Goal: Task Accomplishment & Management: Use online tool/utility

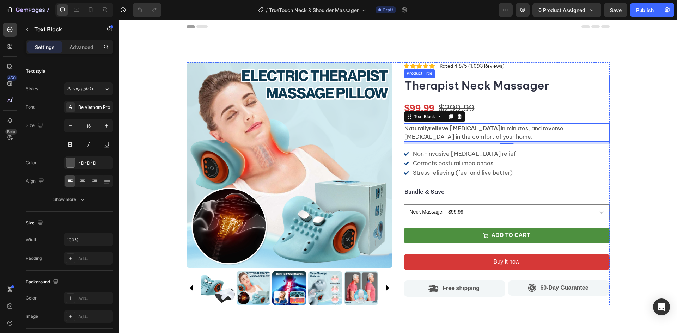
click at [484, 72] on div "Icon Icon Icon Icon Icon Icon List Rated 4.8/5 (1,093 Reviews) Text Block Row T…" at bounding box center [507, 183] width 206 height 243
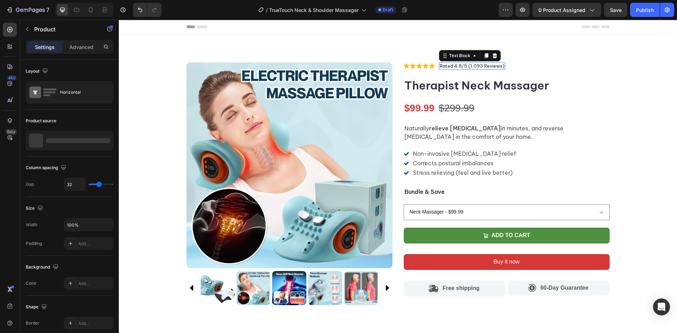
click at [476, 66] on p "Rated 4.8/5 (1,093 Reviews)" at bounding box center [472, 66] width 65 height 6
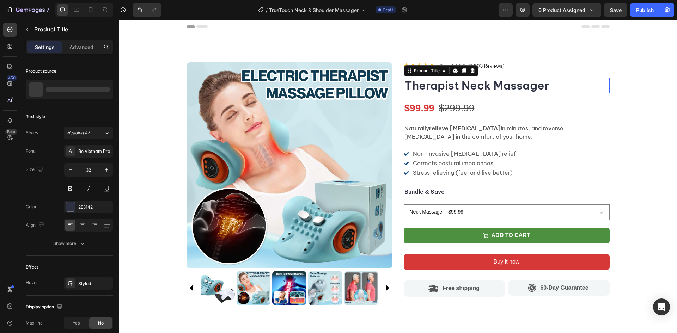
click at [452, 82] on h1 "Therapist Neck Massager" at bounding box center [507, 86] width 206 height 16
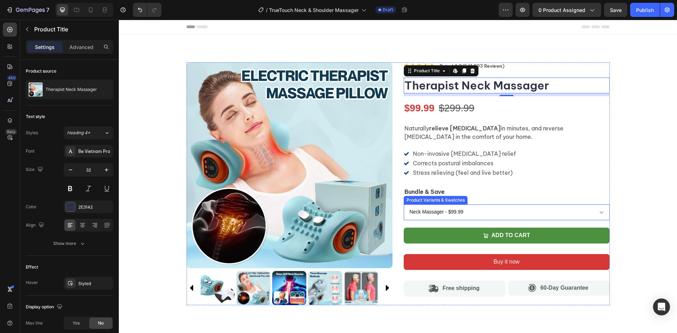
click at [540, 209] on select "Neck Massager - $99.99 Massager & Heating Pad - $149.99 Massager & Orthopedic P…" at bounding box center [507, 213] width 206 height 16
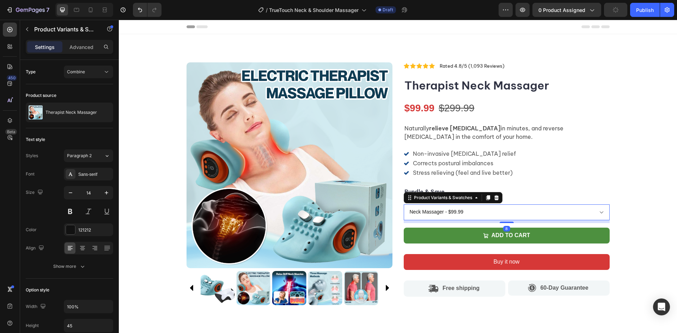
click at [540, 209] on select "Neck Massager - $99.99 Massager & Heating Pad - $149.99 Massager & Orthopedic P…" at bounding box center [507, 213] width 206 height 16
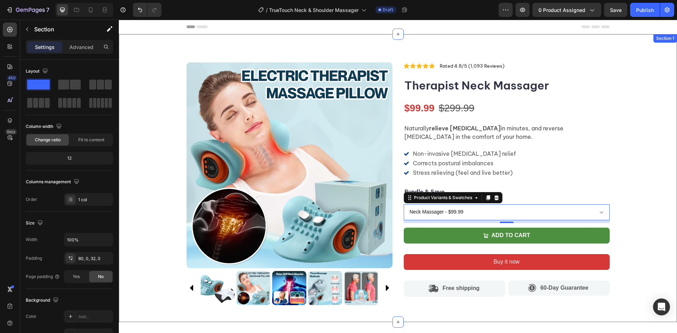
drag, startPoint x: 647, startPoint y: 193, endPoint x: 626, endPoint y: 200, distance: 21.9
click at [646, 193] on div "Product Images Icon Icon Icon Icon Icon Icon List Rated 4.8/5 (1,093 Reviews) T…" at bounding box center [398, 186] width 558 height 249
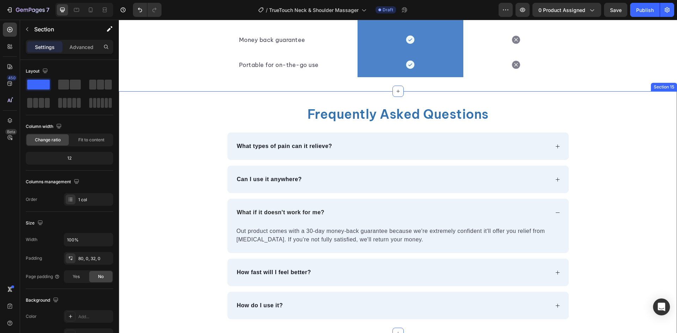
scroll to position [2592, 0]
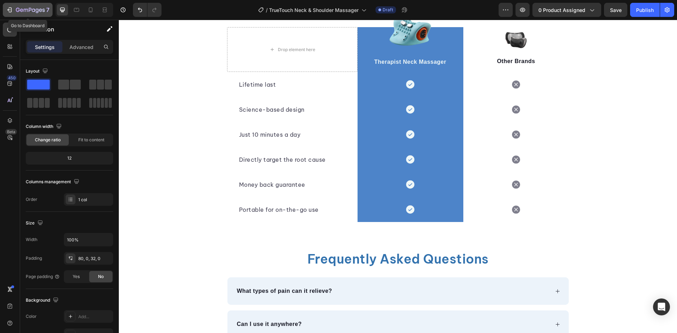
click at [21, 7] on div "7" at bounding box center [33, 10] width 34 height 8
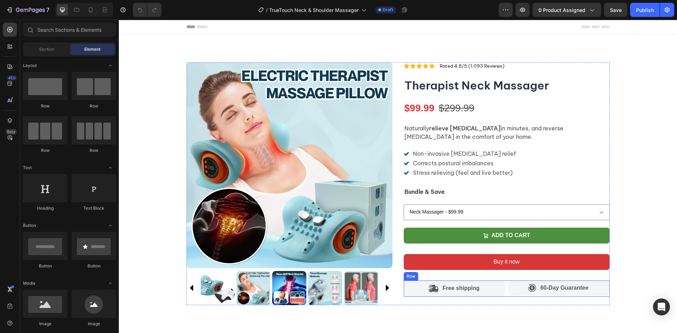
click at [503, 290] on div "Free shipping Item List 60-Day Guarantee Item List Row" at bounding box center [507, 289] width 206 height 16
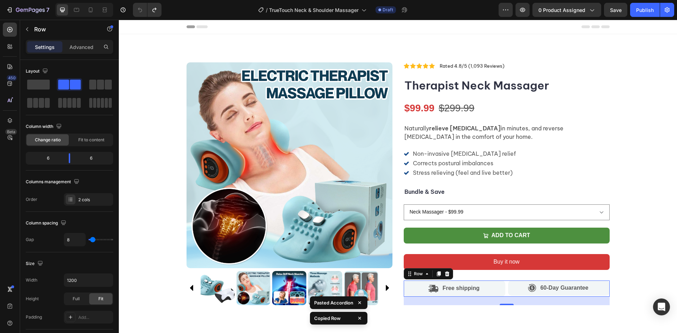
click at [504, 296] on div "Free shipping Item List 60-Day Guarantee Item List Row 0" at bounding box center [507, 289] width 206 height 16
click at [505, 303] on div "24" at bounding box center [507, 301] width 206 height 8
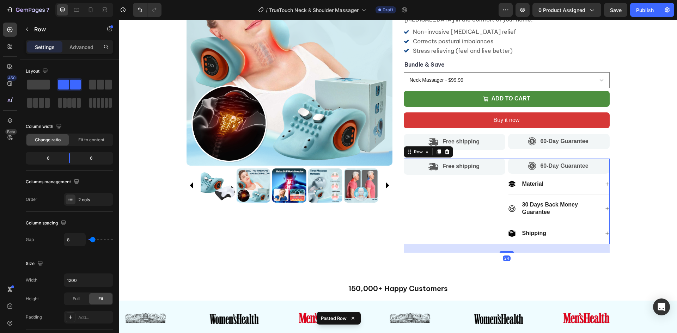
scroll to position [106, 0]
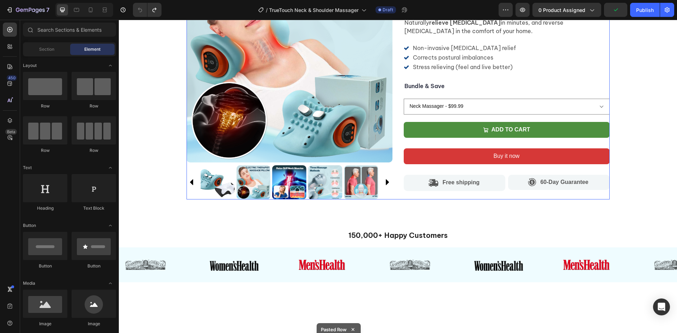
click at [504, 193] on div "Icon Icon Icon Icon Icon Icon List Rated 4.8/5 (1,093 Reviews) Text Block Row T…" at bounding box center [507, 78] width 206 height 243
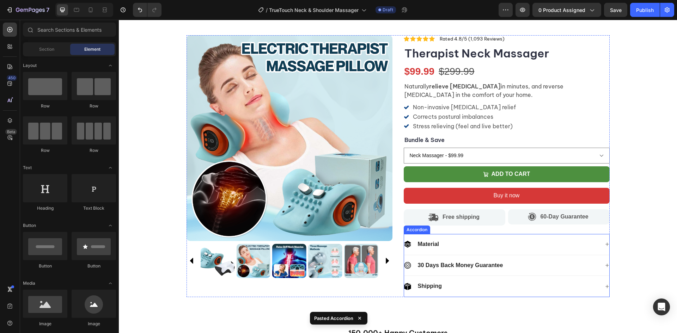
scroll to position [0, 0]
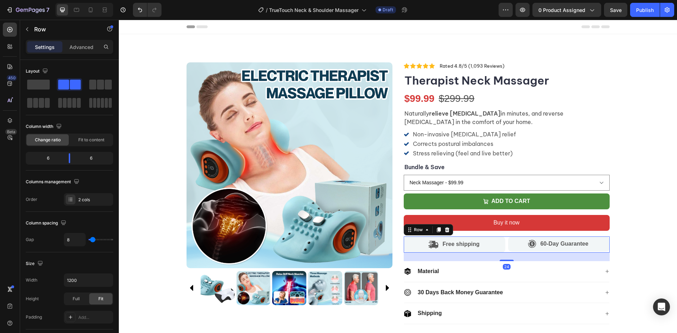
click at [504, 247] on div "Free shipping Item List 60-Day Guarantee Item List Row 24" at bounding box center [507, 245] width 206 height 16
click at [447, 230] on icon at bounding box center [447, 230] width 6 height 6
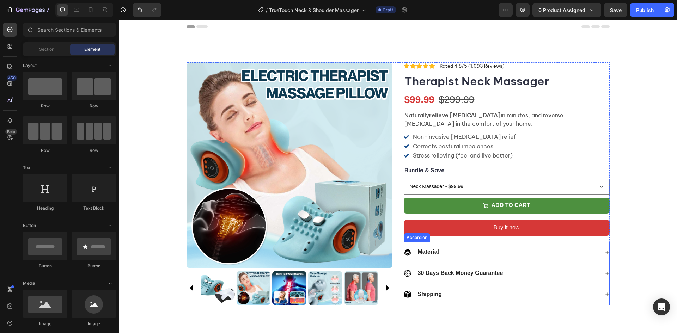
click at [459, 249] on div "Material" at bounding box center [501, 253] width 195 height 10
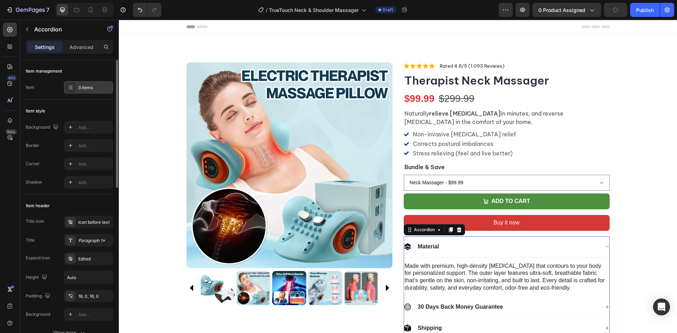
click at [85, 85] on div "3 items" at bounding box center [94, 88] width 33 height 6
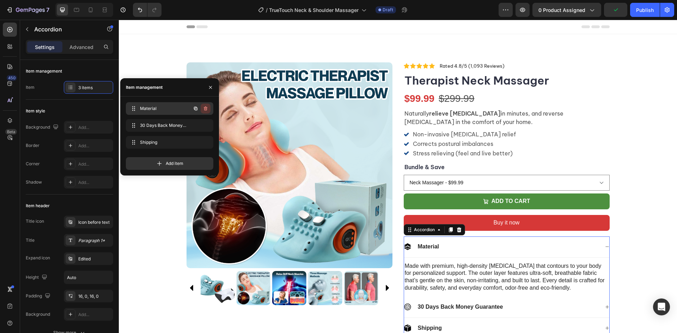
click at [206, 110] on icon "button" at bounding box center [206, 109] width 4 height 4
click at [202, 108] on div "Delete" at bounding box center [200, 108] width 13 height 6
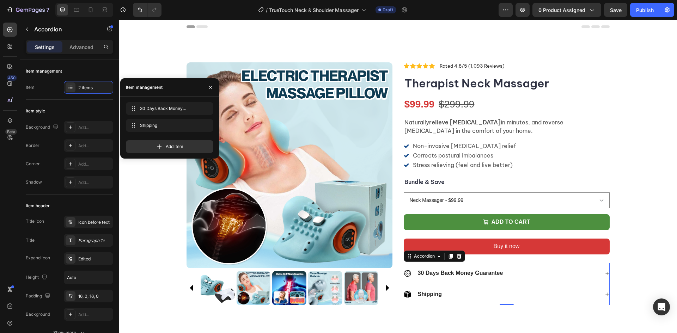
click at [596, 297] on div "Shipping" at bounding box center [501, 295] width 195 height 10
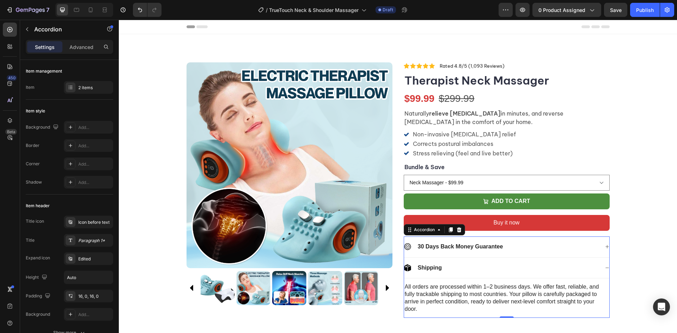
click at [547, 245] on div "30 Days Back Money Guarantee" at bounding box center [501, 247] width 195 height 10
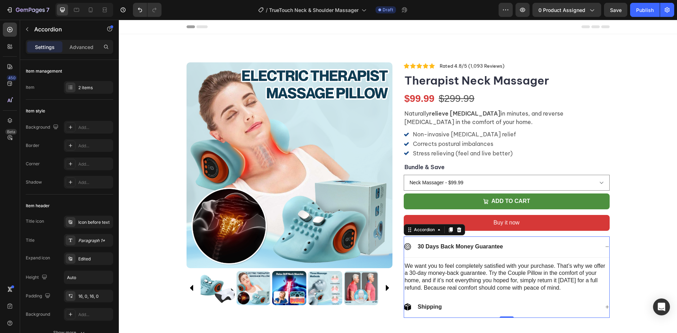
click at [547, 245] on div "30 Days Back Money Guarantee" at bounding box center [501, 247] width 195 height 10
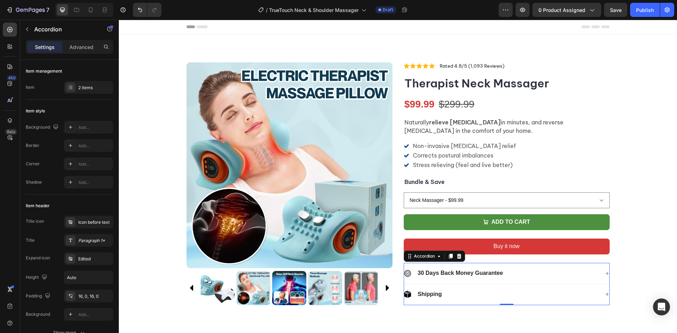
click at [547, 245] on button "Buy it now" at bounding box center [507, 247] width 206 height 16
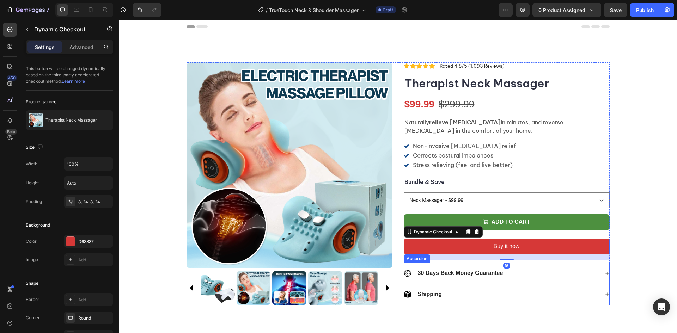
click at [549, 273] on div "30 Days Back Money Guarantee" at bounding box center [501, 274] width 195 height 10
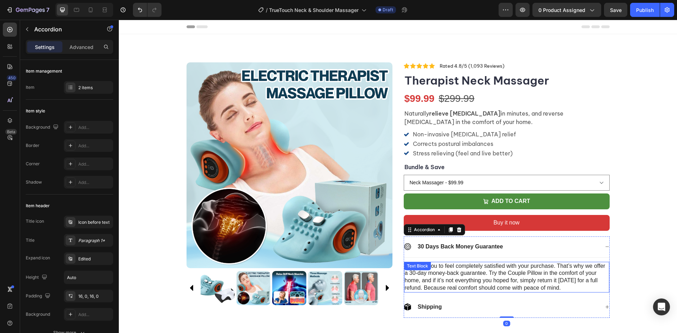
click at [549, 277] on p "We want you to feel completely satisfied with your purchase. That’s why we offe…" at bounding box center [507, 277] width 204 height 29
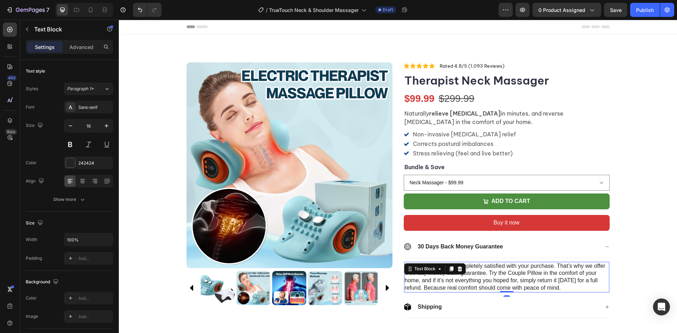
click at [509, 278] on p "We want you to feel completely satisfied with your purchase. That’s why we offe…" at bounding box center [507, 277] width 204 height 29
click at [499, 280] on p "We want you to feel completely satisfied with your purchase. That’s why we offe…" at bounding box center [507, 277] width 204 height 29
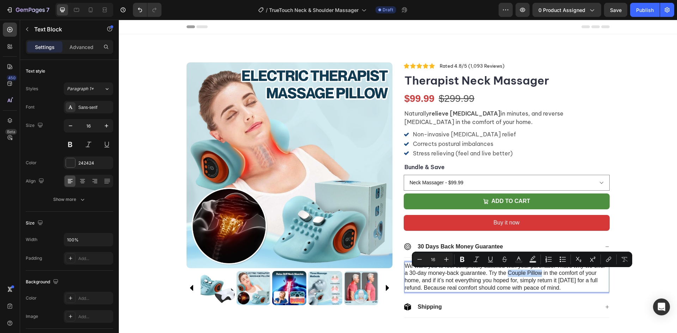
drag, startPoint x: 505, startPoint y: 272, endPoint x: 539, endPoint y: 272, distance: 34.2
click at [539, 272] on p "We want you to feel completely satisfied with your purchase. That’s why we offe…" at bounding box center [507, 277] width 204 height 29
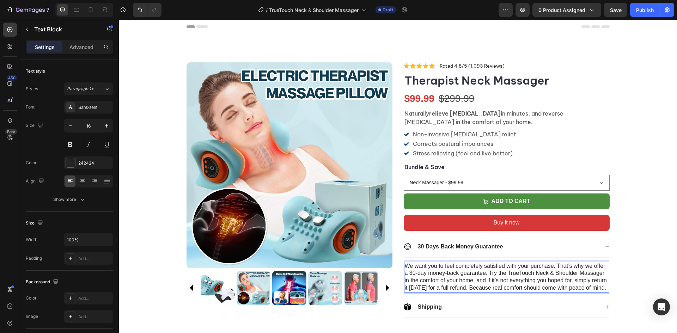
click at [517, 274] on p "We want you to feel completely satisfied with your purchase. That’s why we offe…" at bounding box center [507, 277] width 204 height 29
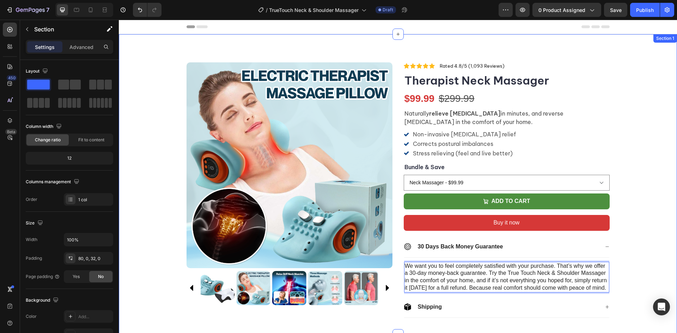
click at [616, 281] on div "Product Images Icon Icon Icon Icon Icon Icon List Rated 4.8/5 (1,093 Reviews) T…" at bounding box center [398, 192] width 558 height 261
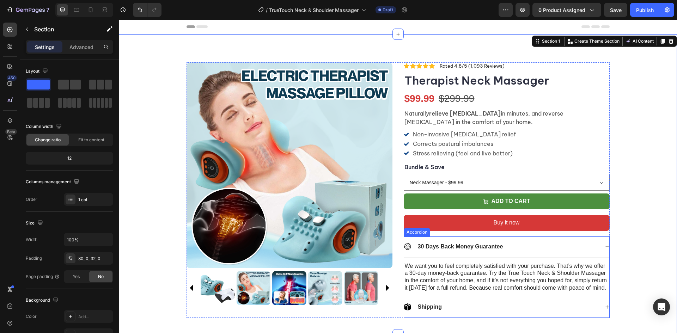
click at [605, 249] on icon at bounding box center [607, 247] width 4 height 4
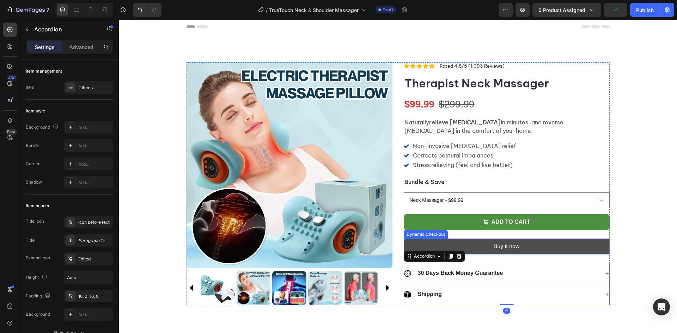
click at [553, 245] on button "Buy it now" at bounding box center [507, 247] width 206 height 16
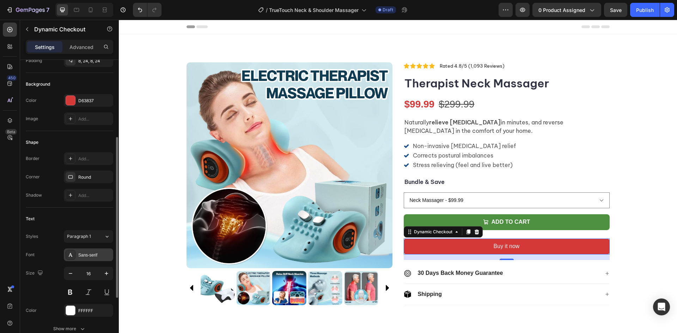
scroll to position [212, 0]
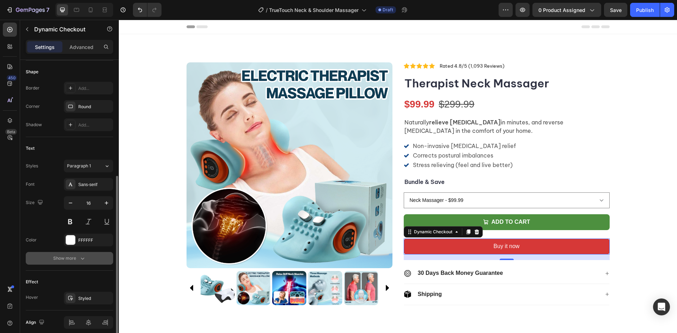
click at [83, 255] on icon "button" at bounding box center [82, 258] width 7 height 7
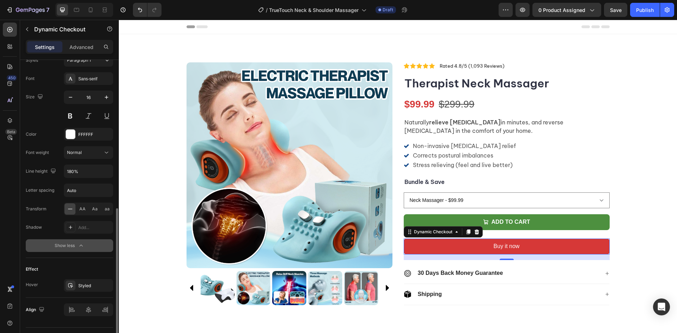
scroll to position [334, 0]
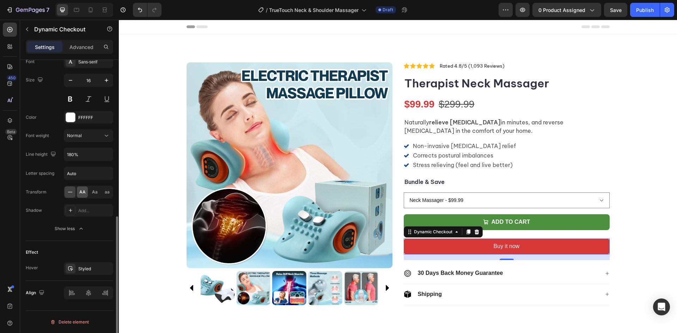
click at [82, 192] on span "AA" at bounding box center [82, 192] width 6 height 6
click at [84, 134] on div "Normal" at bounding box center [85, 136] width 36 height 6
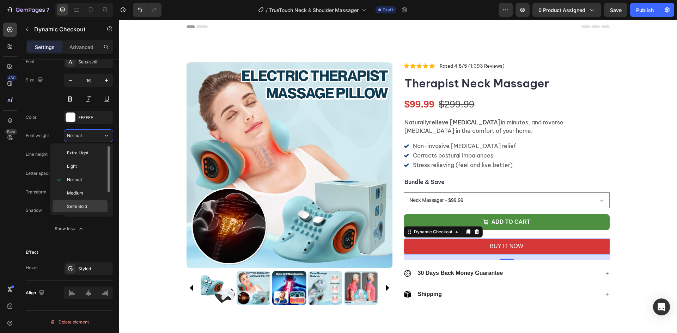
click at [89, 209] on p "Semi Bold" at bounding box center [85, 206] width 37 height 6
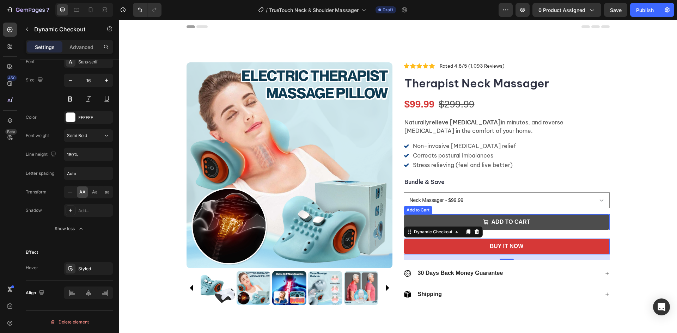
click at [546, 225] on button "Add to cart" at bounding box center [507, 222] width 206 height 16
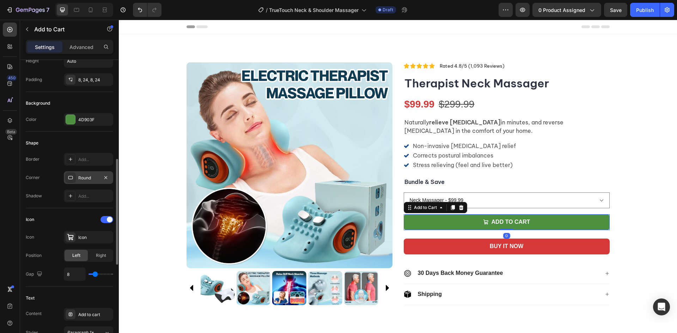
scroll to position [176, 0]
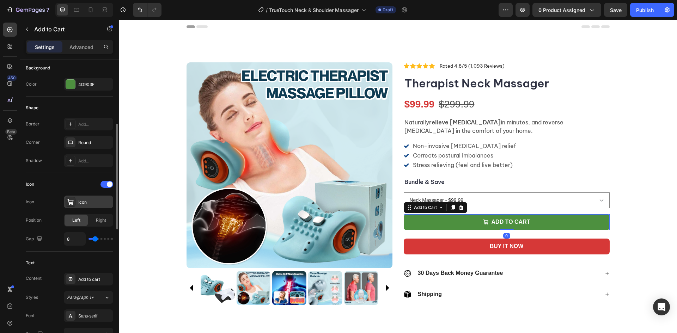
click at [80, 201] on div "Icon" at bounding box center [94, 202] width 33 height 6
click at [104, 187] on div at bounding box center [107, 184] width 13 height 7
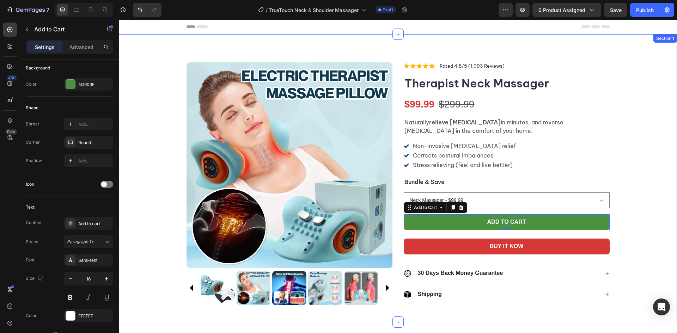
click at [640, 199] on div "Product Images Icon Icon Icon Icon Icon Icon List Rated 4.8/5 (1,093 Reviews) T…" at bounding box center [398, 186] width 558 height 249
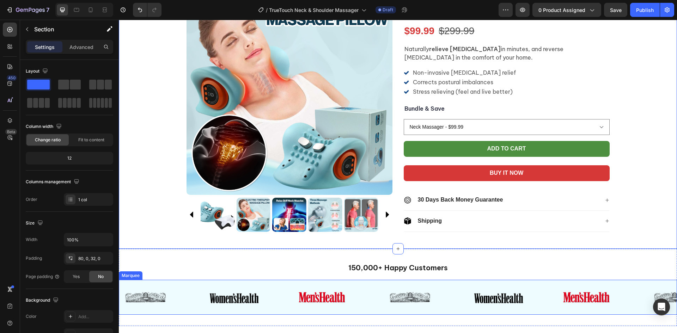
scroll to position [71, 0]
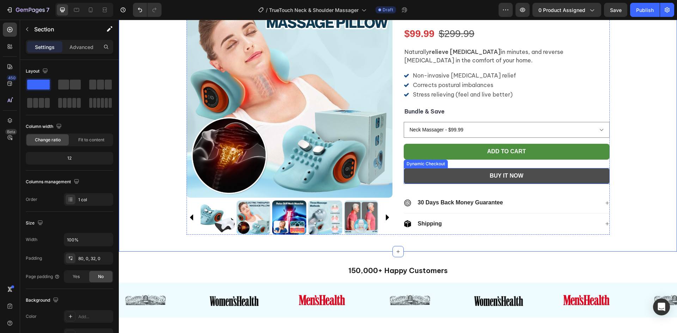
click at [546, 183] on button "Buy it now" at bounding box center [507, 176] width 206 height 16
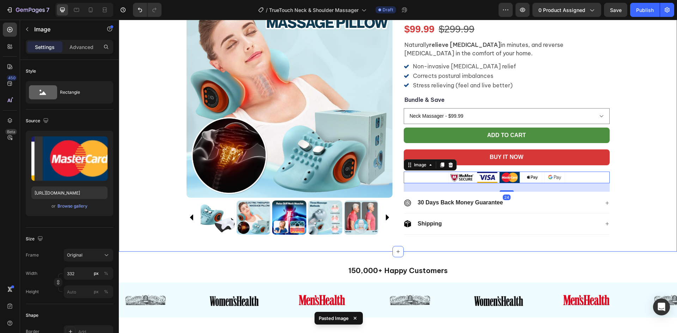
click at [643, 177] on div "Product Images Icon Icon Icon Icon Icon Icon List Rated 4.8/5 (1,093 Reviews) T…" at bounding box center [398, 116] width 558 height 249
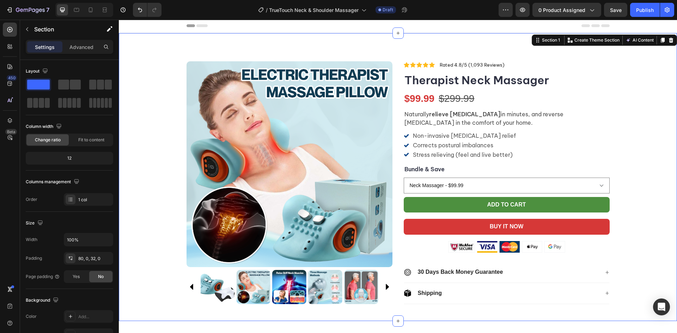
scroll to position [0, 0]
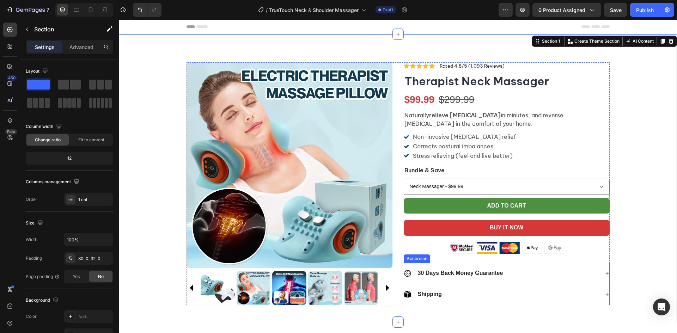
click at [480, 273] on p "30 Days Back Money Guarantee" at bounding box center [460, 273] width 85 height 7
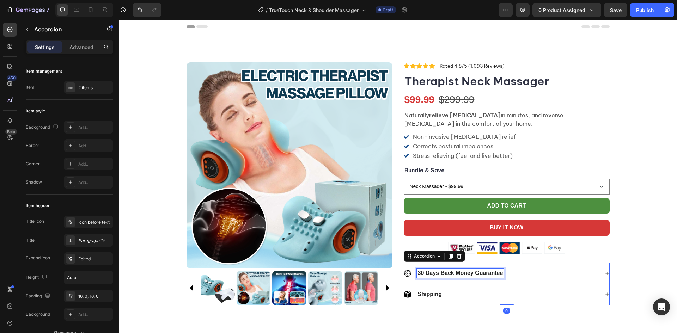
click at [480, 273] on p "30 Days Back Money Guarantee" at bounding box center [460, 273] width 85 height 7
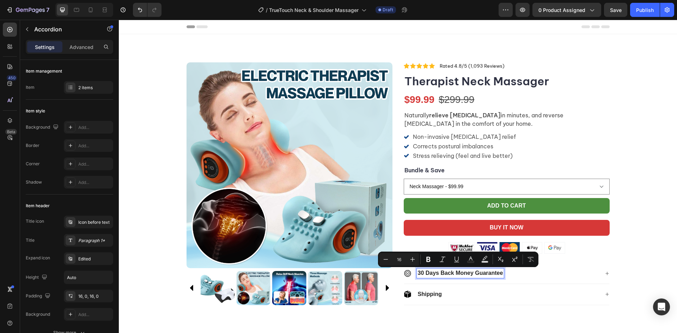
click at [443, 278] on div "30 Days Back Money Guarantee" at bounding box center [506, 273] width 205 height 21
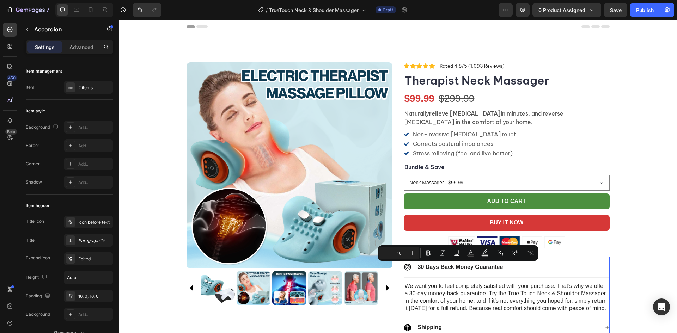
click at [473, 269] on p "30 Days Back Money Guarantee" at bounding box center [460, 267] width 85 height 7
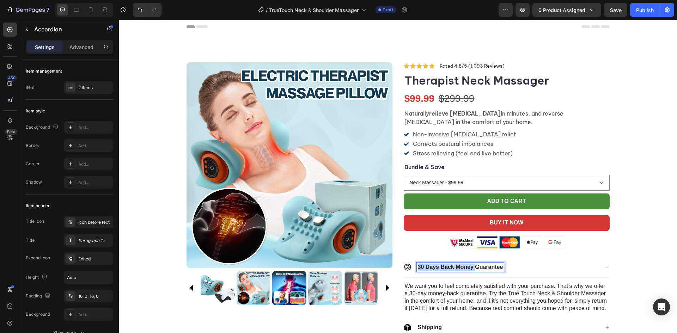
drag, startPoint x: 473, startPoint y: 267, endPoint x: 401, endPoint y: 267, distance: 71.9
click at [404, 267] on div "30 Days Back Money Guarantee" at bounding box center [501, 268] width 195 height 10
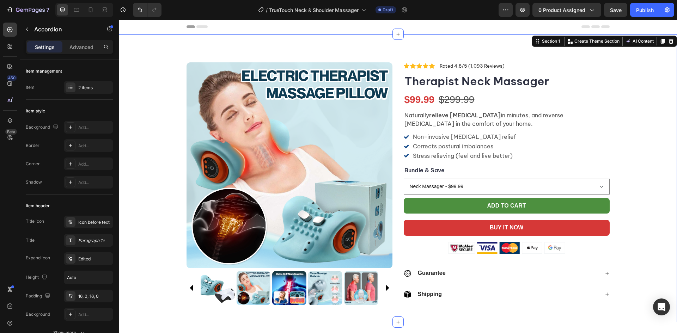
click at [642, 263] on div "Product Images Icon Icon Icon Icon Icon Icon List Rated 4.8/5 (1,093 Reviews) T…" at bounding box center [398, 186] width 558 height 249
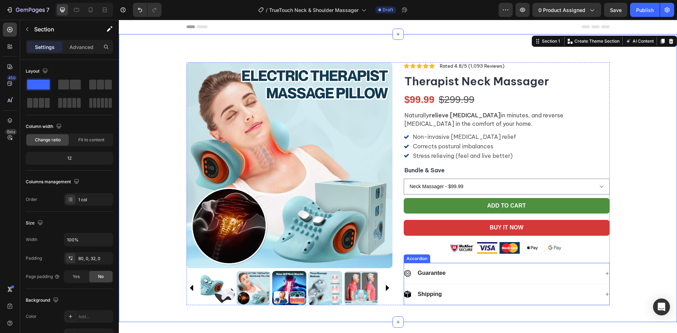
click at [557, 268] on div "Guarantee" at bounding box center [506, 273] width 205 height 21
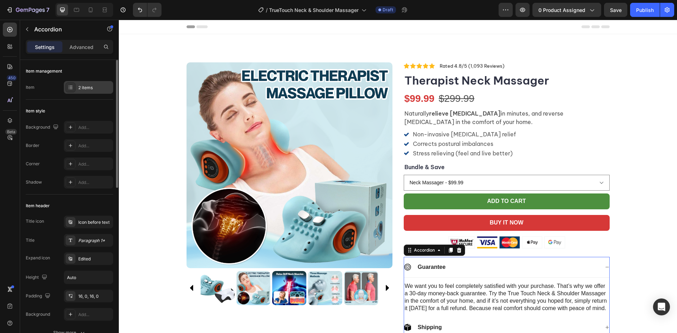
click at [90, 89] on div "2 items" at bounding box center [94, 88] width 33 height 6
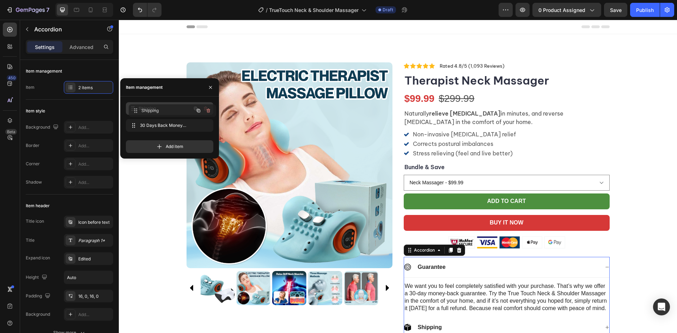
drag, startPoint x: 132, startPoint y: 126, endPoint x: 242, endPoint y: 143, distance: 111.3
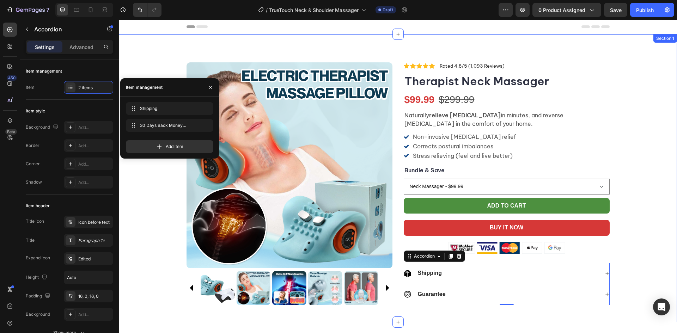
click at [646, 228] on div "Product Images Icon Icon Icon Icon Icon Icon List Rated 4.8/5 (1,093 Reviews) T…" at bounding box center [398, 186] width 558 height 249
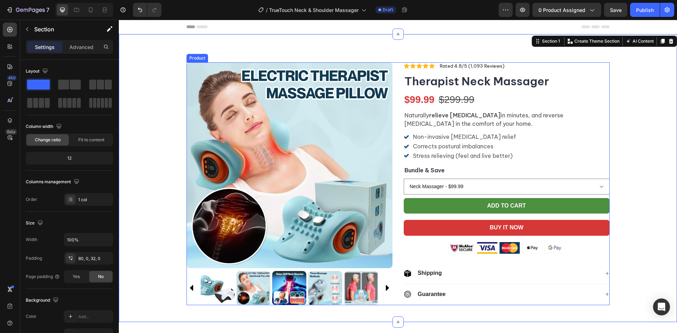
click at [392, 153] on div "Product Images Icon Icon Icon Icon Icon Icon List Rated 4.8/5 (1,093 Reviews) T…" at bounding box center [398, 183] width 423 height 243
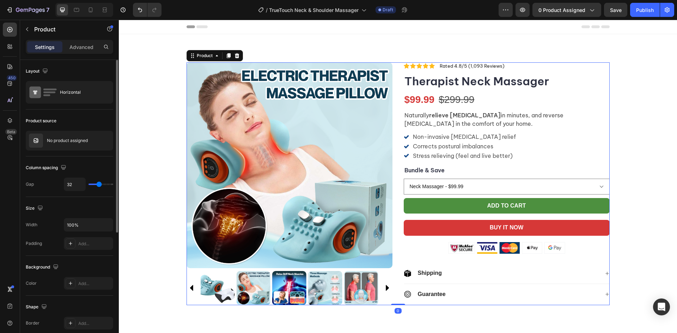
type input "27"
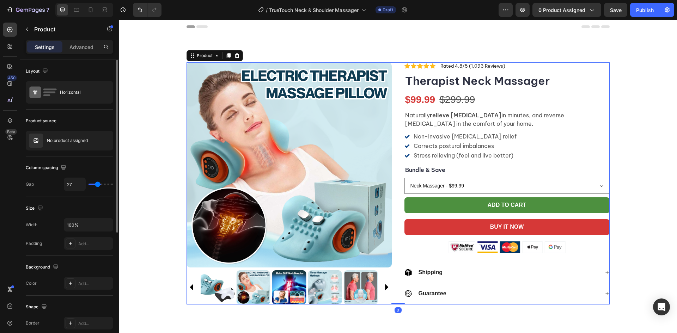
type input "36"
type input "39"
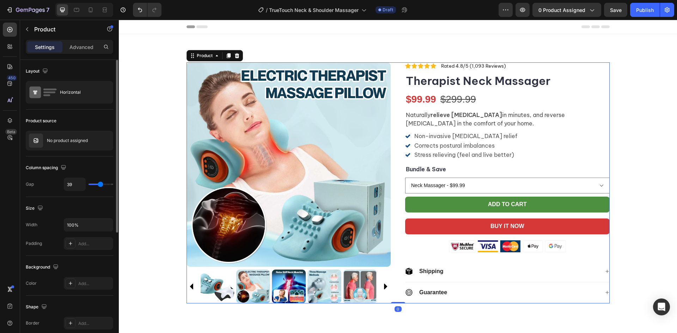
type input "41"
type input "47"
type input "50"
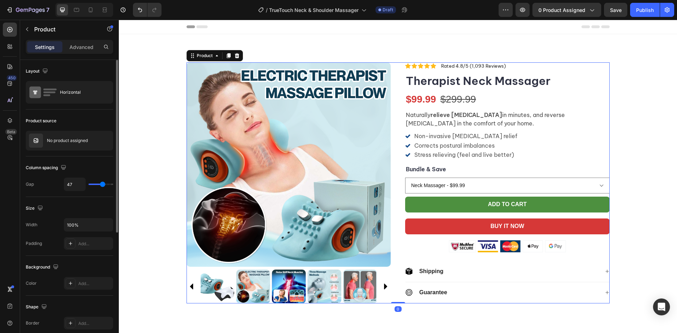
type input "50"
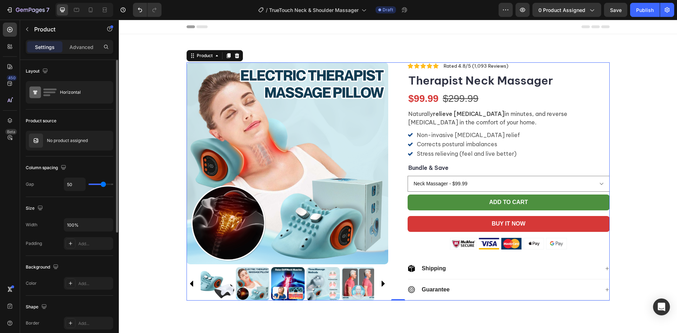
type input "55"
type input "56"
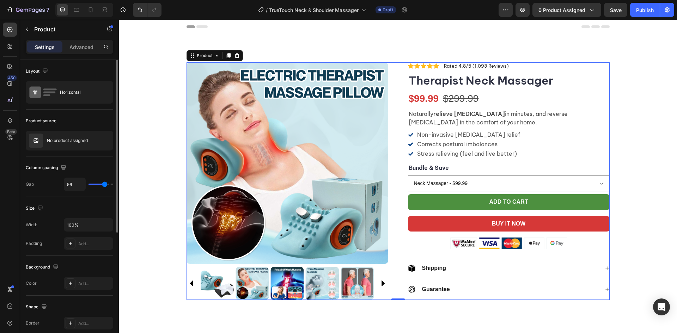
type input "58"
type input "59"
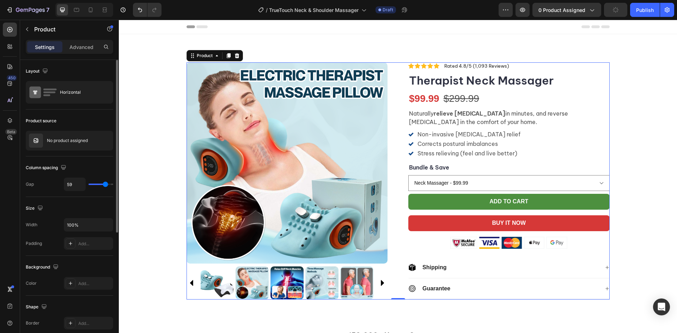
type input "61"
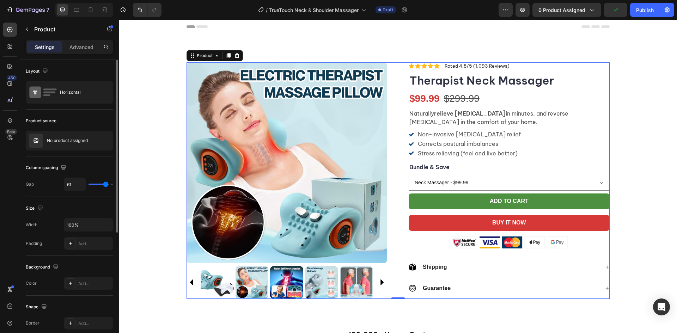
type input "58"
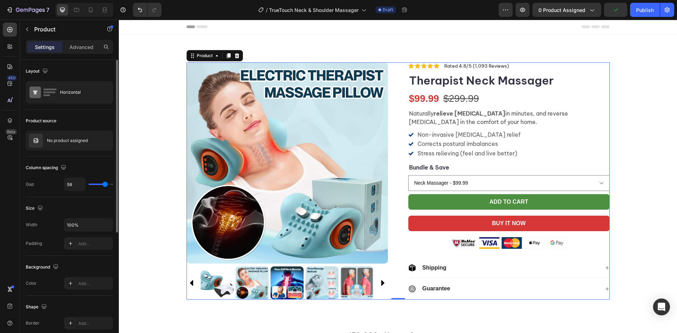
type input "59"
type input "61"
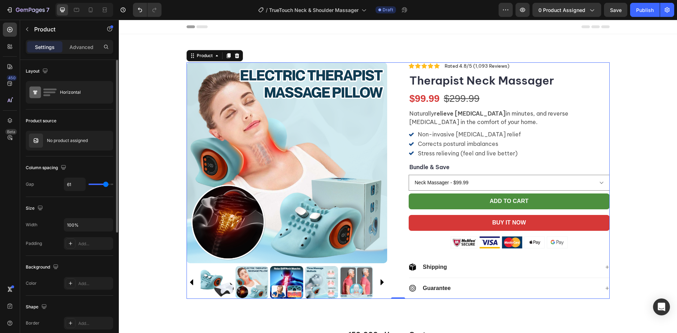
type input "59"
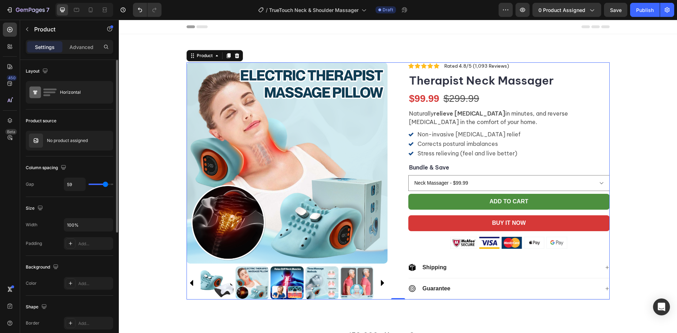
type input "61"
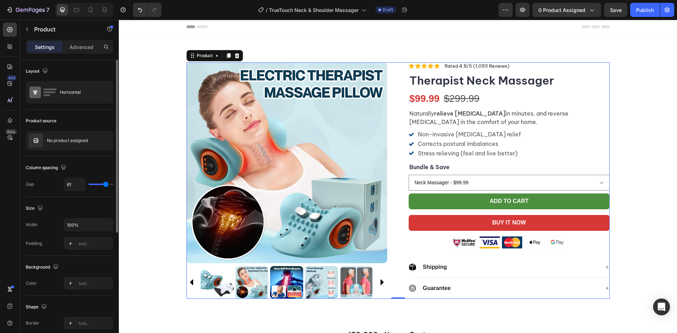
drag, startPoint x: 96, startPoint y: 185, endPoint x: 106, endPoint y: 185, distance: 10.2
type input "61"
click at [106, 185] on input "range" at bounding box center [101, 184] width 25 height 1
click at [70, 186] on input "61" at bounding box center [74, 184] width 21 height 13
type input "6"
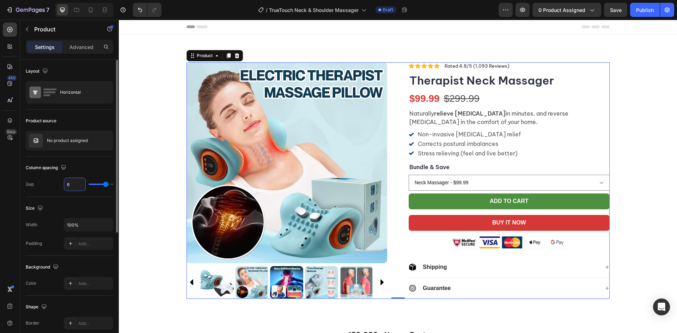
type input "6"
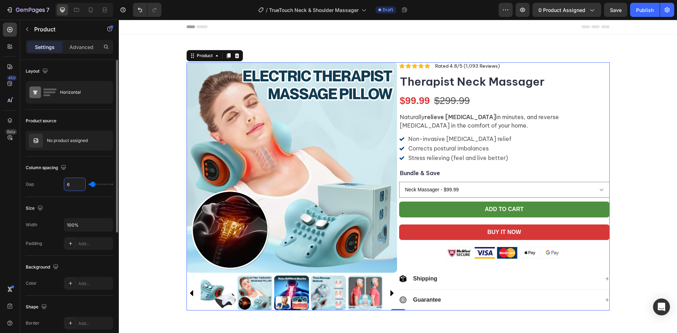
type input "60"
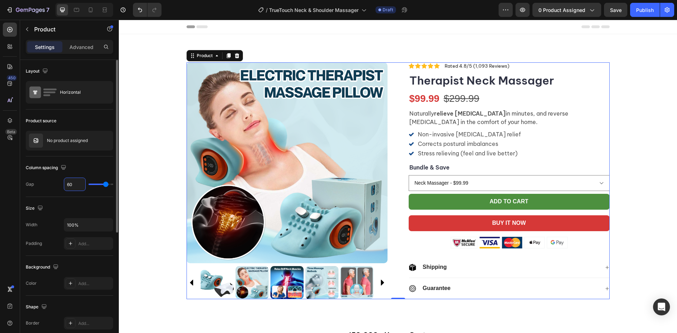
drag, startPoint x: 69, startPoint y: 183, endPoint x: 35, endPoint y: 185, distance: 34.6
click at [36, 184] on div "Gap 60" at bounding box center [69, 184] width 87 height 13
type input "5"
type input "50"
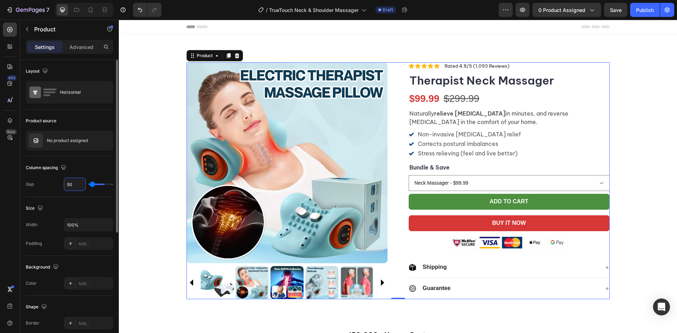
type input "50"
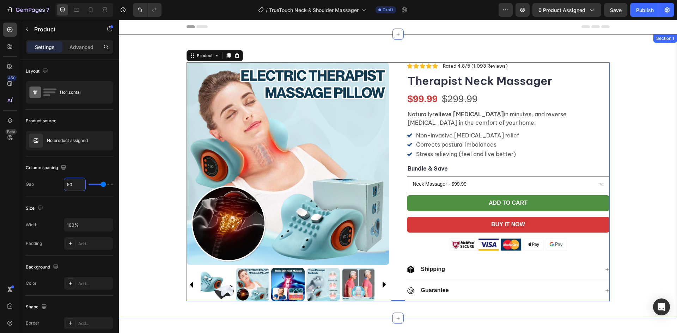
click at [637, 244] on div "Product Images Icon Icon Icon Icon Icon Icon List Rated 4.8/5 (1,093 Reviews) T…" at bounding box center [398, 184] width 558 height 245
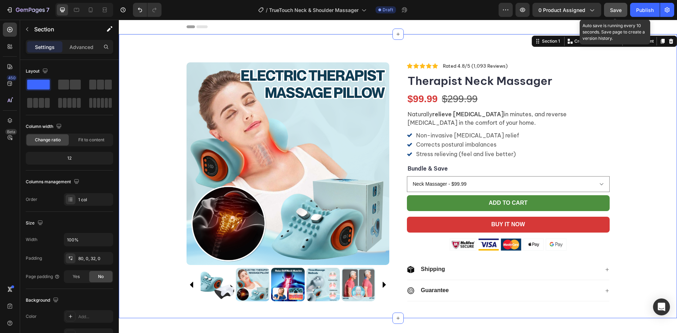
click at [608, 6] on button "Save" at bounding box center [615, 10] width 23 height 14
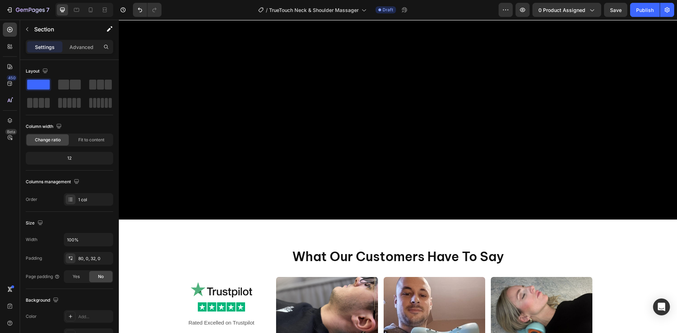
scroll to position [2292, 0]
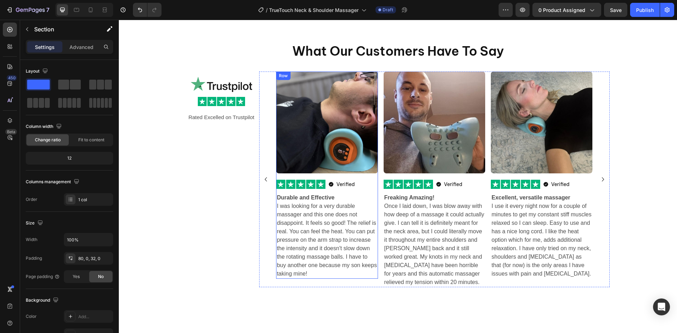
click at [191, 162] on div "Image Image Rated Excelled on Trustpilot Text Block" at bounding box center [222, 180] width 70 height 216
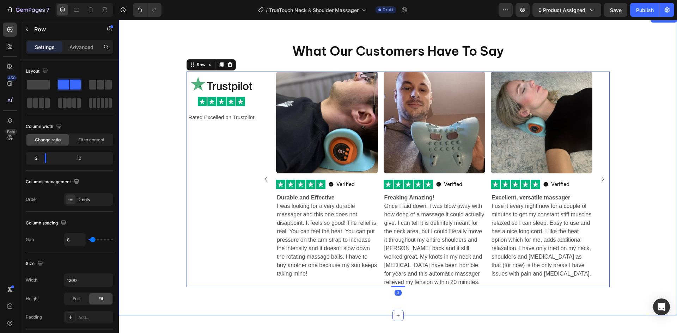
click at [148, 122] on div "What Our Customers Have To Say Heading Image Image Rated Excelled on Trustpilot…" at bounding box center [398, 164] width 558 height 245
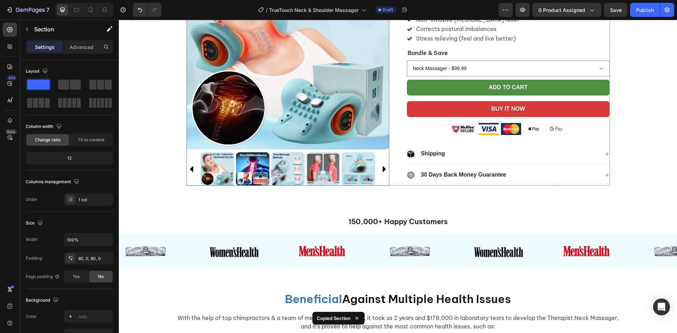
scroll to position [115, 0]
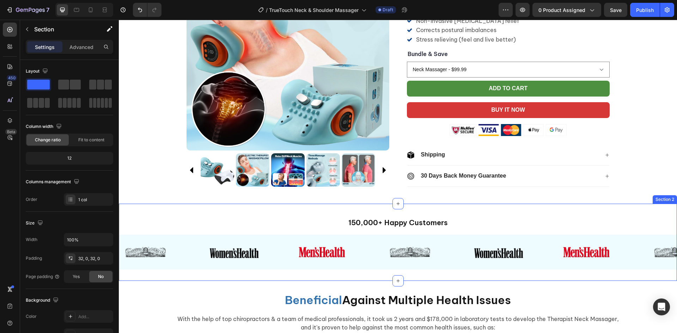
click at [277, 275] on div "150,000+ Happy Customers Heading Image Image Image Image Image Image Image Imag…" at bounding box center [398, 242] width 558 height 77
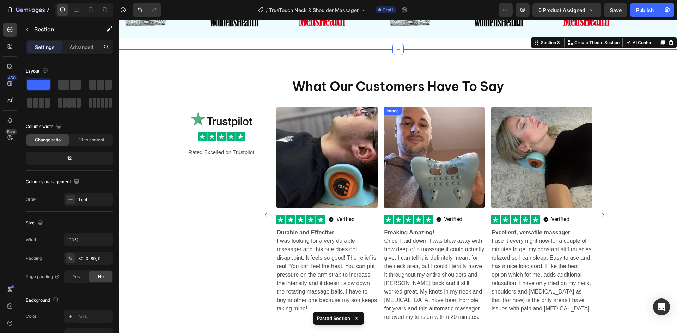
scroll to position [245, 0]
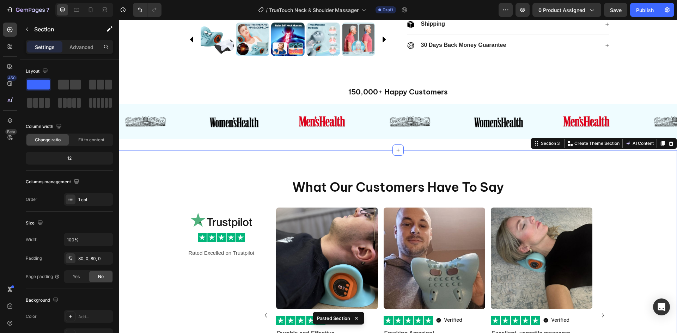
click at [403, 164] on div "What Our Customers Have To Say Heading Image Image Rated Excelled on Trustpilot…" at bounding box center [398, 300] width 558 height 301
click at [79, 46] on p "Advanced" at bounding box center [81, 46] width 24 height 7
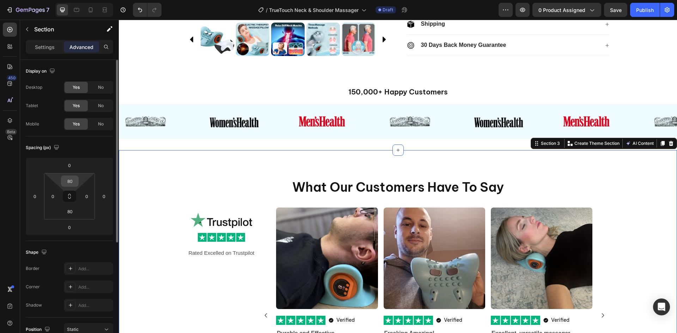
click at [75, 179] on input "80" at bounding box center [70, 181] width 14 height 11
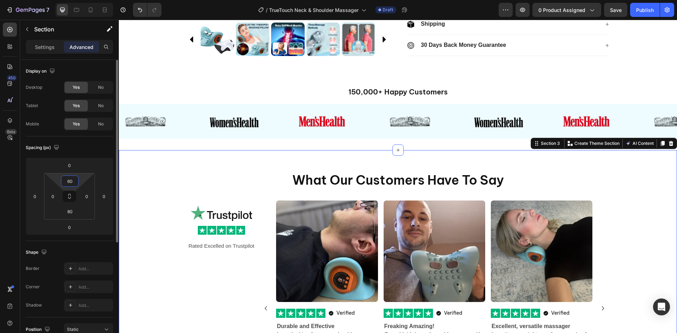
type input "60"
click at [63, 219] on div "60 0 80 0" at bounding box center [69, 196] width 51 height 47
click at [67, 215] on input "80" at bounding box center [70, 211] width 14 height 11
type input "60"
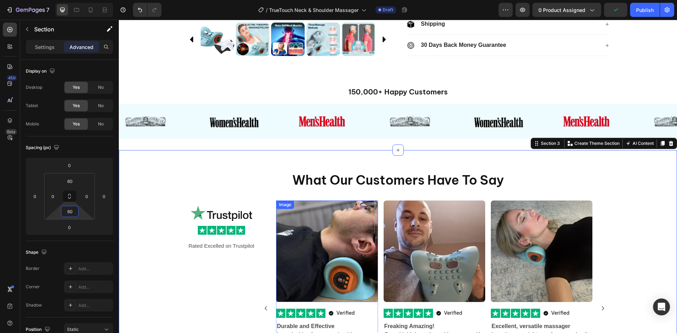
click at [311, 238] on img at bounding box center [327, 252] width 102 height 102
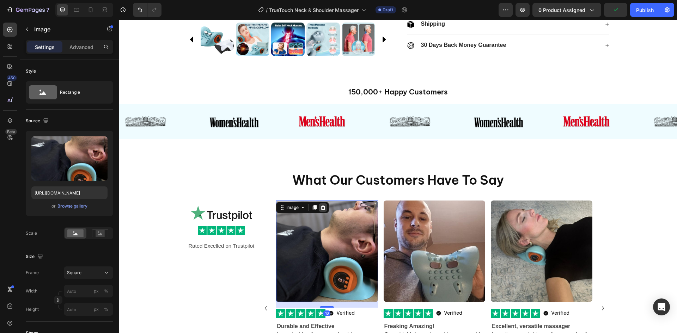
click at [322, 208] on icon at bounding box center [323, 207] width 5 height 5
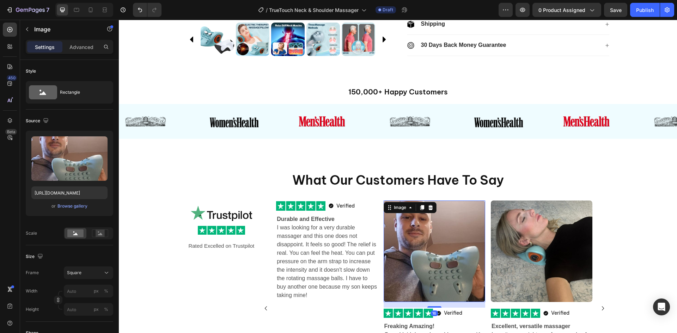
click at [418, 219] on img at bounding box center [435, 252] width 102 height 102
click at [430, 209] on icon at bounding box center [431, 208] width 6 height 6
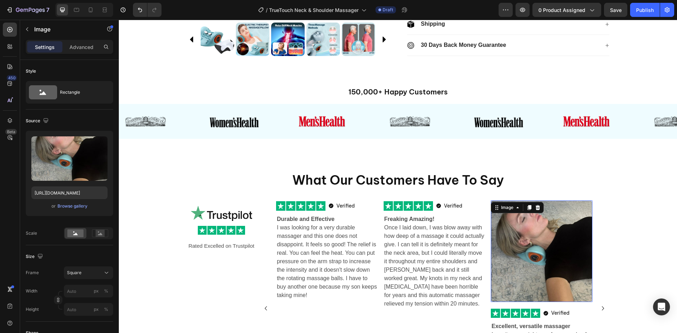
click at [537, 226] on img at bounding box center [542, 252] width 102 height 102
click at [536, 209] on icon at bounding box center [538, 207] width 5 height 5
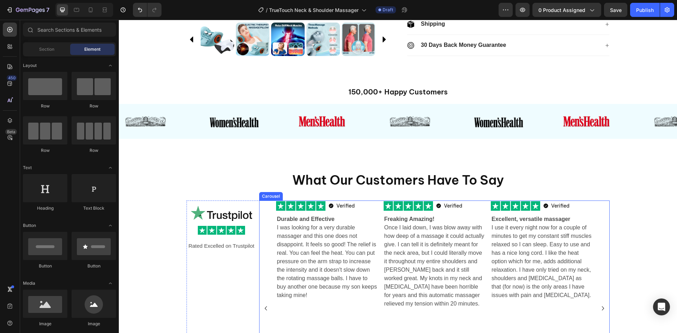
click at [600, 306] on div "Image Image Verified Item List Row Verified Item List Row Durable and Effective…" at bounding box center [434, 309] width 350 height 216
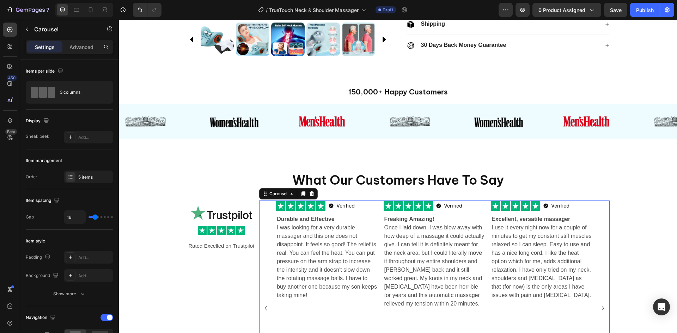
click at [602, 309] on icon "Carousel Next Arrow" at bounding box center [603, 308] width 2 height 4
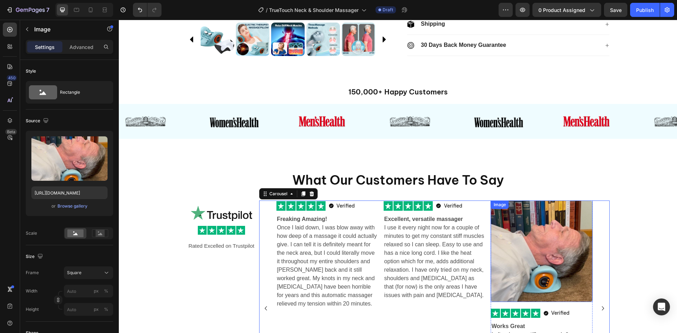
click at [524, 241] on img at bounding box center [542, 252] width 102 height 102
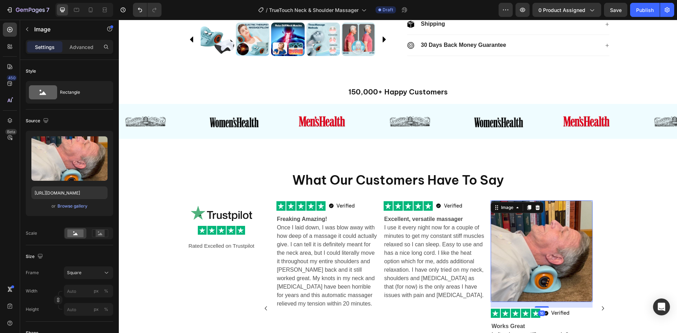
click at [536, 209] on icon at bounding box center [538, 207] width 5 height 5
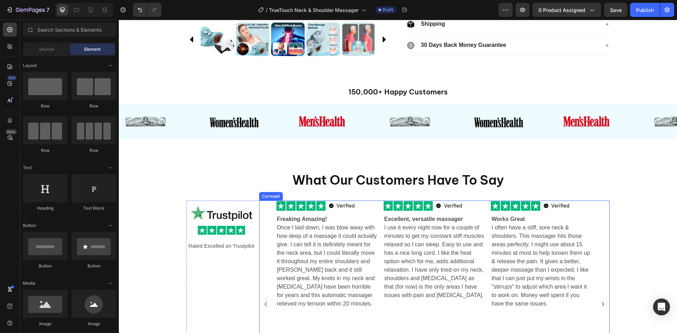
click at [600, 306] on icon "Carousel Next Arrow" at bounding box center [603, 304] width 8 height 8
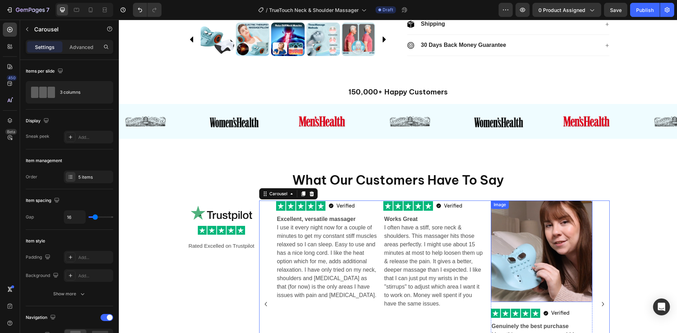
click at [513, 244] on img at bounding box center [542, 252] width 102 height 102
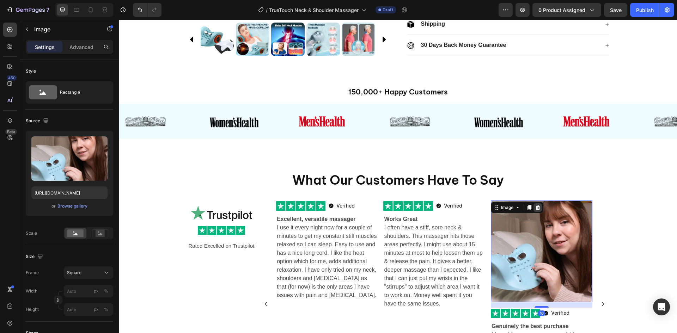
click at [538, 205] on div at bounding box center [538, 207] width 8 height 8
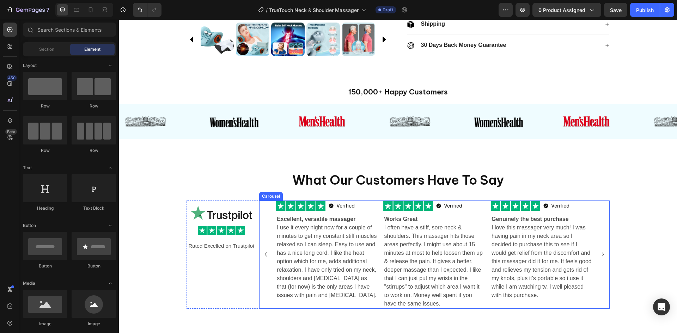
click at [602, 253] on icon "Carousel Next Arrow" at bounding box center [603, 254] width 2 height 4
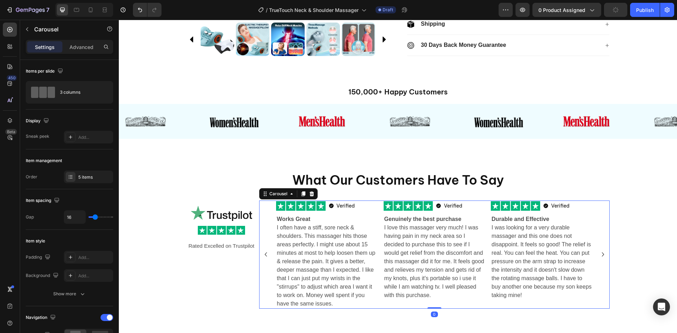
click at [602, 253] on icon "Carousel Next Arrow" at bounding box center [603, 254] width 2 height 4
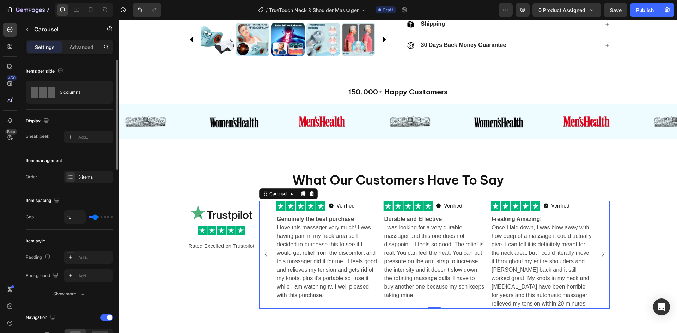
type input "37"
type input "41"
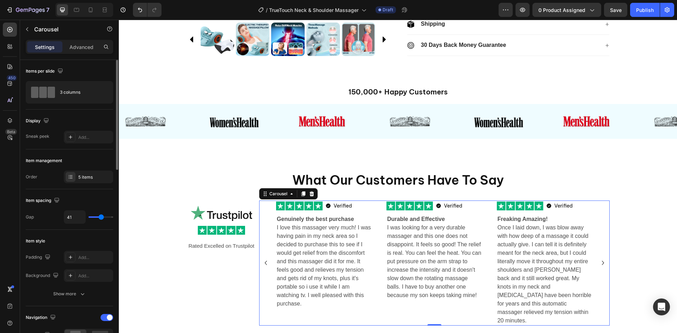
type input "40"
type input "39"
type input "40"
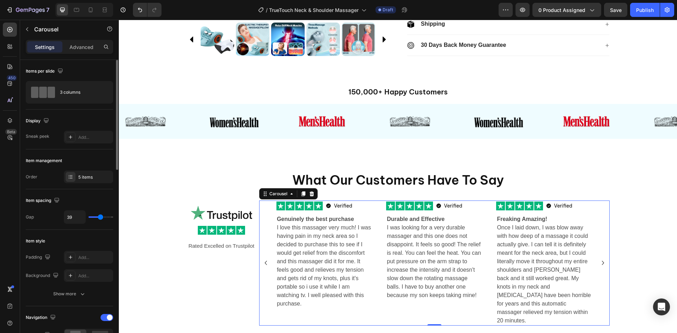
type input "40"
type input "41"
drag, startPoint x: 97, startPoint y: 216, endPoint x: 101, endPoint y: 217, distance: 4.3
type input "41"
click at [101, 217] on input "range" at bounding box center [101, 217] width 25 height 1
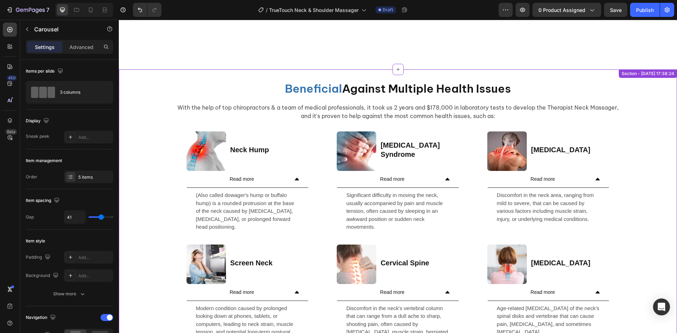
scroll to position [635, 0]
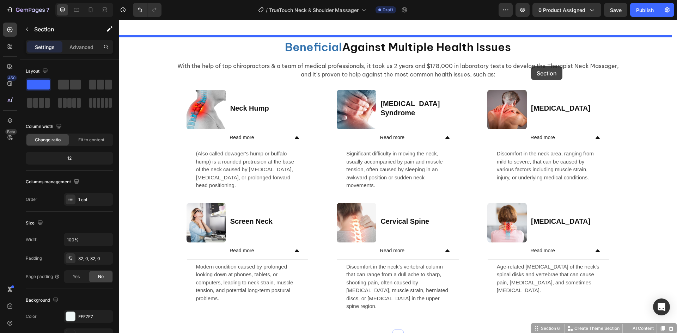
scroll to position [530, 0]
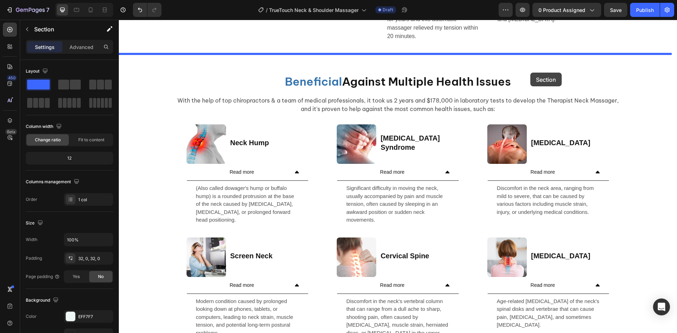
drag, startPoint x: 544, startPoint y: 251, endPoint x: 530, endPoint y: 73, distance: 179.0
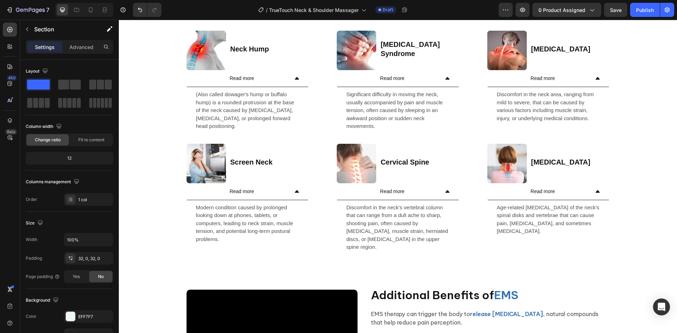
scroll to position [1165, 0]
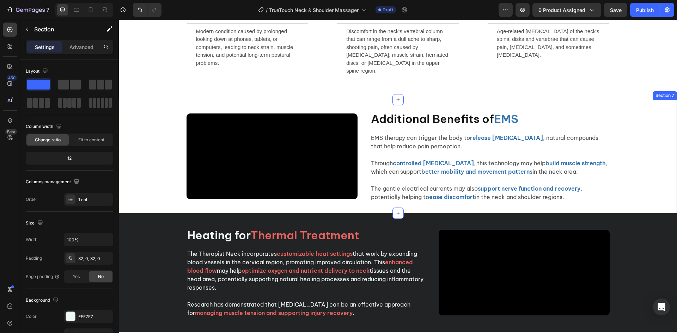
click at [136, 125] on div "Video Additional Benefits of EMS Heading EMS therapy can trigger the body to re…" at bounding box center [398, 156] width 558 height 91
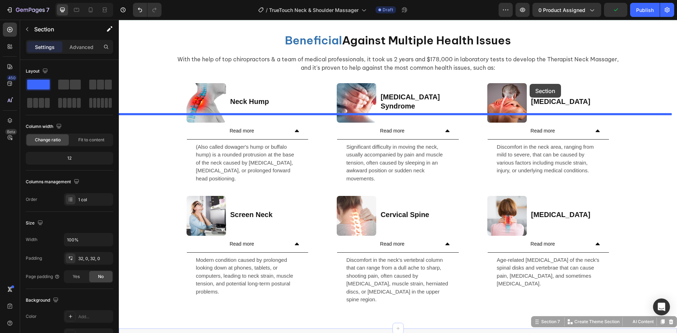
scroll to position [833, 0]
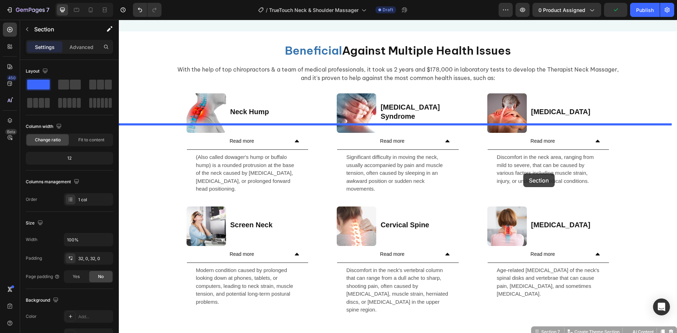
drag, startPoint x: 546, startPoint y: 93, endPoint x: 523, endPoint y: 174, distance: 83.9
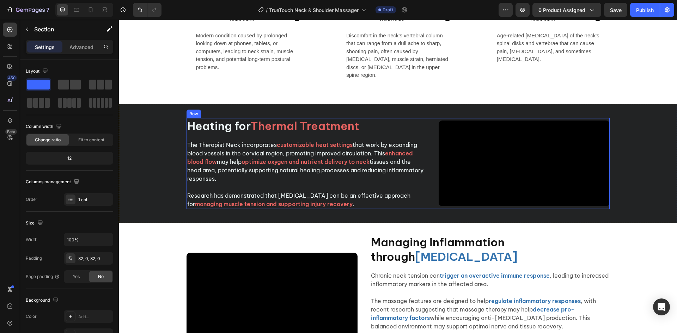
scroll to position [1362, 0]
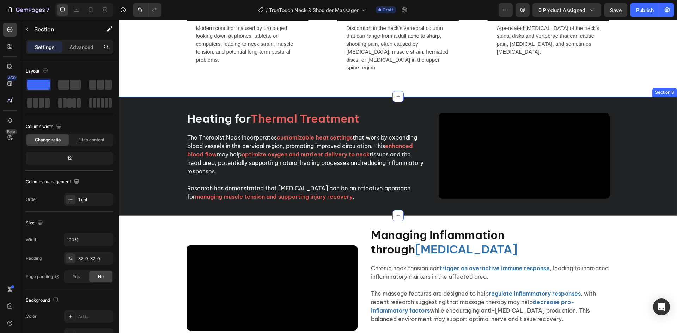
click at [157, 132] on div "Video Video Heating for Thermal Treatment Heading The Therapist Neck incorporat…" at bounding box center [398, 156] width 558 height 91
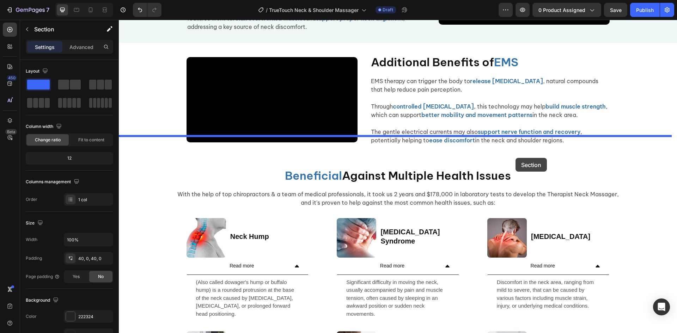
scroll to position [842, 0]
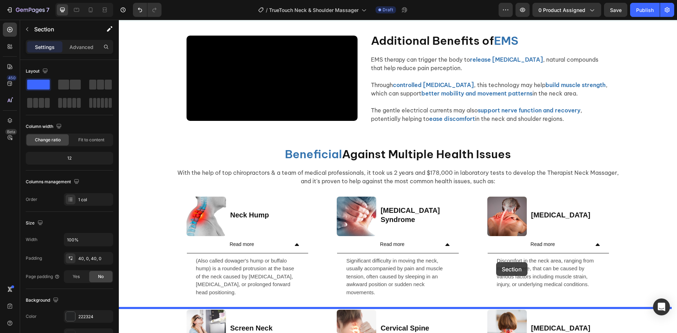
drag, startPoint x: 538, startPoint y: 92, endPoint x: 496, endPoint y: 262, distance: 175.8
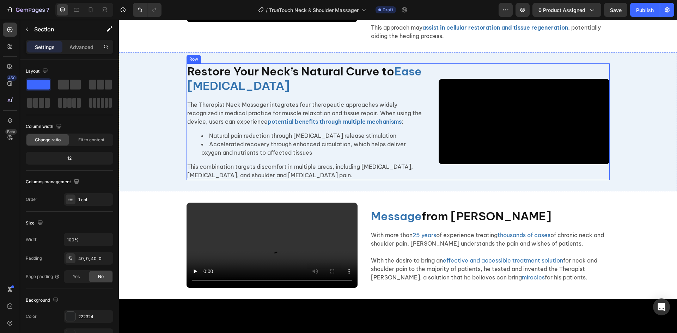
scroll to position [1583, 0]
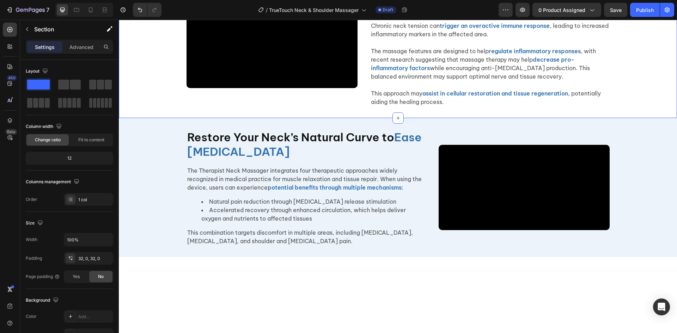
click at [134, 107] on div "Video Managing Inflammation through Therapeutic Massage Heading Chronic neck te…" at bounding box center [398, 45] width 558 height 122
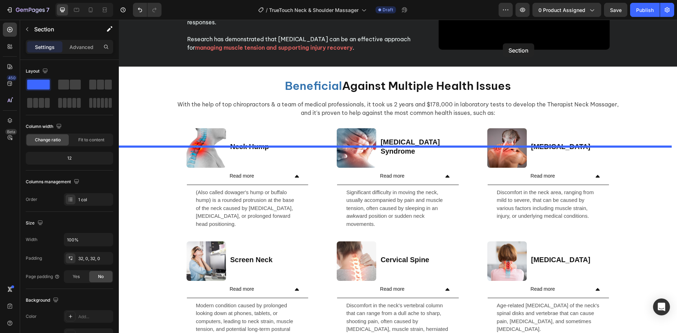
scroll to position [1191, 0]
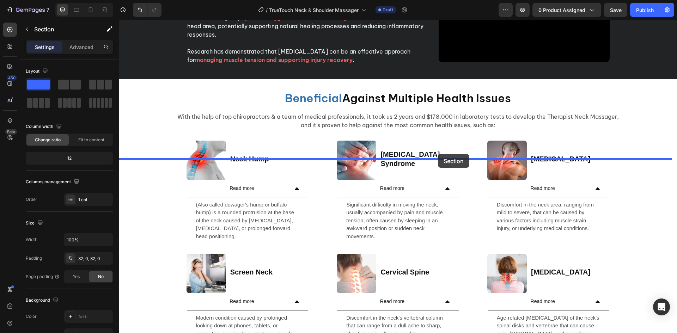
drag, startPoint x: 532, startPoint y: 293, endPoint x: 433, endPoint y: 161, distance: 165.3
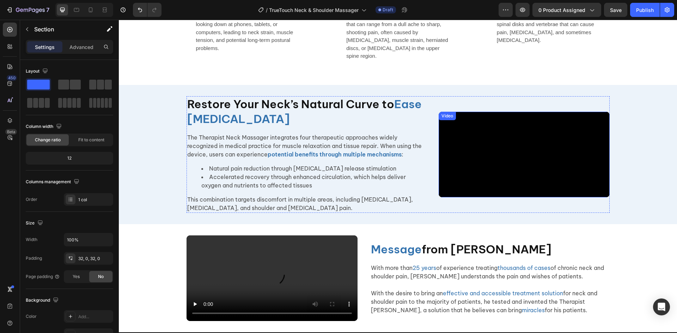
scroll to position [1768, 0]
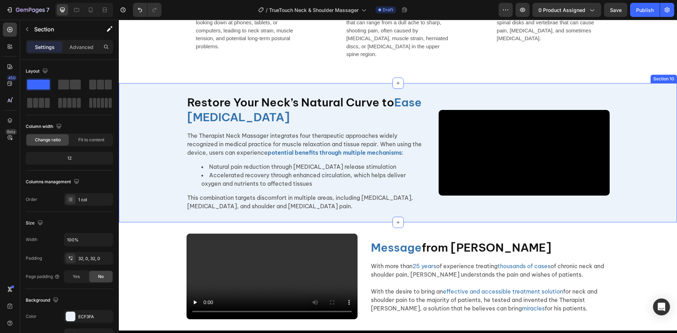
click at [130, 136] on div "Video Video Restore Your Neck’s Natural Curve to Ease Neck Pain Heading The The…" at bounding box center [398, 153] width 558 height 117
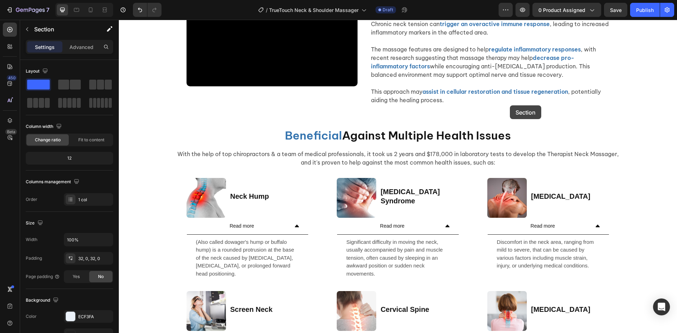
scroll to position [1283, 0]
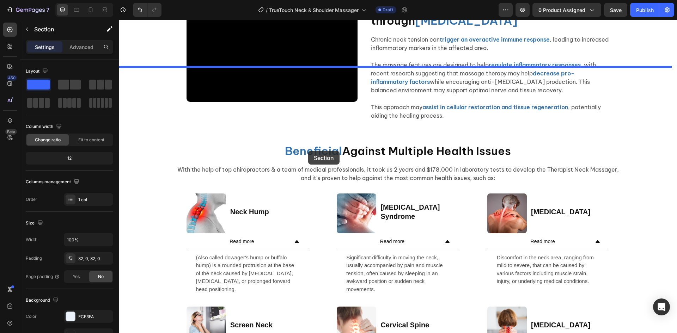
drag, startPoint x: 534, startPoint y: 77, endPoint x: 309, endPoint y: 151, distance: 236.9
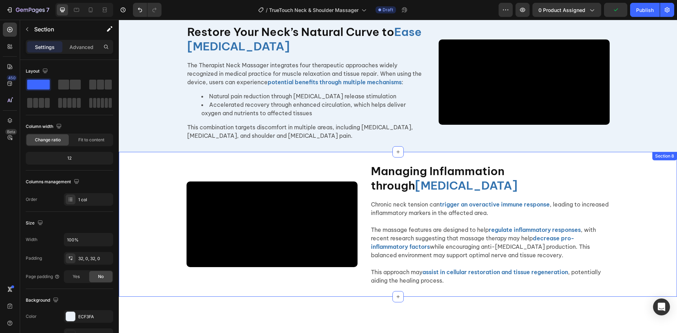
scroll to position [1214, 0]
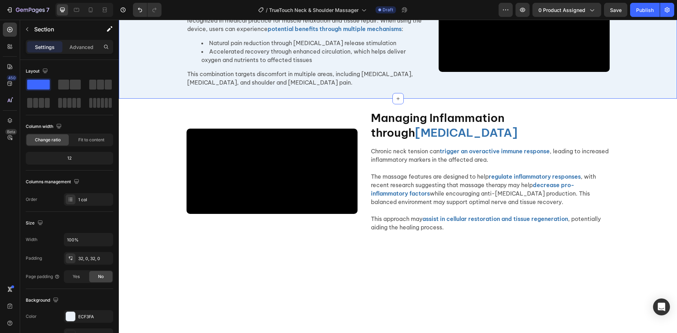
click at [158, 87] on div "Video Video Restore Your Neck’s Natural Curve to Ease Neck Pain Heading The The…" at bounding box center [398, 29] width 558 height 117
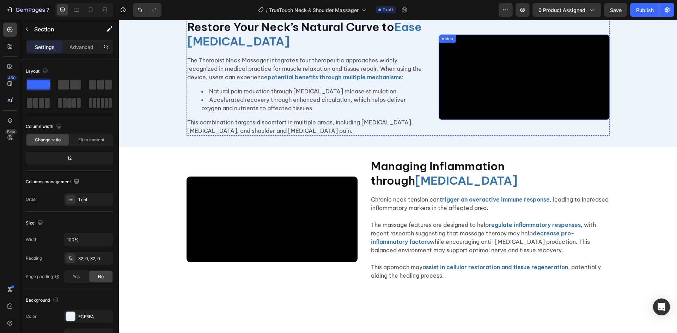
scroll to position [1249, 0]
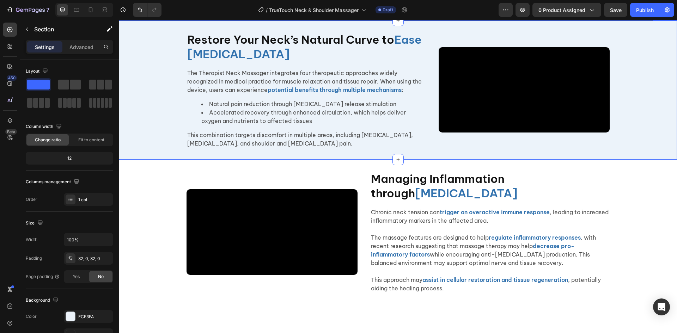
click at [163, 120] on div "Video Video Restore Your Neck’s Natural Curve to Ease Neck Pain Heading The The…" at bounding box center [398, 90] width 558 height 117
click at [305, 109] on div "Video Video Restore Your Neck’s Natural Curve to Ease Neck Pain Heading The The…" at bounding box center [398, 89] width 558 height 139
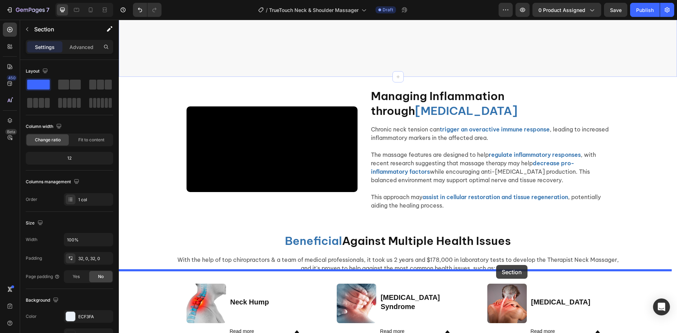
drag, startPoint x: 541, startPoint y: 94, endPoint x: 496, endPoint y: 265, distance: 177.1
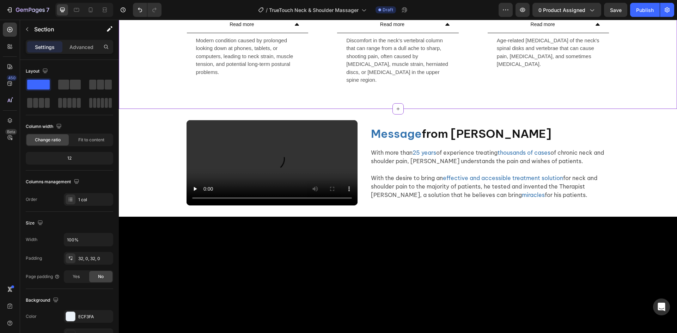
scroll to position [1943, 0]
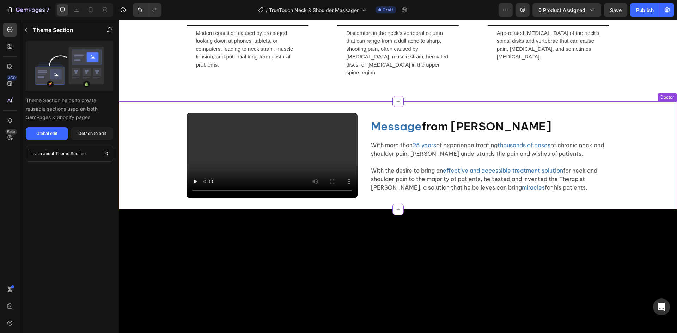
click at [144, 123] on div "Video Message from Dr.Ernest Lathem Heading With more than 25 years of experien…" at bounding box center [398, 156] width 558 height 86
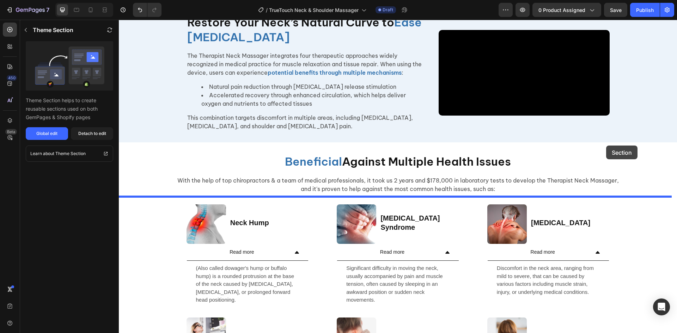
scroll to position [1498, 0]
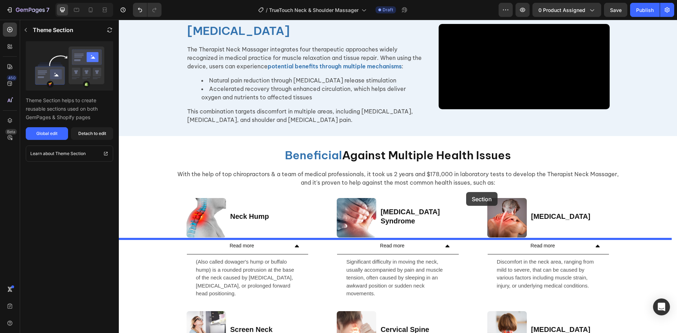
drag, startPoint x: 639, startPoint y: 95, endPoint x: 466, endPoint y: 193, distance: 199.0
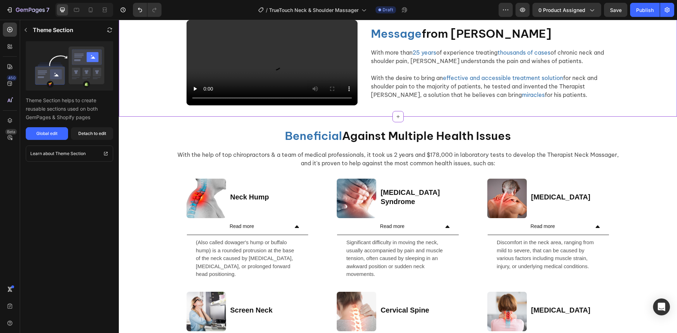
scroll to position [1585, 0]
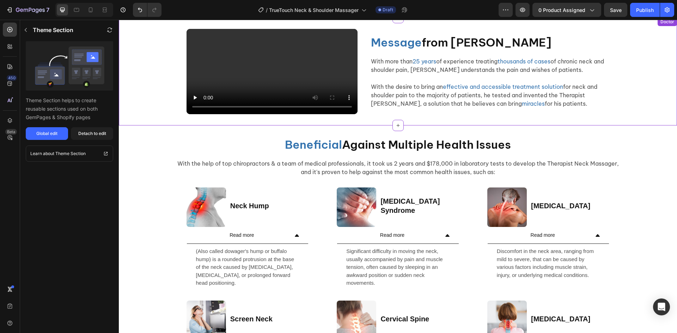
click at [153, 115] on div "Video Message from Dr.Ernest Lathem Heading With more than 25 years of experien…" at bounding box center [398, 72] width 558 height 86
drag, startPoint x: 92, startPoint y: 135, endPoint x: 293, endPoint y: 152, distance: 201.7
click at [92, 135] on div "Detach to edit" at bounding box center [92, 133] width 28 height 6
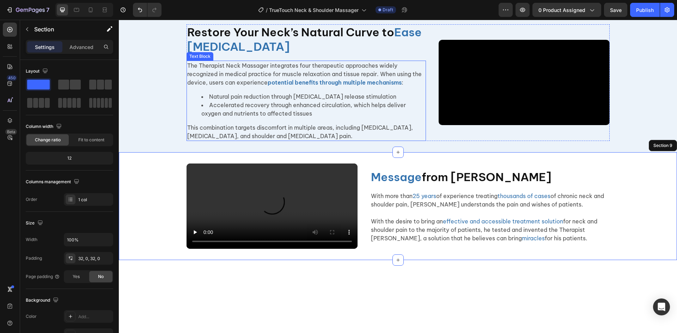
scroll to position [1559, 0]
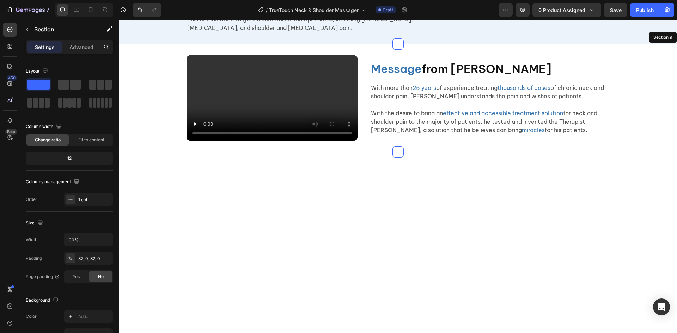
click at [152, 141] on div "Video Message from Dr.Ernest Lathem Heading With more than 25 years of experien…" at bounding box center [398, 98] width 558 height 86
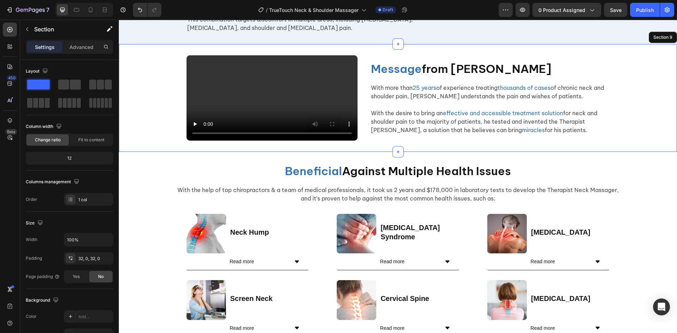
scroll to position [1665, 0]
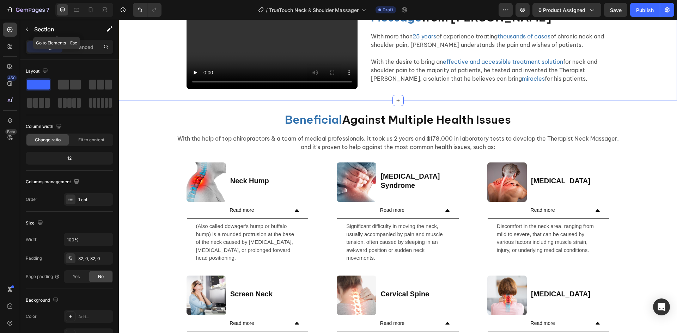
click at [38, 31] on p "Section" at bounding box center [63, 29] width 58 height 8
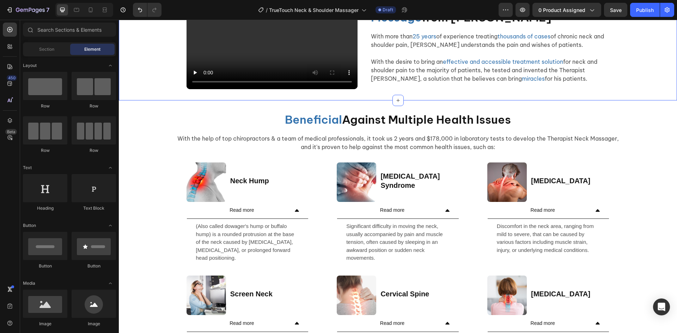
click at [160, 85] on div "Video Message from Dr.Ernest Lathem Heading With more than 25 years of experien…" at bounding box center [398, 47] width 558 height 86
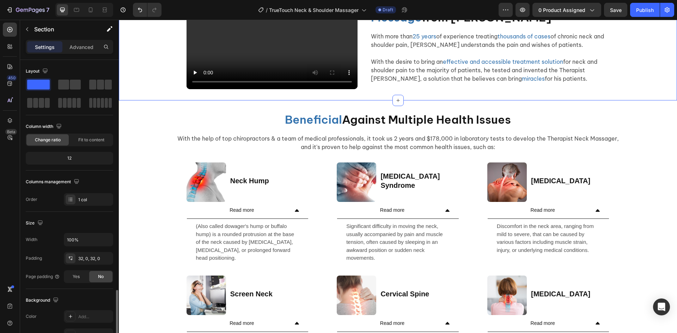
scroll to position [137, 0]
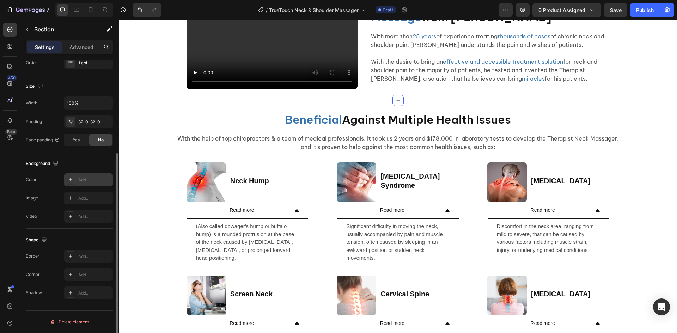
click at [93, 179] on div "Add..." at bounding box center [94, 180] width 33 height 6
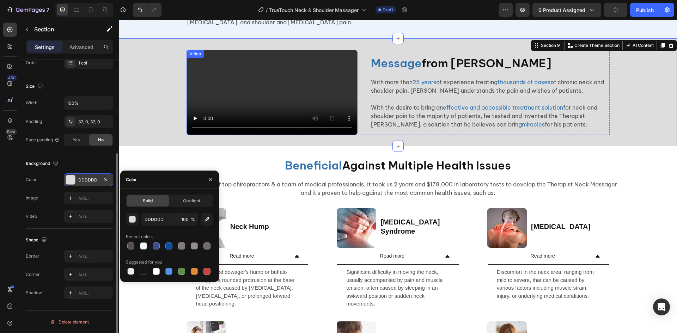
scroll to position [1559, 0]
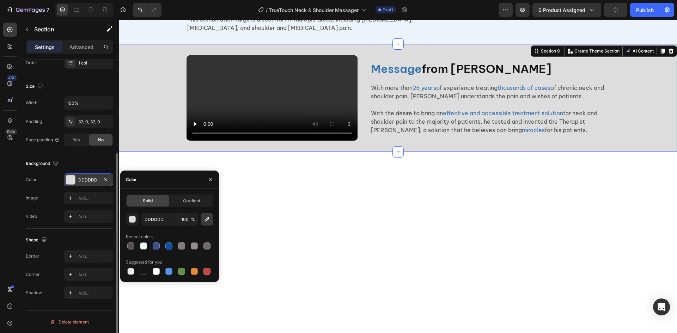
click at [206, 221] on icon "button" at bounding box center [206, 219] width 7 height 7
type input "EDF3FA"
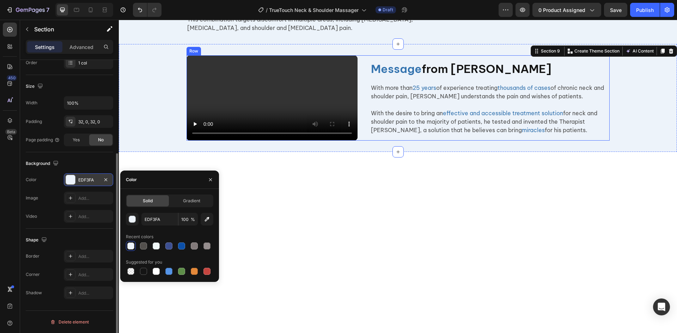
click at [531, 141] on div "Message from Dr.Ernest Lathem Heading With more than 25 years of experience tre…" at bounding box center [489, 98] width 239 height 86
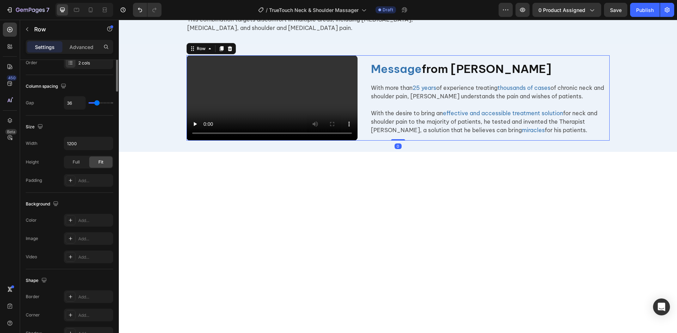
scroll to position [0, 0]
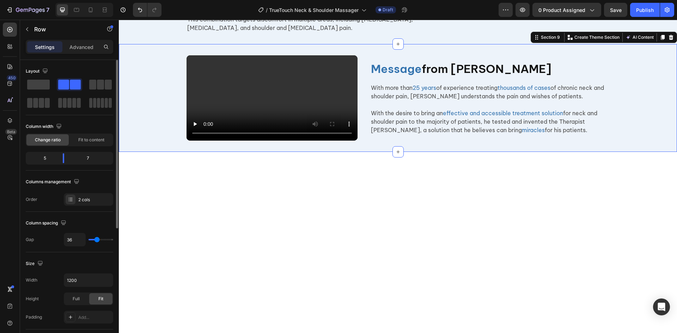
click at [630, 141] on div "Video Message from Dr.Ernest Lathem Heading With more than 25 years of experien…" at bounding box center [398, 98] width 558 height 86
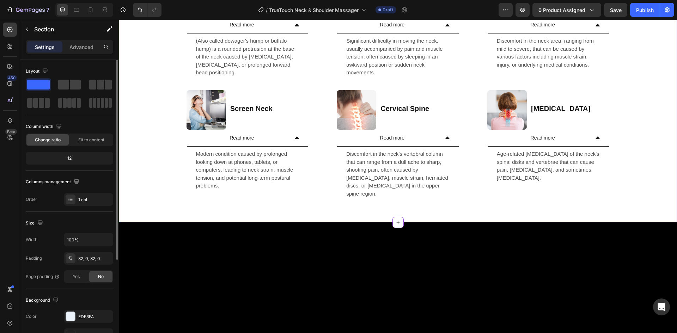
scroll to position [1876, 0]
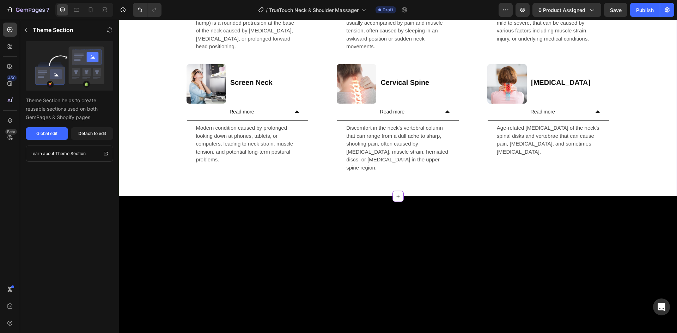
click at [294, 115] on icon at bounding box center [297, 112] width 6 height 6
click at [451, 121] on div "Read more" at bounding box center [398, 112] width 122 height 17
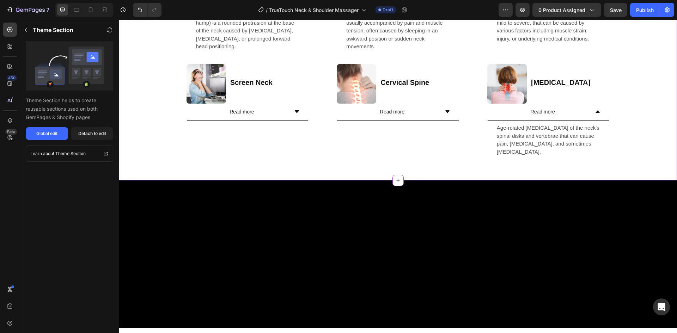
click at [603, 121] on div "Read more" at bounding box center [549, 112] width 122 height 17
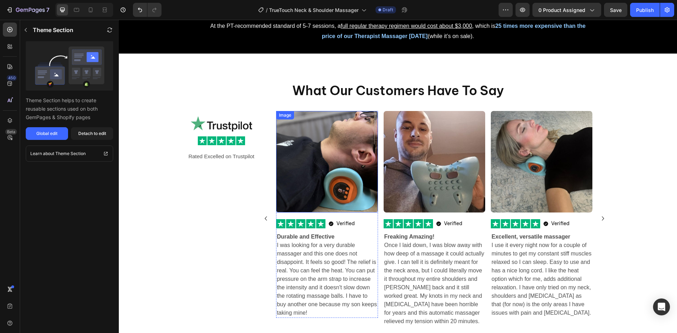
scroll to position [2220, 0]
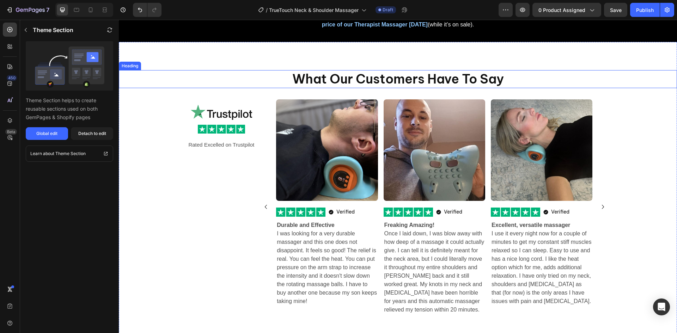
click at [208, 109] on div "What Our Customers Have To Say Heading Image Image Rated Excelled on Trustpilot…" at bounding box center [398, 192] width 558 height 301
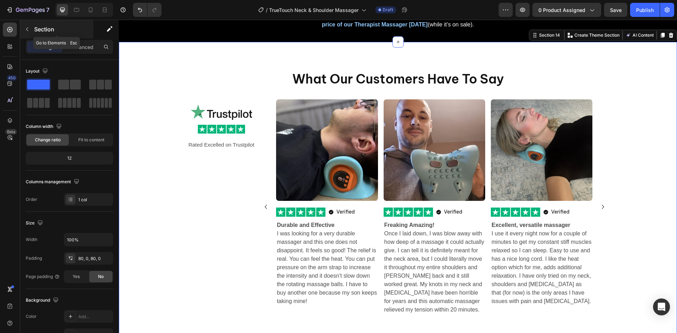
click at [37, 33] on p "Section" at bounding box center [63, 29] width 58 height 8
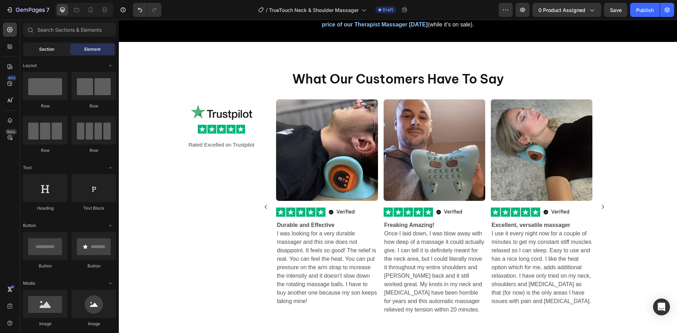
click at [60, 51] on div "Section" at bounding box center [46, 49] width 44 height 11
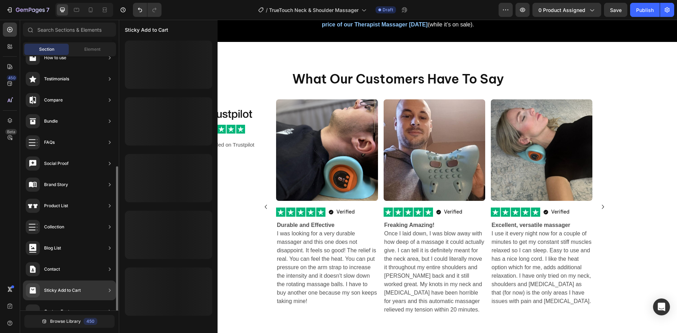
scroll to position [155, 0]
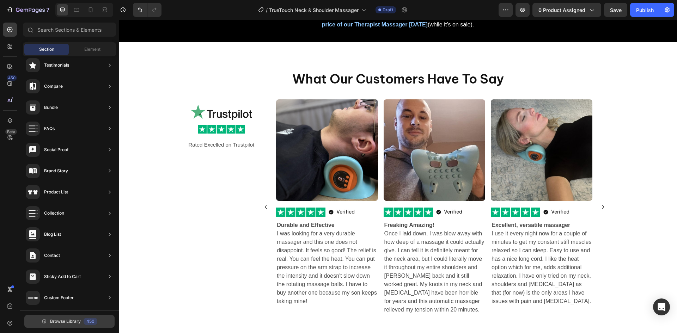
click at [77, 325] on button "Browse Library 450" at bounding box center [69, 321] width 90 height 13
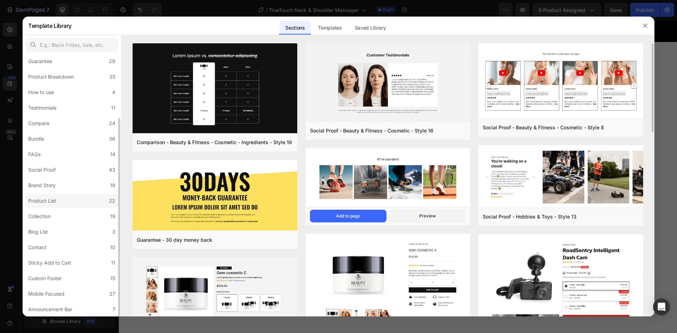
scroll to position [0, 0]
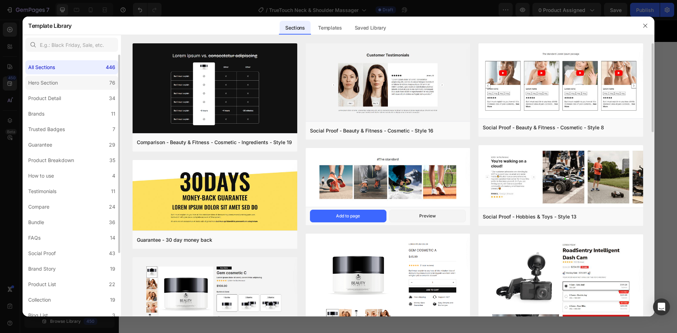
click at [67, 81] on label "Hero Section 76" at bounding box center [71, 83] width 93 height 14
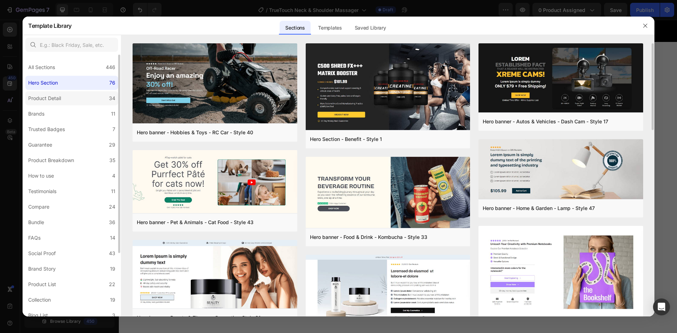
click at [63, 98] on div "Product Detail" at bounding box center [46, 98] width 36 height 8
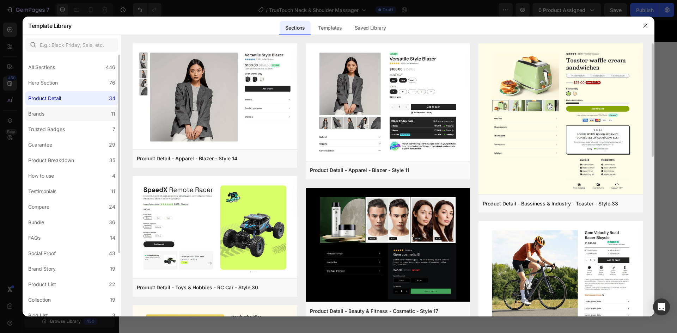
click at [38, 112] on div "Brands" at bounding box center [36, 114] width 16 height 8
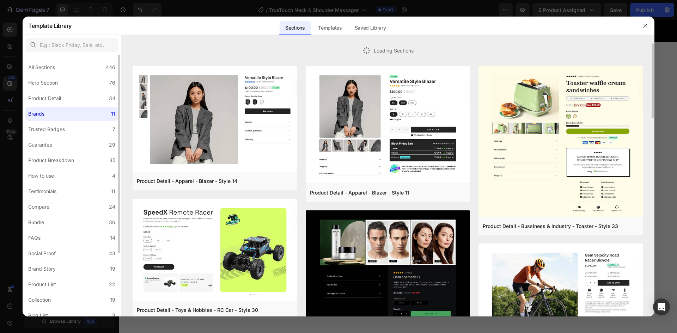
click at [38, 112] on div "Brands" at bounding box center [36, 114] width 16 height 8
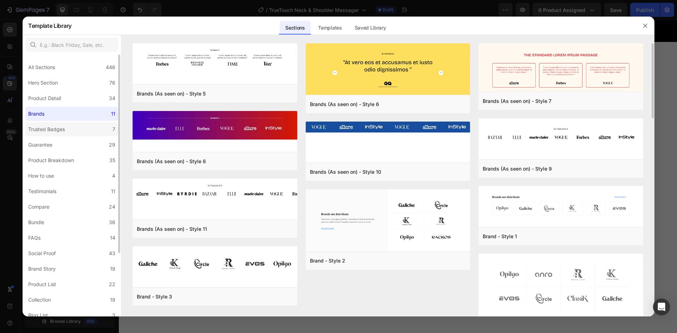
click at [52, 130] on div "Trusted Badges" at bounding box center [46, 129] width 37 height 8
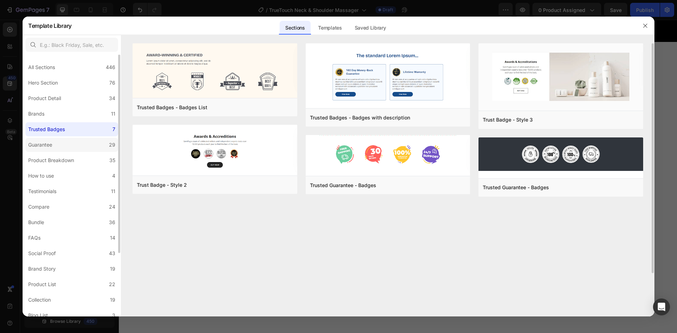
click at [57, 146] on label "Guarantee 29" at bounding box center [71, 145] width 93 height 14
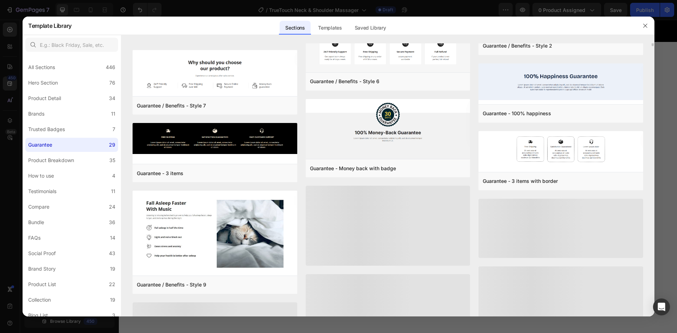
scroll to position [153, 0]
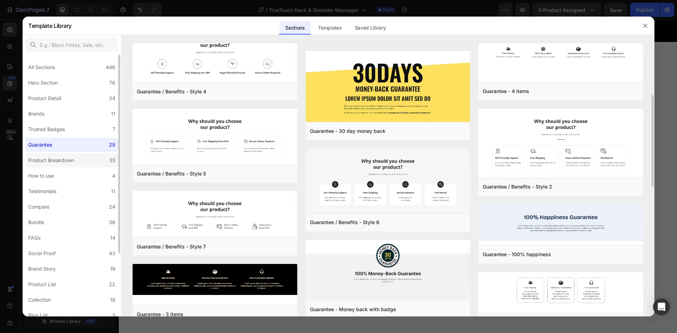
click at [72, 156] on label "Product Breakdown 35" at bounding box center [71, 160] width 93 height 14
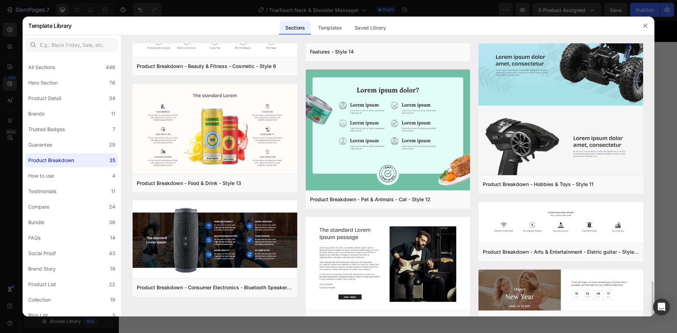
scroll to position [1071, 0]
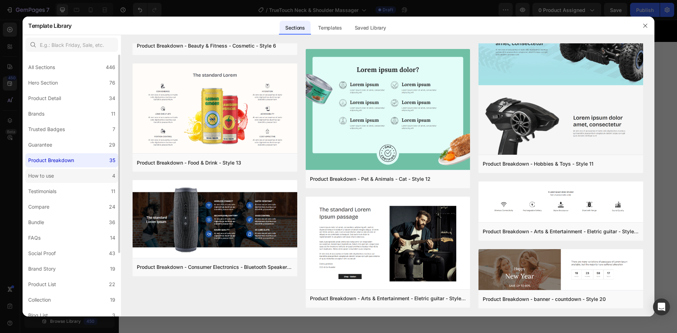
click at [72, 176] on label "How to use 4" at bounding box center [71, 176] width 93 height 14
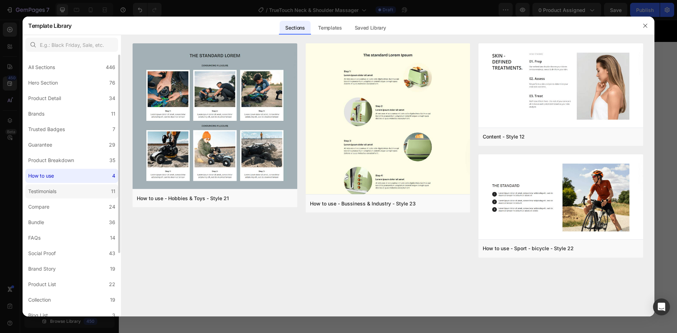
click at [69, 197] on label "Testimonials 11" at bounding box center [71, 191] width 93 height 14
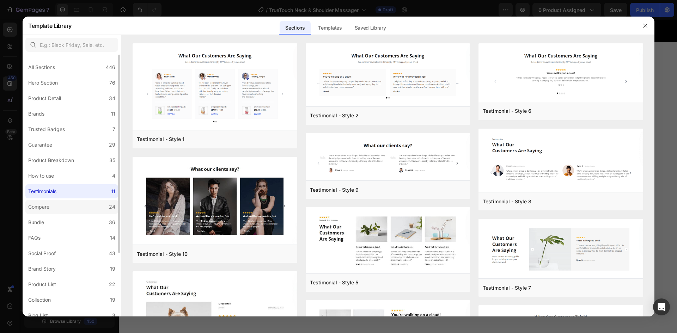
click at [74, 206] on label "Compare 24" at bounding box center [71, 207] width 93 height 14
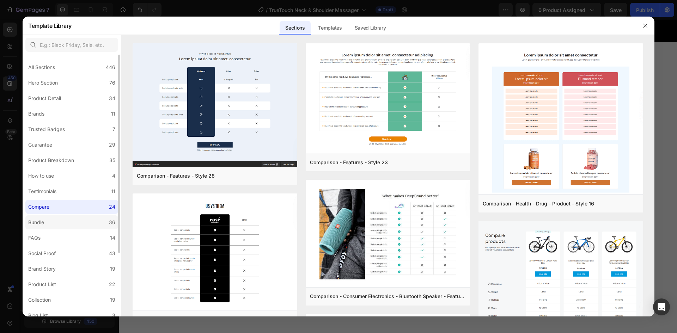
click at [80, 221] on label "Bundle 36" at bounding box center [71, 222] width 93 height 14
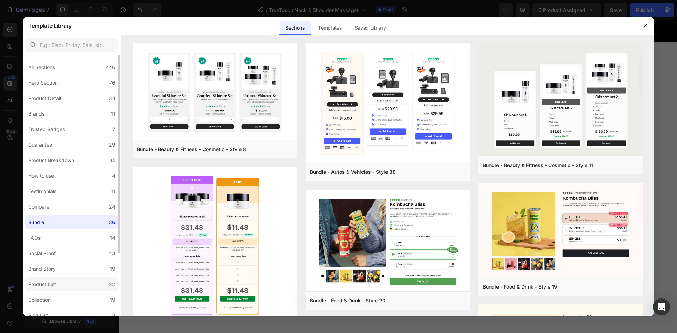
scroll to position [71, 0]
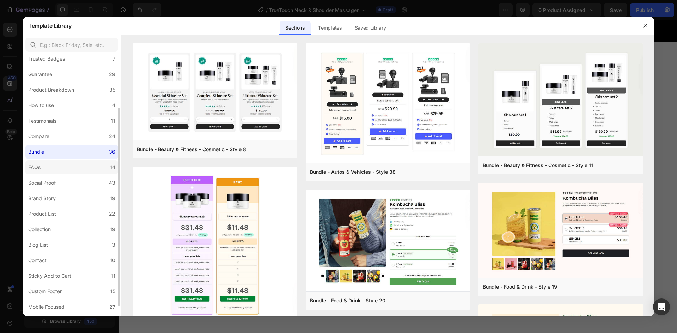
click at [62, 168] on label "FAQs 14" at bounding box center [71, 167] width 93 height 14
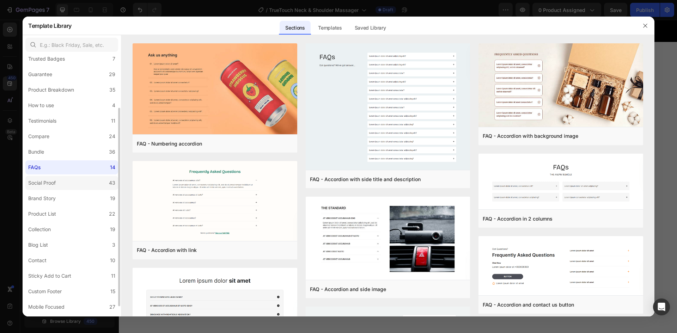
click at [56, 184] on div "Social Proof" at bounding box center [42, 183] width 28 height 8
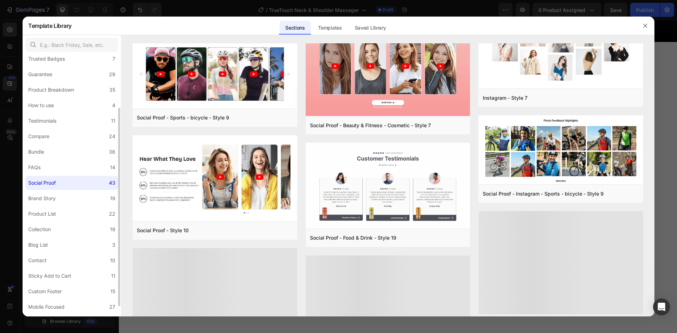
scroll to position [296, 0]
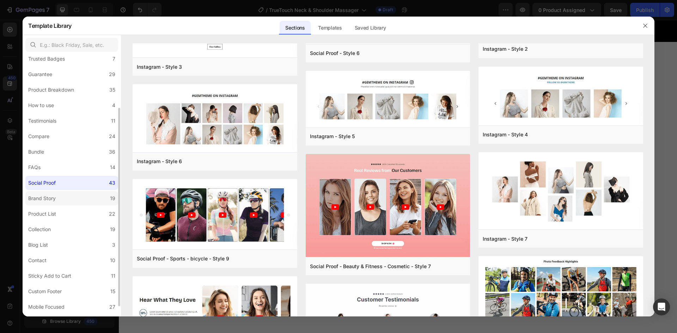
click at [52, 196] on div "Brand Story" at bounding box center [42, 198] width 28 height 8
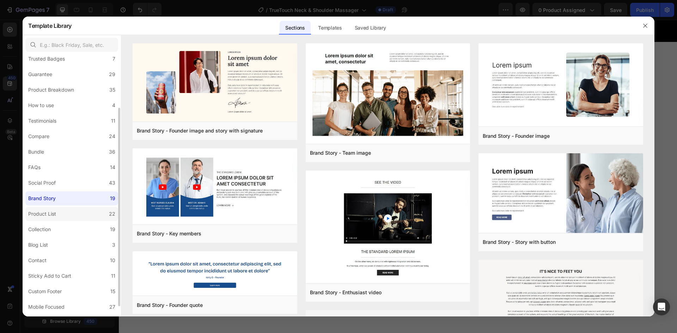
click at [68, 212] on label "Product List 22" at bounding box center [71, 214] width 93 height 14
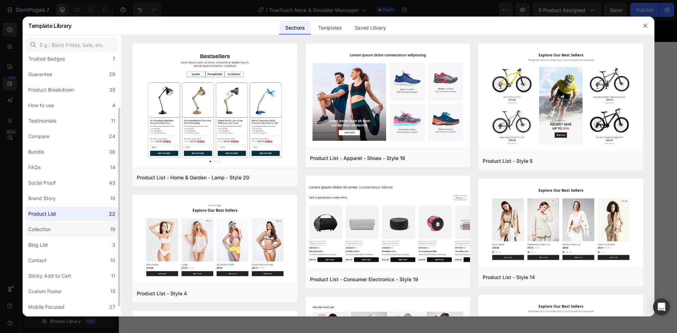
click at [66, 225] on label "Collection 19" at bounding box center [71, 230] width 93 height 14
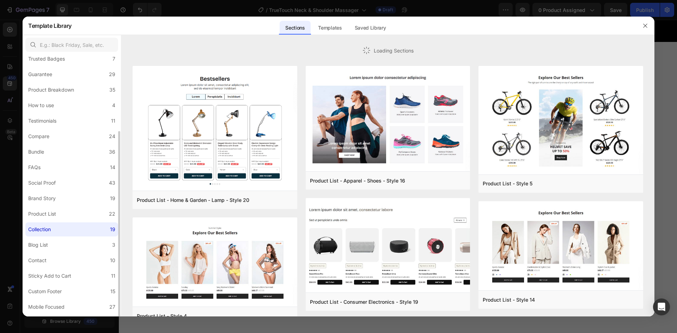
scroll to position [84, 0]
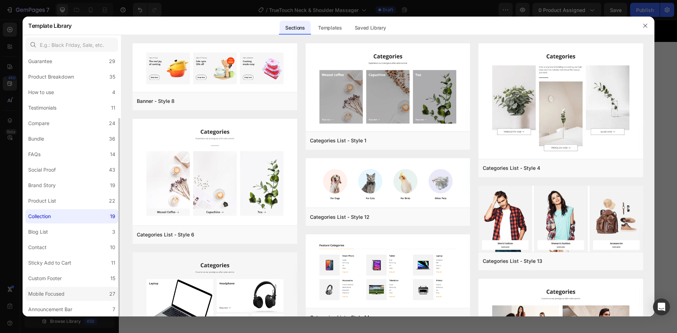
click at [59, 290] on div "Mobile Focused" at bounding box center [46, 294] width 36 height 8
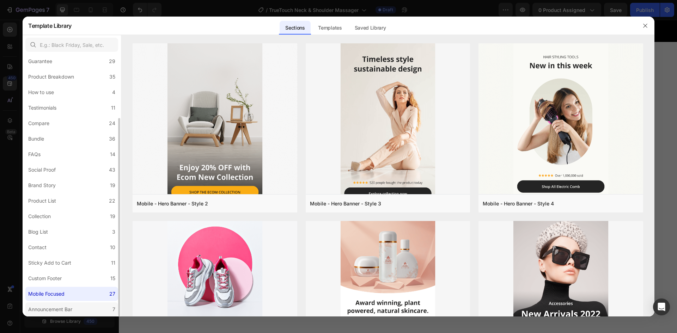
click at [60, 309] on div "Announcement Bar" at bounding box center [50, 309] width 44 height 8
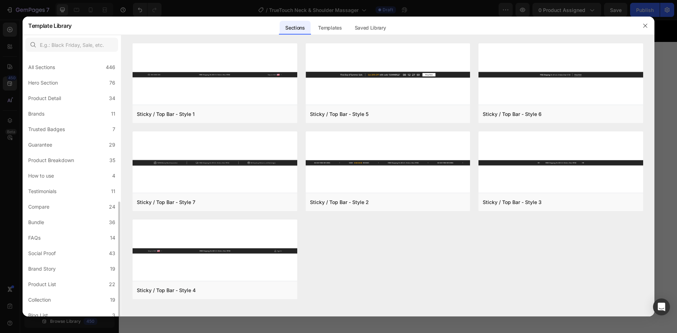
scroll to position [84, 0]
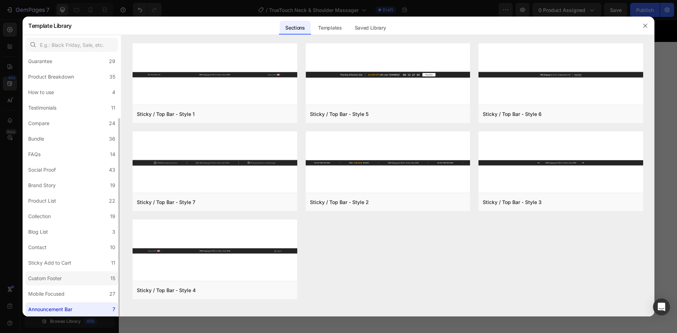
click at [66, 277] on label "Custom Footer 15" at bounding box center [71, 279] width 93 height 14
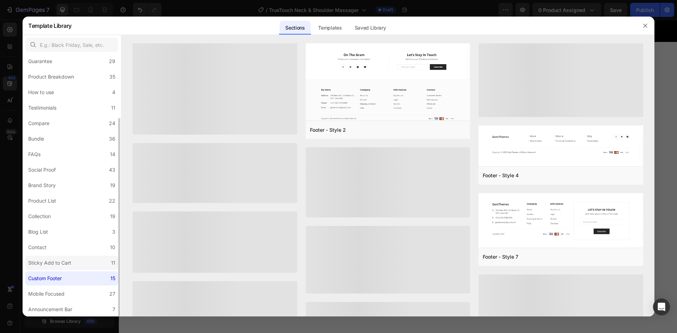
click at [71, 262] on div "Sticky Add to Cart" at bounding box center [49, 263] width 43 height 8
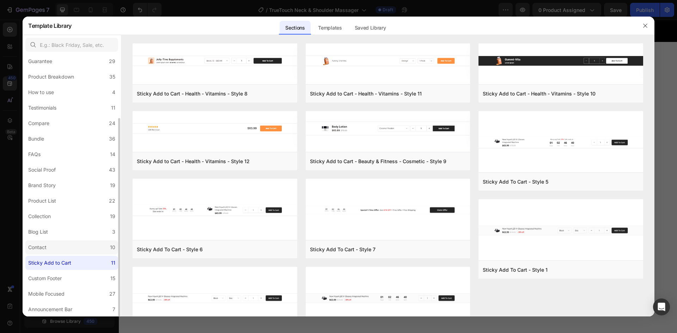
click at [72, 244] on label "Contact 10" at bounding box center [71, 248] width 93 height 14
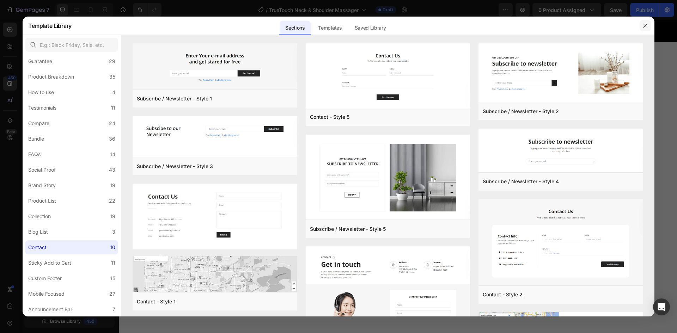
click at [645, 24] on icon "button" at bounding box center [646, 26] width 6 height 6
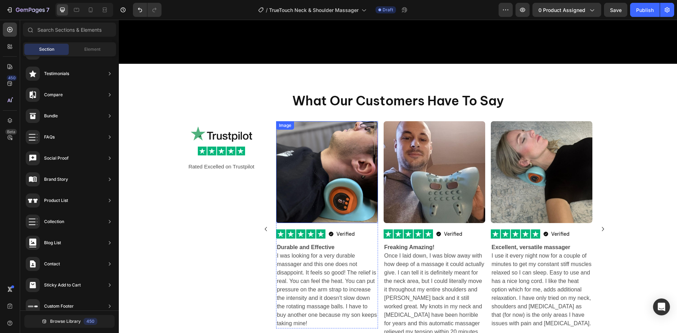
scroll to position [2472, 0]
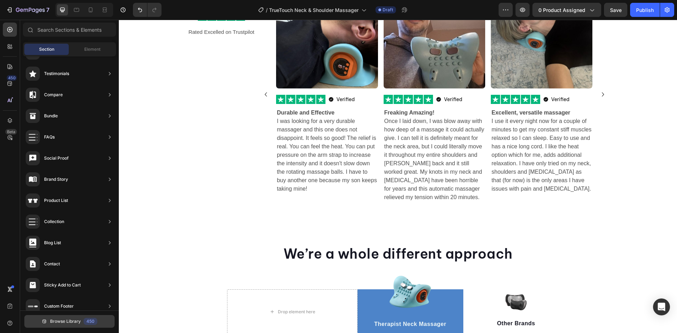
click at [77, 321] on span "Browse Library" at bounding box center [65, 321] width 31 height 6
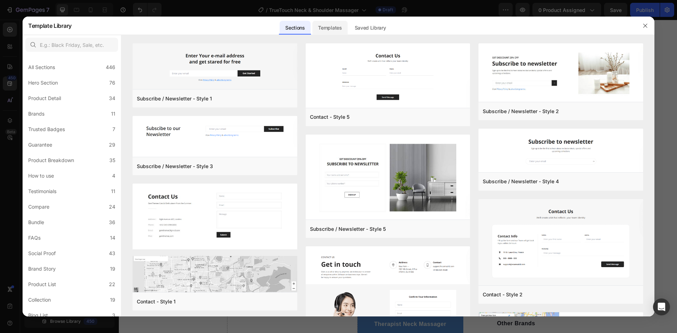
click at [321, 28] on div "Templates" at bounding box center [329, 28] width 35 height 14
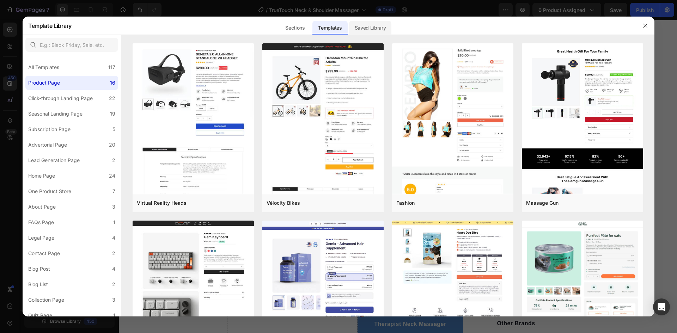
click at [378, 29] on div "Saved Library" at bounding box center [370, 28] width 43 height 14
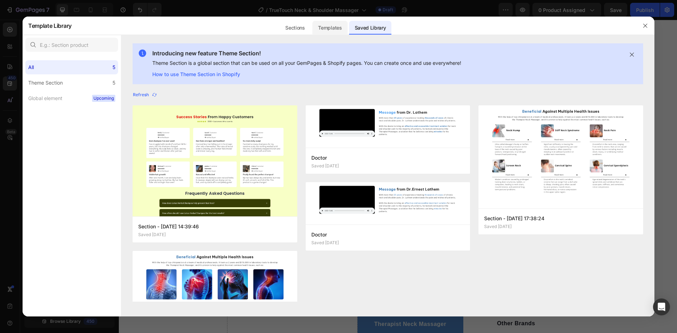
click at [343, 30] on div "Templates" at bounding box center [329, 28] width 35 height 14
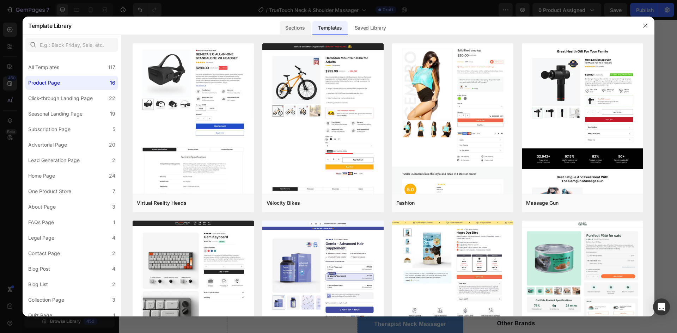
click at [292, 27] on div "Sections" at bounding box center [295, 28] width 31 height 14
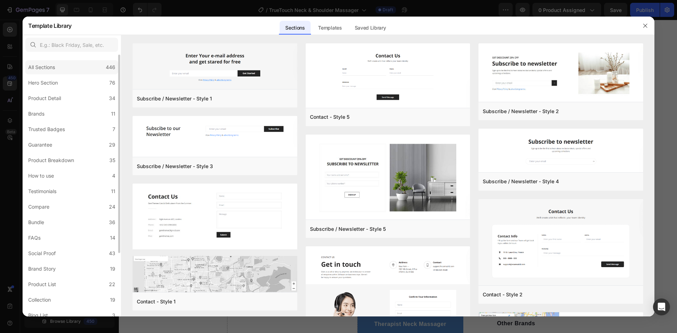
click at [77, 70] on div "All Sections 446" at bounding box center [71, 67] width 93 height 14
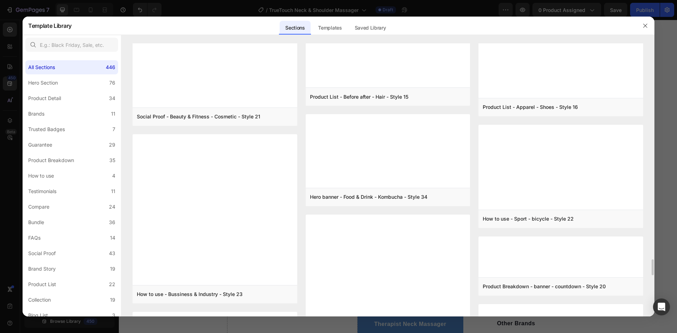
scroll to position [3888, 0]
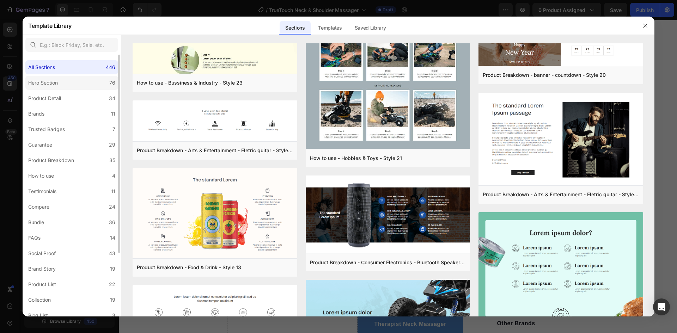
click at [61, 85] on div "Hero Section" at bounding box center [44, 83] width 32 height 8
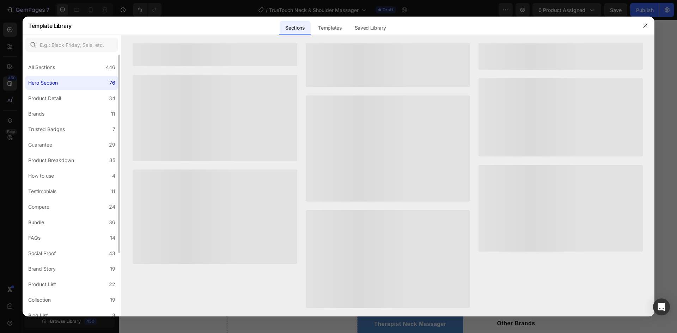
scroll to position [0, 0]
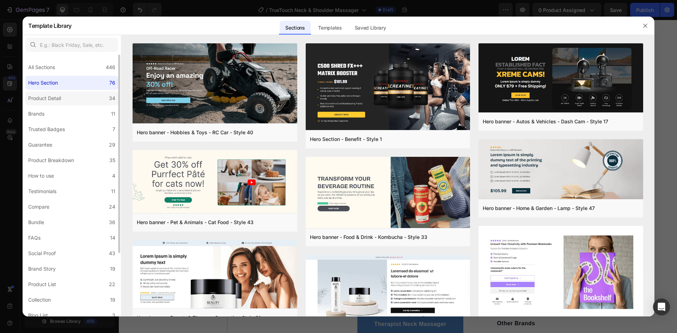
click at [63, 102] on div "Product Detail" at bounding box center [46, 98] width 36 height 8
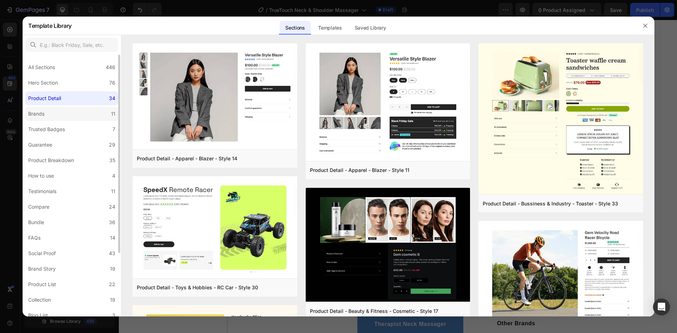
click at [61, 117] on label "Brands 11" at bounding box center [71, 114] width 93 height 14
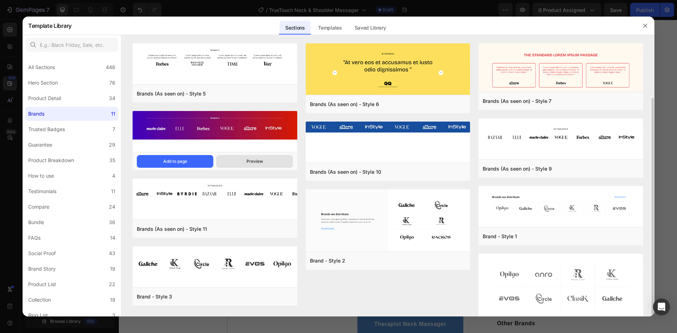
scroll to position [29, 0]
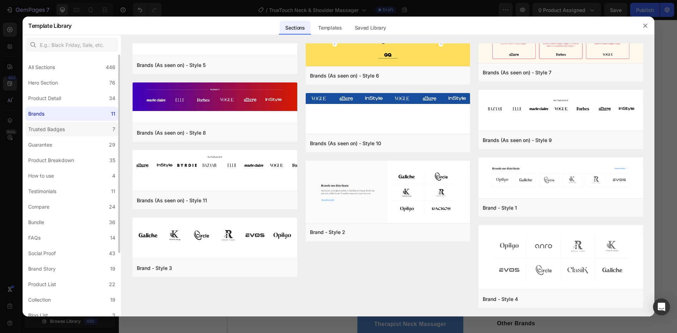
click at [64, 128] on div "Trusted Badges" at bounding box center [46, 129] width 37 height 8
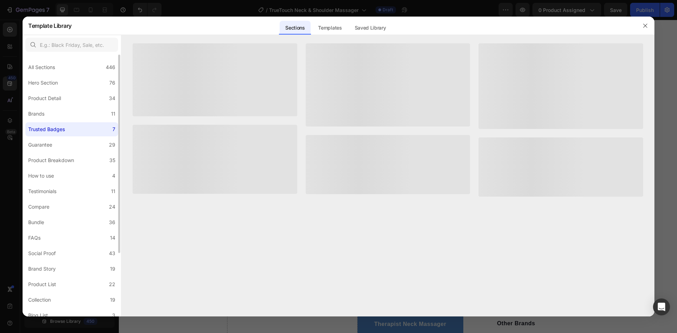
scroll to position [0, 0]
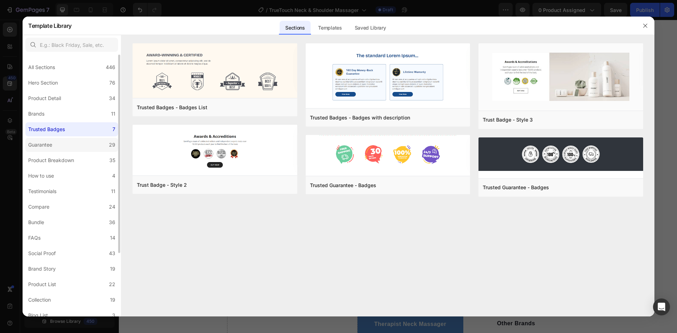
click at [68, 145] on label "Guarantee 29" at bounding box center [71, 145] width 93 height 14
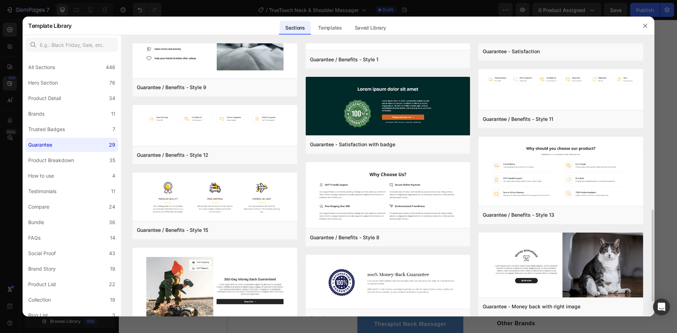
scroll to position [535, 0]
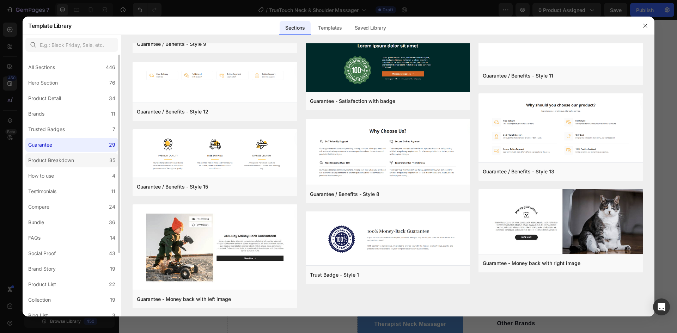
click at [63, 162] on div "Product Breakdown" at bounding box center [51, 160] width 46 height 8
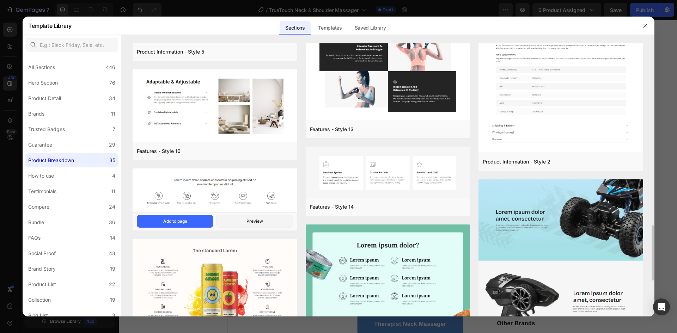
scroll to position [1071, 0]
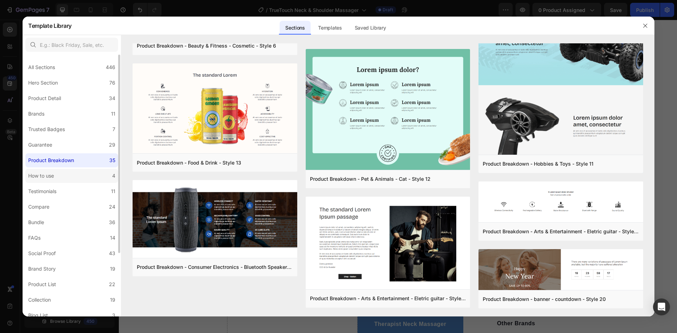
click at [52, 176] on div "How to use" at bounding box center [41, 176] width 26 height 8
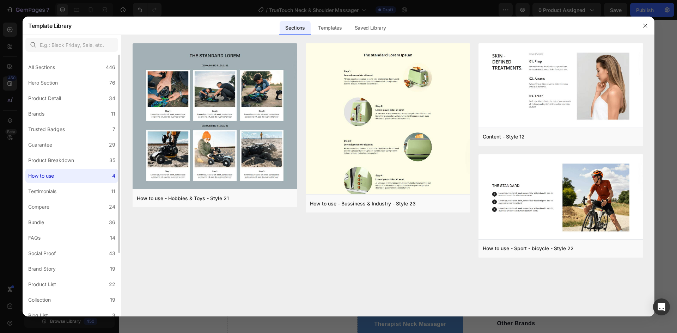
scroll to position [71, 0]
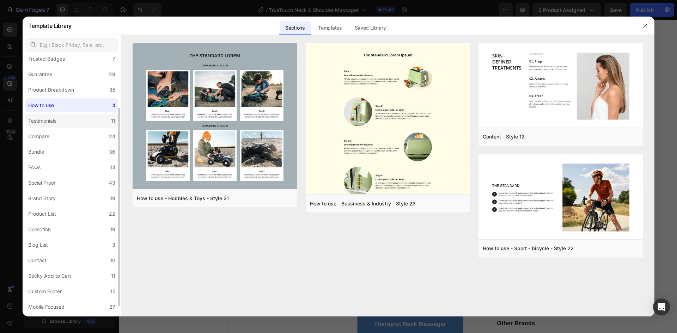
click at [55, 124] on div "Testimonials" at bounding box center [42, 121] width 28 height 8
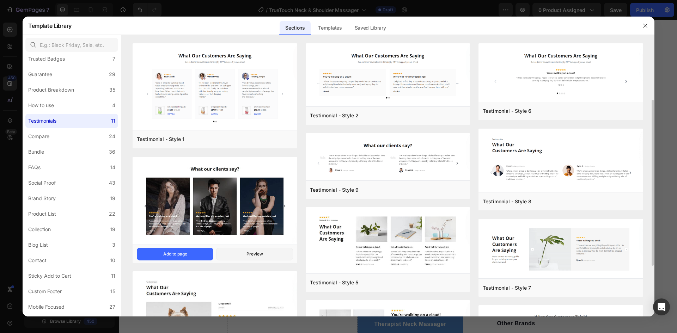
scroll to position [176, 0]
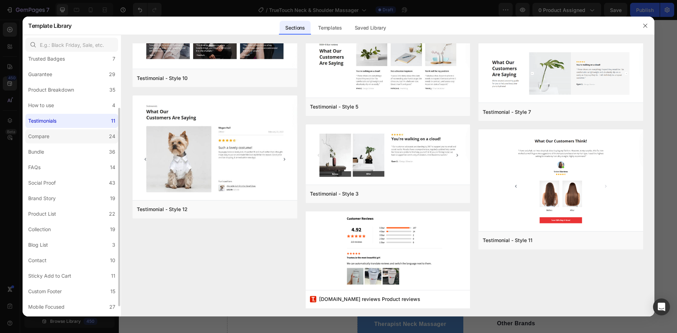
click at [49, 132] on label "Compare 24" at bounding box center [71, 136] width 93 height 14
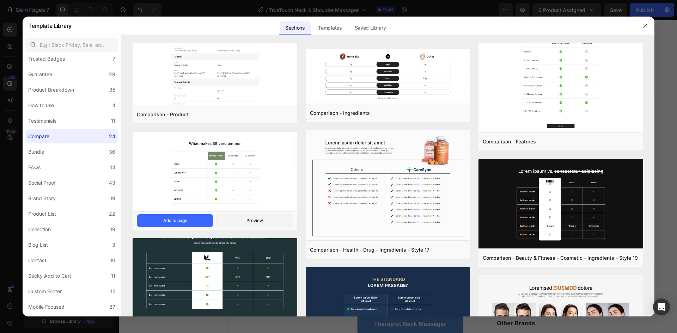
scroll to position [780, 0]
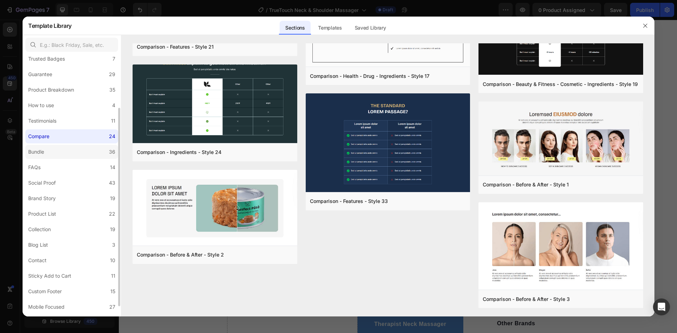
click at [66, 155] on label "Bundle 36" at bounding box center [71, 152] width 93 height 14
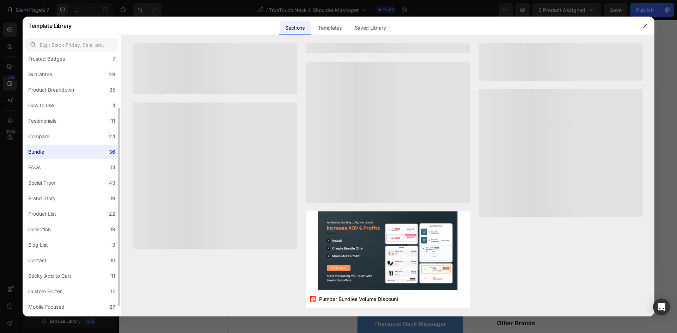
scroll to position [0, 0]
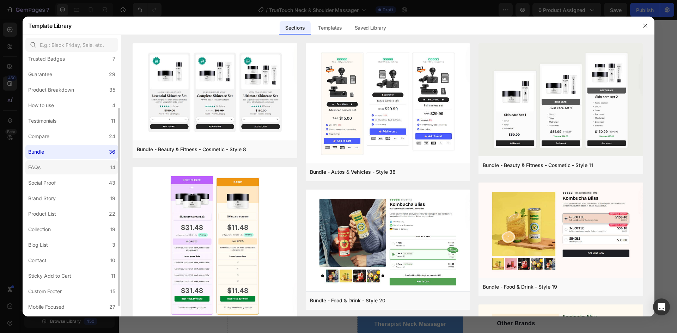
click at [69, 164] on label "FAQs 14" at bounding box center [71, 167] width 93 height 14
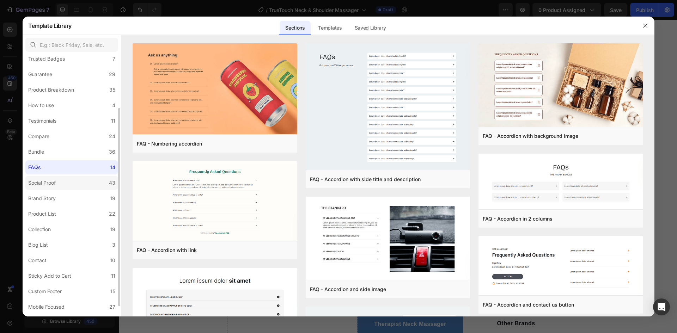
click at [67, 184] on label "Social Proof 43" at bounding box center [71, 183] width 93 height 14
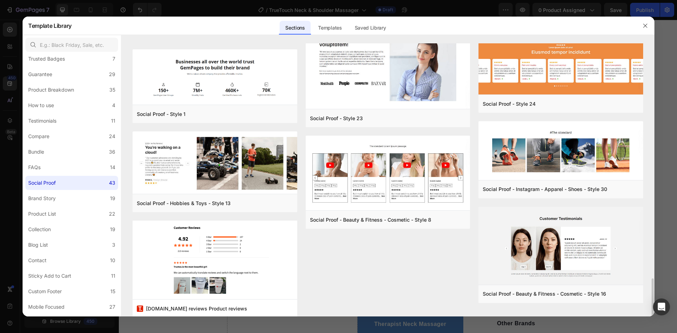
scroll to position [1292, 0]
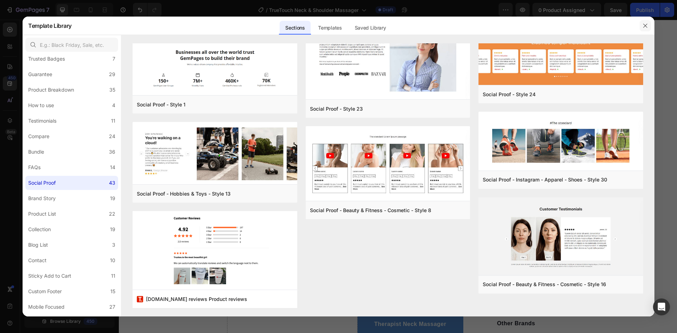
click at [646, 25] on icon "button" at bounding box center [646, 26] width 6 height 6
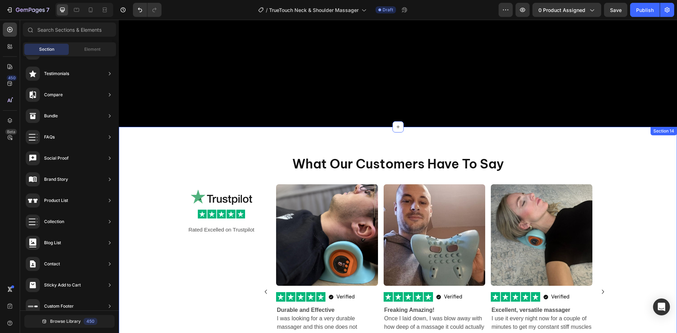
scroll to position [2190, 0]
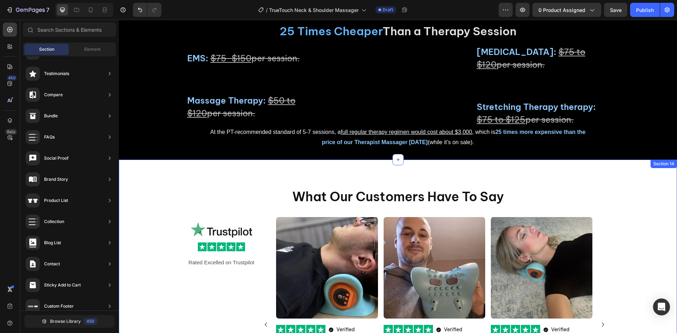
click at [185, 160] on div "25 Times Cheaper Than a Therapy Session Heading Heat Therapy: $75 to $120 per s…" at bounding box center [398, 86] width 558 height 148
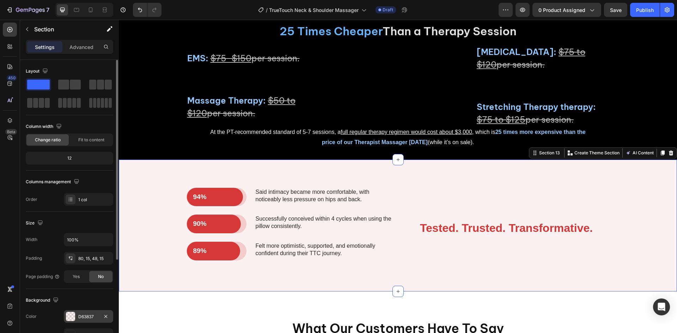
click at [91, 320] on div "D63837" at bounding box center [88, 317] width 20 height 6
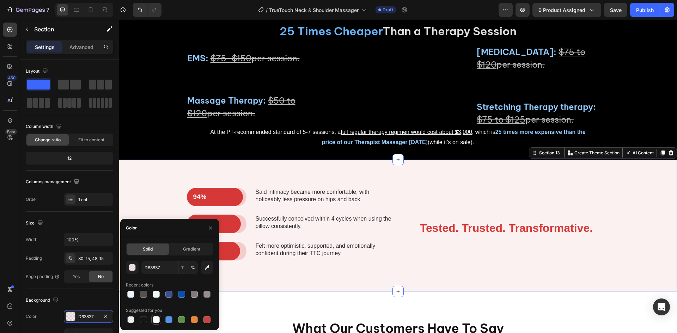
click at [158, 320] on div at bounding box center [156, 319] width 7 height 7
type input "FFFFFF"
type input "100"
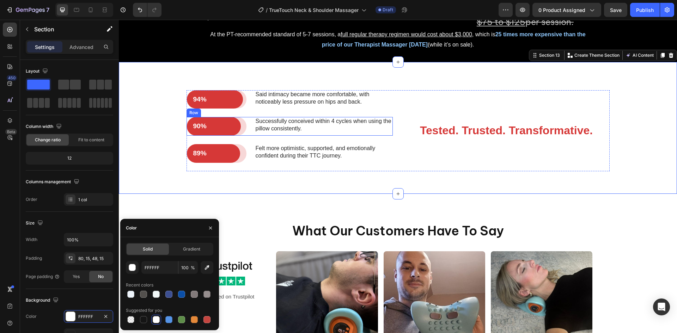
scroll to position [2296, 0]
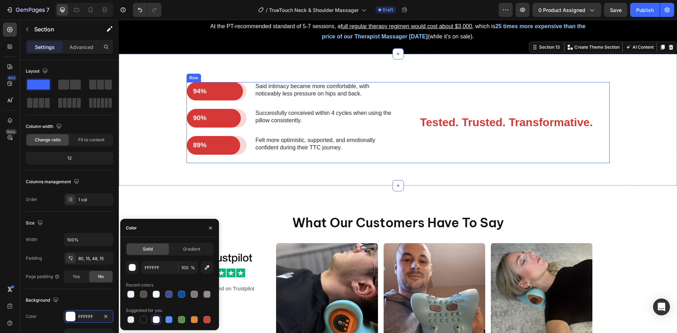
click at [406, 163] on div "Tested. Trusted. Transformative. Heading" at bounding box center [506, 122] width 206 height 81
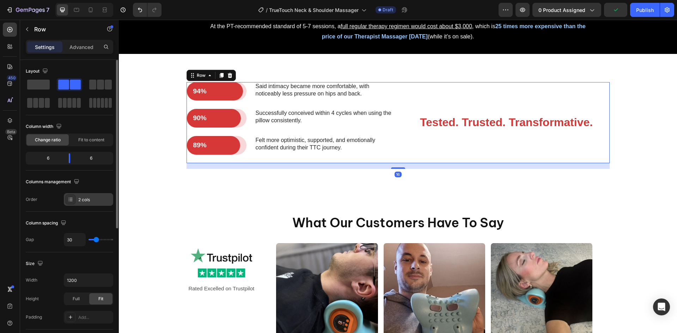
click at [87, 203] on div "2 cols" at bounding box center [94, 200] width 33 height 6
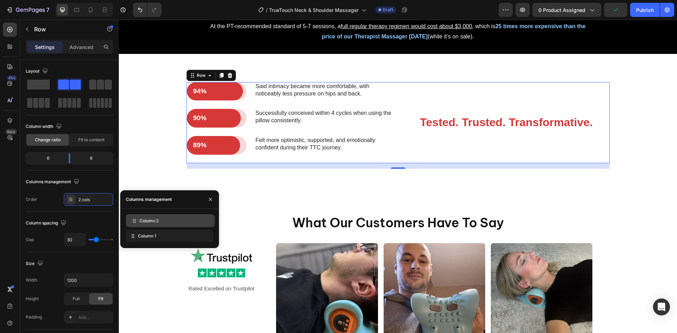
drag, startPoint x: 144, startPoint y: 236, endPoint x: 146, endPoint y: 220, distance: 15.3
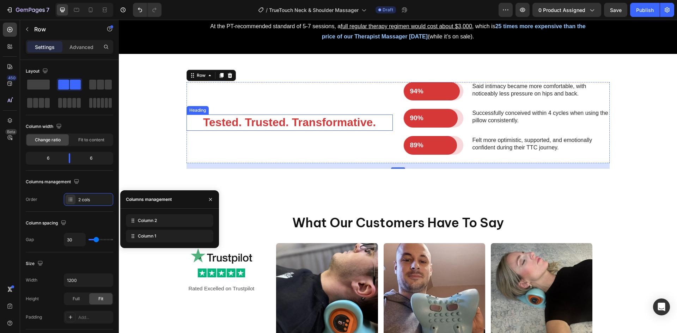
click at [284, 131] on h2 "Tested. Trusted. Transformative." at bounding box center [290, 123] width 206 height 16
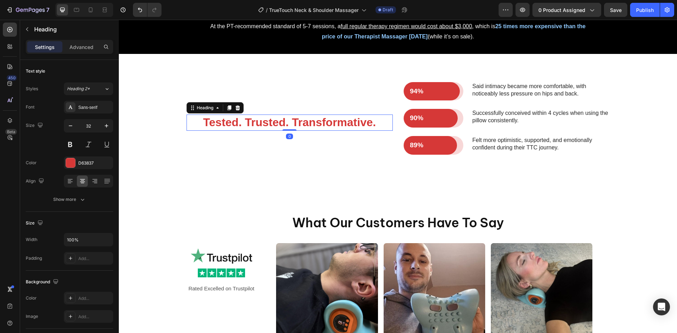
click at [284, 131] on h2 "Tested. Trusted. Transformative." at bounding box center [290, 123] width 206 height 16
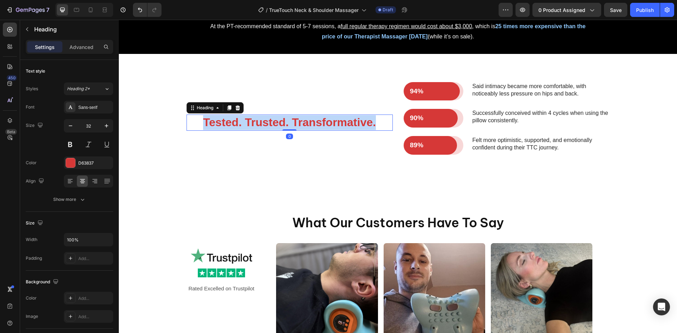
click at [284, 130] on p "Tested. Trusted. Transformative." at bounding box center [289, 122] width 205 height 15
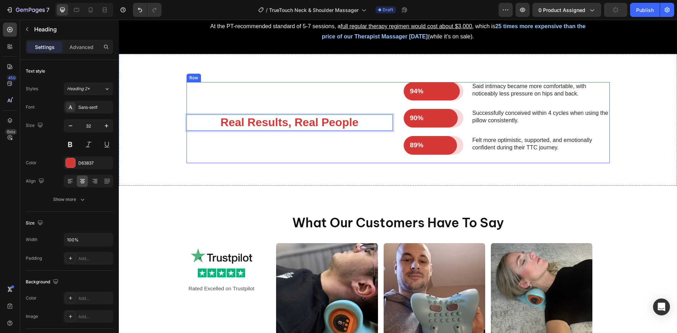
click at [270, 163] on div "Real Results, Real People Heading 0" at bounding box center [290, 122] width 206 height 81
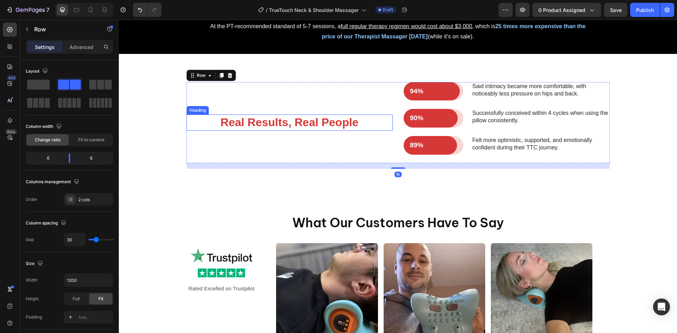
click at [267, 130] on p "Real Results, Real People" at bounding box center [289, 122] width 205 height 15
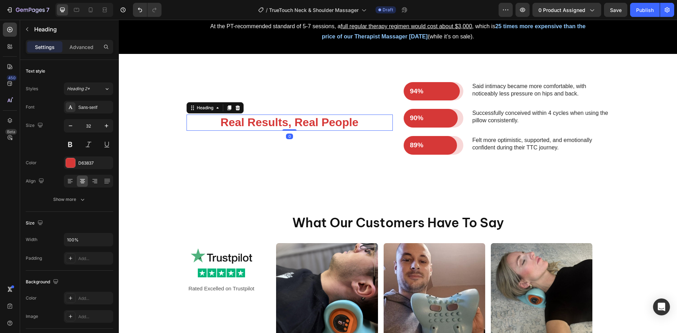
click at [34, 39] on div "Heading" at bounding box center [66, 30] width 92 height 20
click at [39, 32] on p "Heading" at bounding box center [72, 29] width 76 height 8
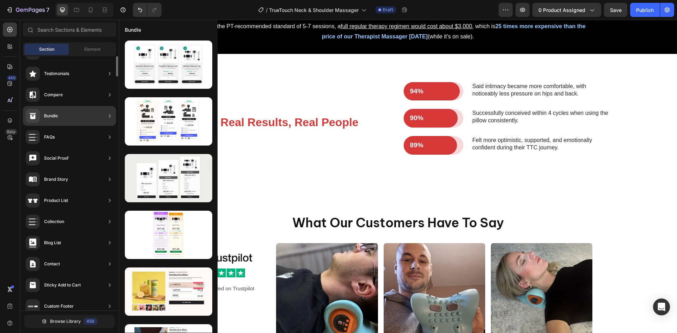
scroll to position [0, 0]
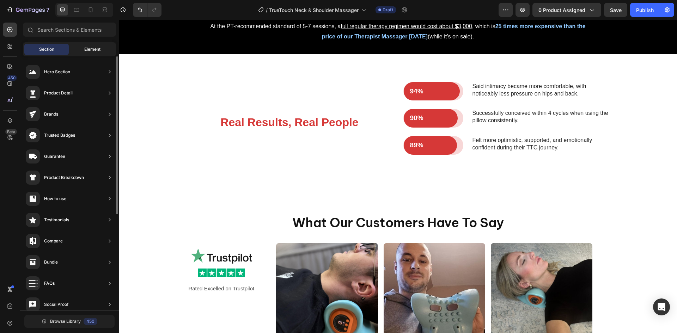
click at [90, 45] on div "Element" at bounding box center [92, 49] width 44 height 11
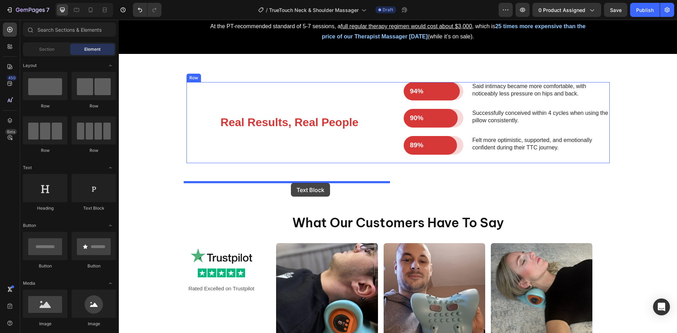
drag, startPoint x: 202, startPoint y: 220, endPoint x: 291, endPoint y: 183, distance: 96.3
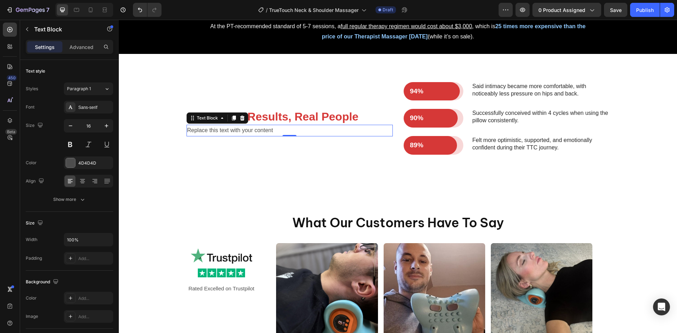
click at [255, 136] on div "Replace this text with your content" at bounding box center [290, 131] width 206 height 12
click at [255, 136] on p "Replace this text with your content" at bounding box center [289, 131] width 205 height 10
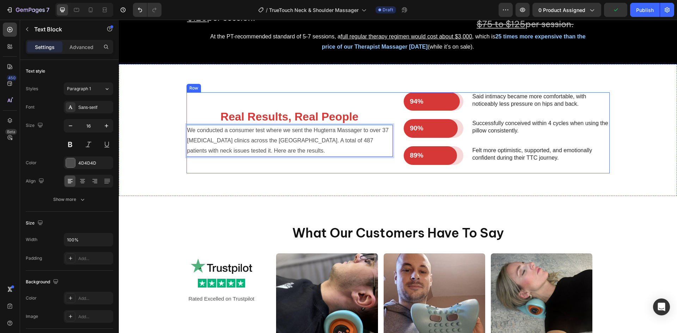
click at [249, 179] on div "94% Text Block Row Row Said intimacy became more comfortable, with noticeably l…" at bounding box center [398, 135] width 548 height 87
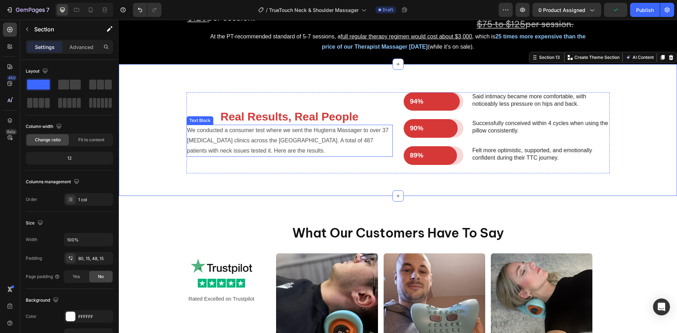
click at [249, 156] on p "We conducted a consumer test where we sent the Hugterra Massager to over 37 chi…" at bounding box center [289, 141] width 205 height 30
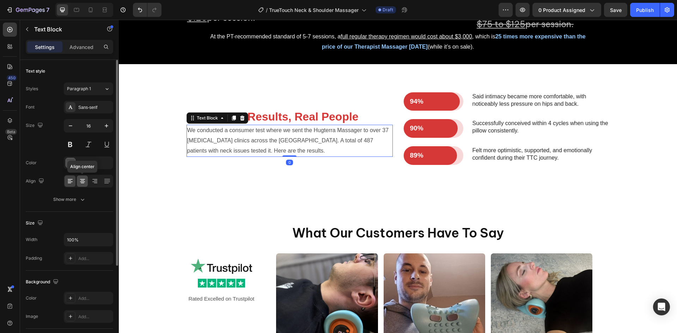
click at [84, 179] on icon at bounding box center [82, 179] width 5 height 1
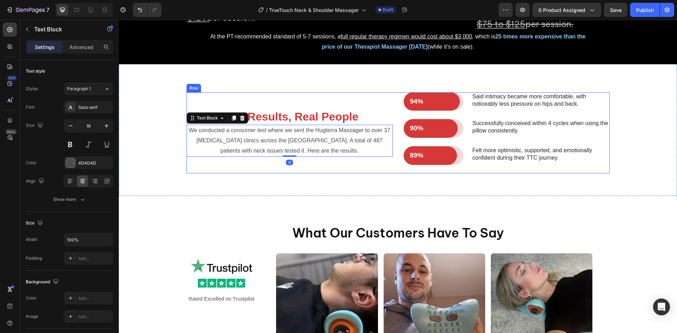
click at [243, 174] on div "Real Results, Real People Heading We conducted a consumer test where we sent th…" at bounding box center [290, 132] width 206 height 81
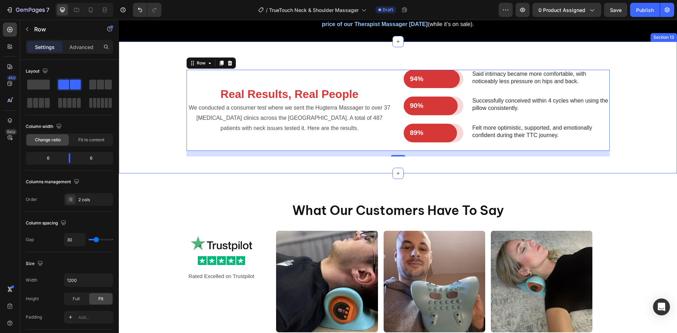
scroll to position [2321, 0]
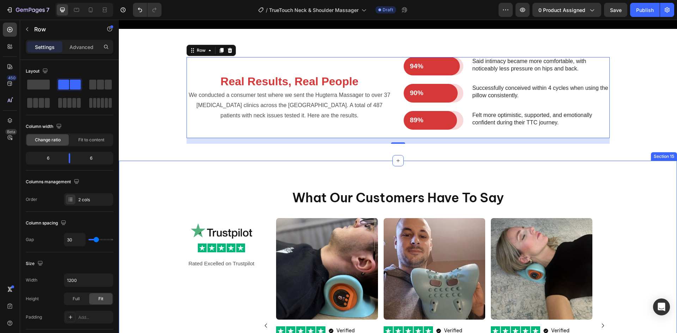
click at [241, 220] on div "What Our Customers Have To Say Heading Image Image Rated Excelled on Trustpilot…" at bounding box center [398, 311] width 558 height 301
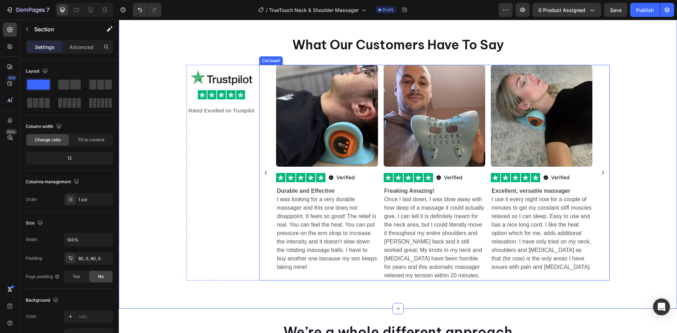
scroll to position [2533, 0]
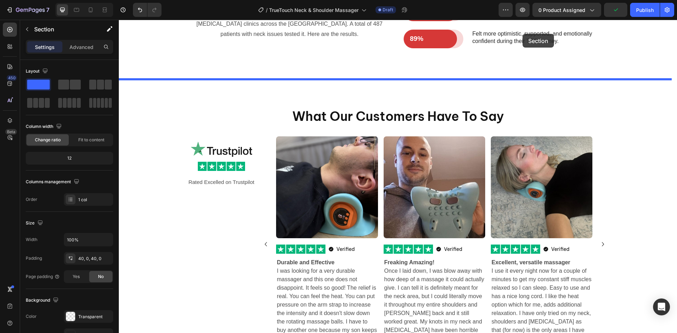
scroll to position [2450, 0]
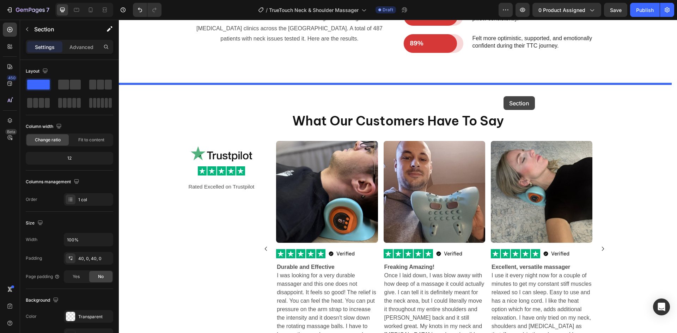
drag, startPoint x: 553, startPoint y: 295, endPoint x: 504, endPoint y: 96, distance: 204.6
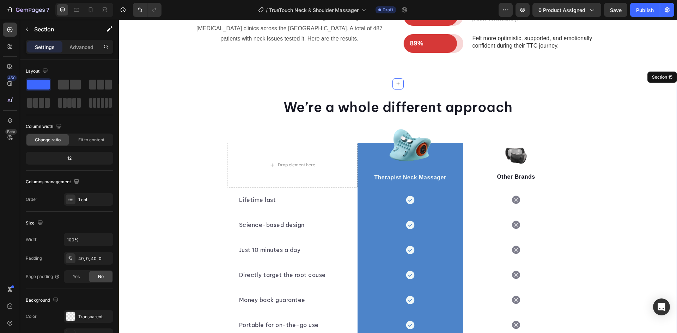
click at [138, 126] on div "We’re a whole different approach Heading Row Drop element here Image Therapist …" at bounding box center [398, 218] width 558 height 240
click at [55, 27] on p "Section" at bounding box center [63, 29] width 58 height 8
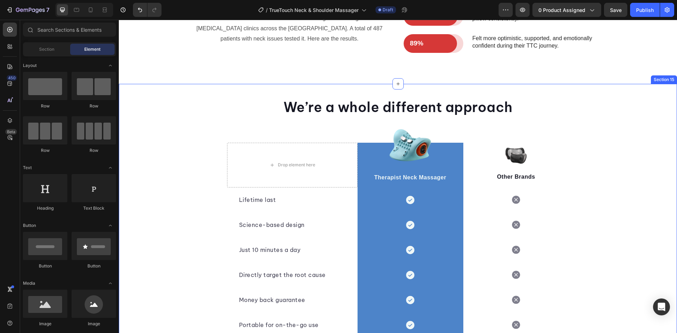
click at [156, 120] on div "We’re a whole different approach Heading Row Drop element here Image Therapist …" at bounding box center [398, 218] width 558 height 240
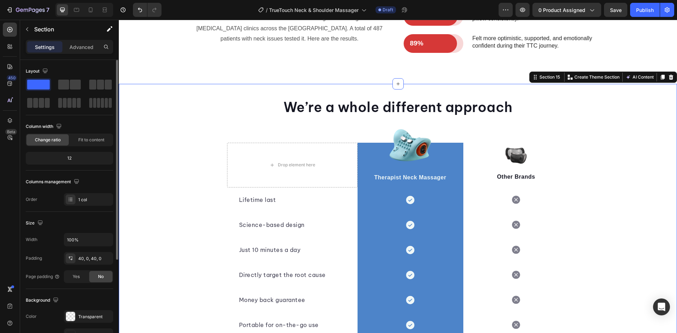
scroll to position [137, 0]
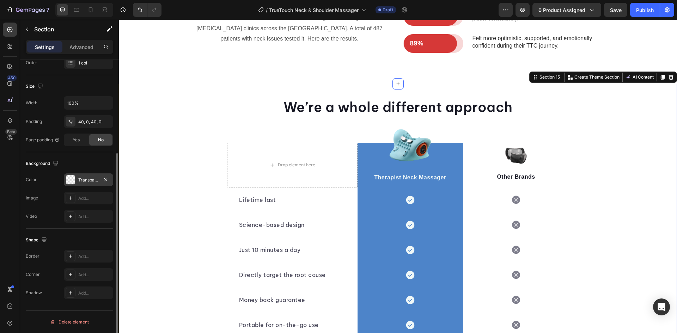
click at [95, 182] on div "Transparent" at bounding box center [88, 180] width 20 height 6
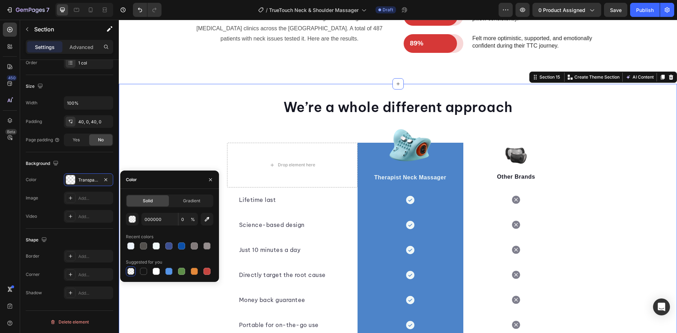
click at [151, 246] on div at bounding box center [169, 246] width 87 height 10
click at [155, 246] on div at bounding box center [156, 246] width 7 height 7
type input "F0F7F7"
type input "100"
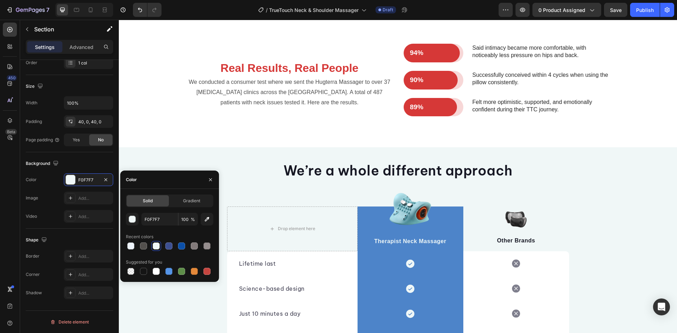
scroll to position [2270, 0]
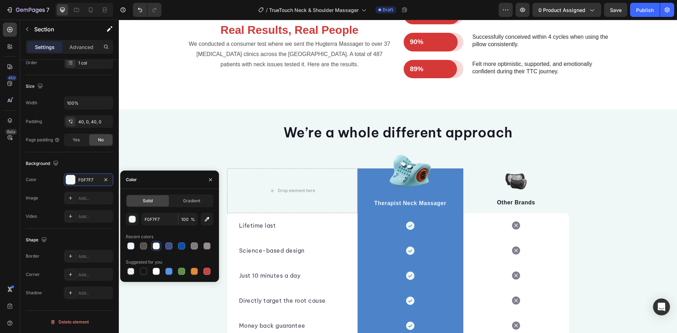
click at [604, 195] on div "We’re a whole different approach Heading Row Drop element here Image Therapist …" at bounding box center [398, 243] width 558 height 240
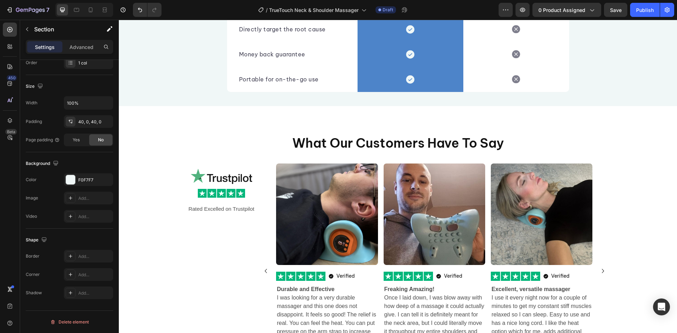
scroll to position [2552, 0]
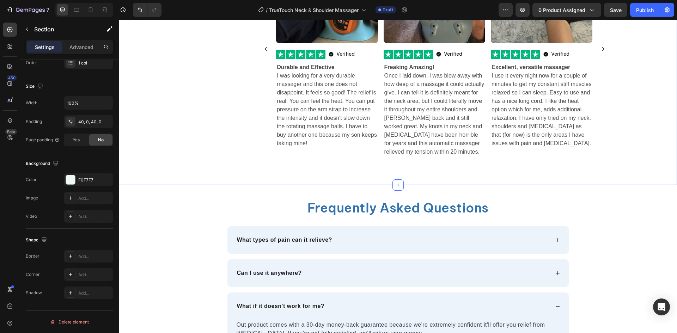
click at [625, 150] on div "What Our Customers Have To Say Heading Image Image Rated Excelled on Trustpilot…" at bounding box center [398, 34] width 558 height 245
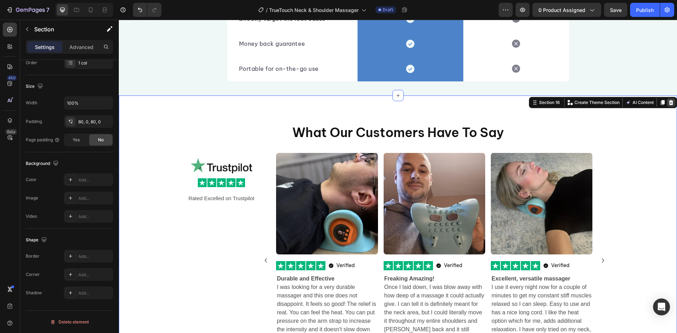
click at [669, 102] on icon at bounding box center [671, 102] width 5 height 5
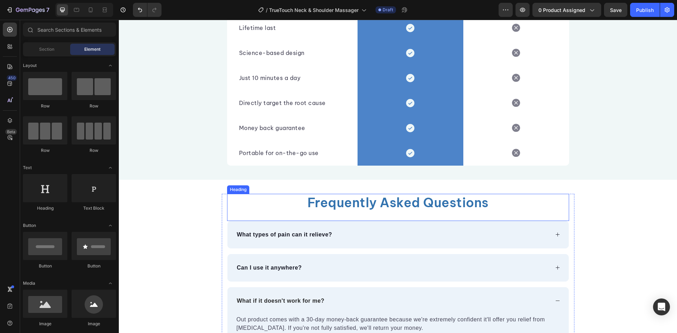
scroll to position [2467, 0]
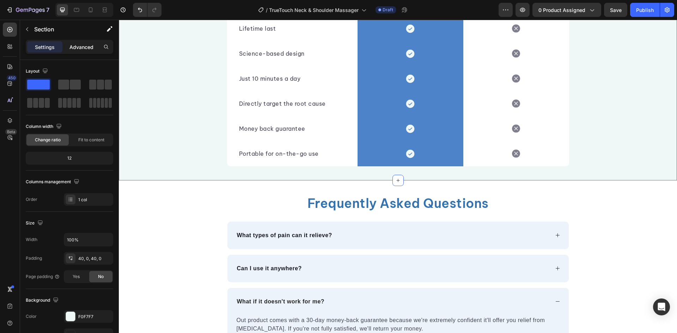
click at [75, 50] on p "Advanced" at bounding box center [81, 46] width 24 height 7
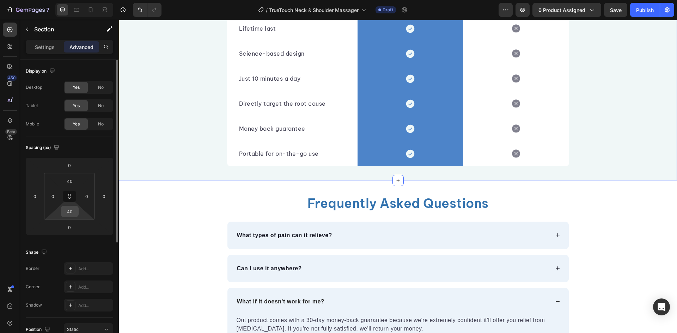
click at [73, 213] on input "40" at bounding box center [70, 211] width 14 height 11
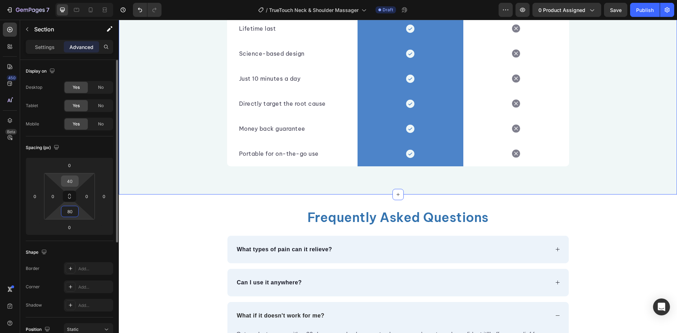
type input "80"
click at [70, 185] on input "40" at bounding box center [70, 181] width 14 height 11
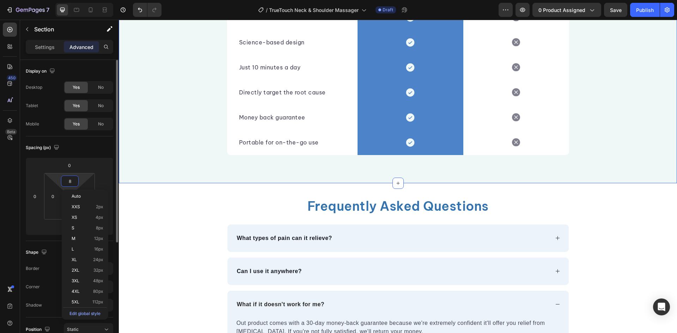
type input "80"
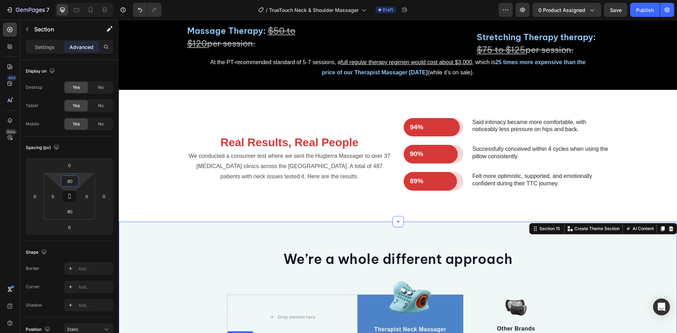
scroll to position [2105, 0]
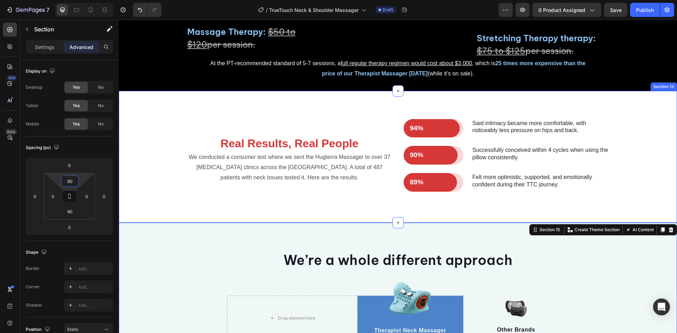
click at [132, 206] on div "94% Text Block Row Row Said intimacy became more comfortable, with noticeably l…" at bounding box center [398, 162] width 548 height 87
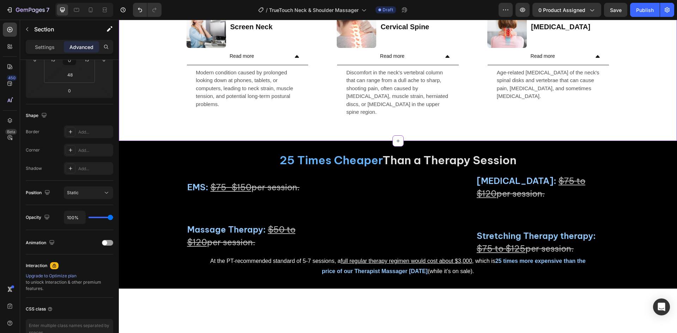
scroll to position [1907, 0]
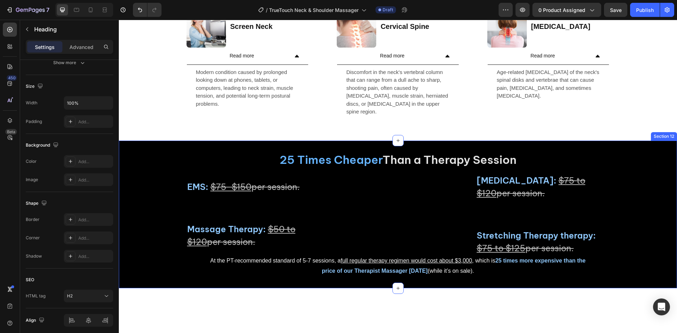
click at [161, 162] on h2 "25 Times Cheaper Than a Therapy Session" at bounding box center [398, 160] width 558 height 16
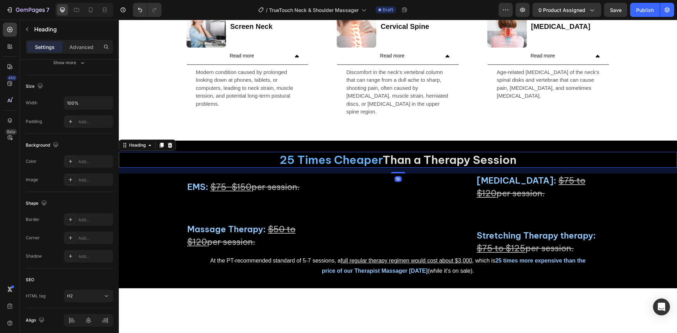
scroll to position [0, 0]
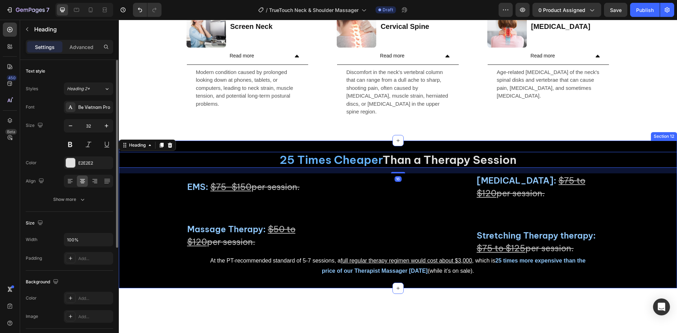
click at [210, 144] on div "25 Times Cheaper Than a Therapy Session Heading 16 Heat Therapy: $75 to $120 pe…" at bounding box center [398, 215] width 558 height 148
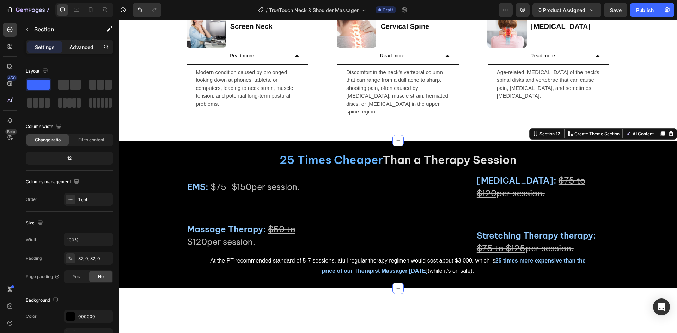
drag, startPoint x: 88, startPoint y: 44, endPoint x: 87, endPoint y: 48, distance: 3.9
click at [87, 44] on p "Advanced" at bounding box center [81, 46] width 24 height 7
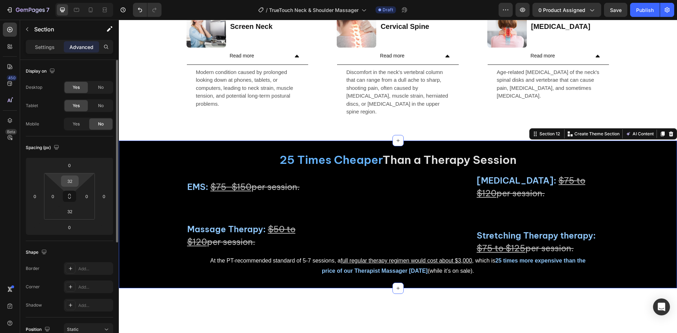
click at [68, 184] on input "32" at bounding box center [70, 181] width 14 height 11
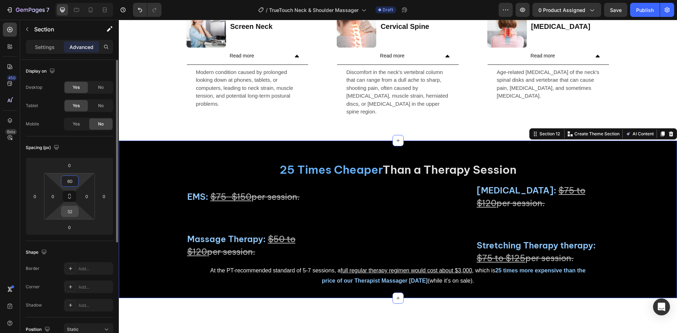
type input "60"
click at [77, 213] on input "32" at bounding box center [70, 211] width 14 height 11
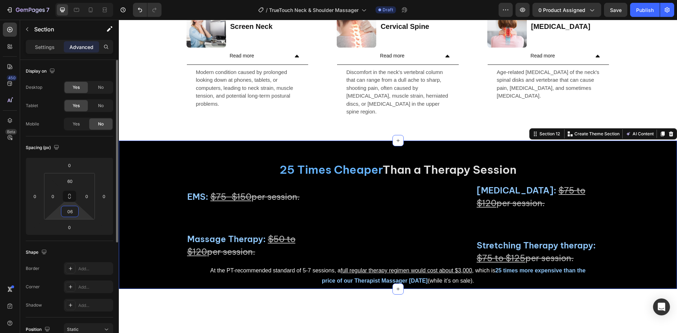
type input "0"
type input "60"
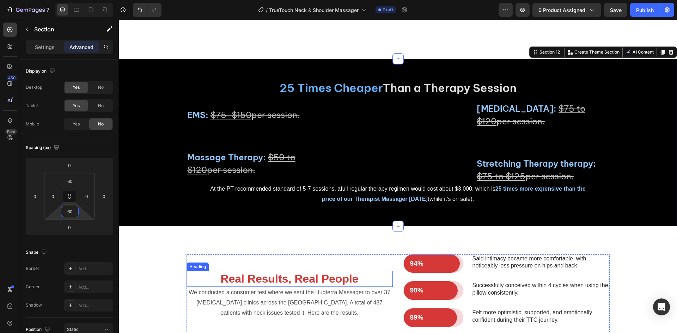
scroll to position [2084, 0]
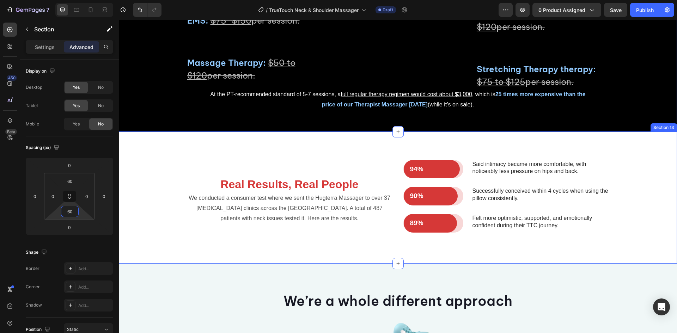
click at [151, 205] on div "94% Text Block Row Row Said intimacy became more comfortable, with noticeably l…" at bounding box center [398, 198] width 558 height 132
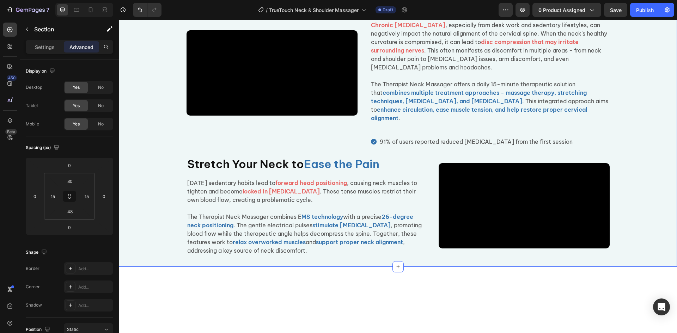
scroll to position [504, 0]
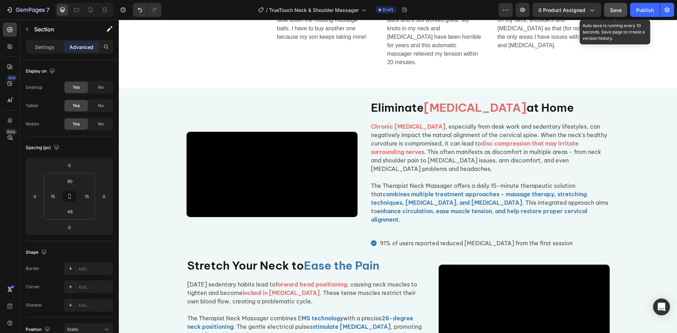
click at [615, 6] on button "Save" at bounding box center [615, 10] width 23 height 14
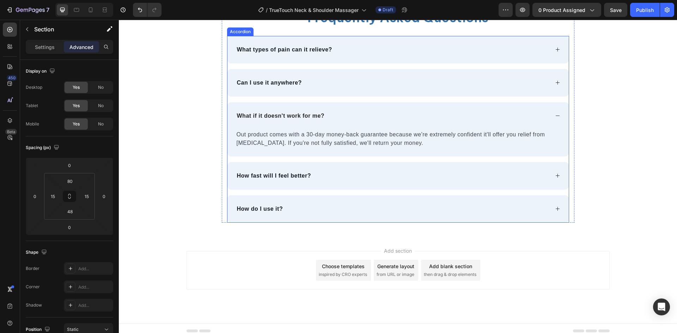
scroll to position [2951, 0]
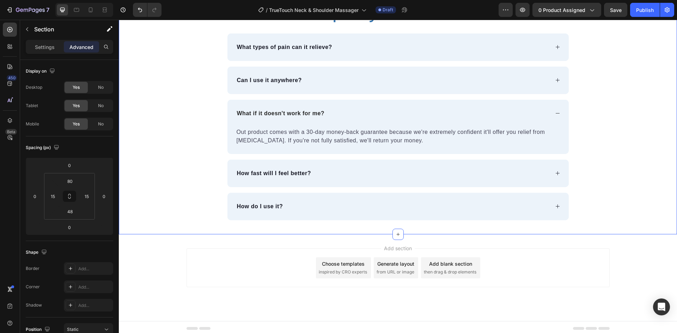
click at [201, 221] on div "Frequently Asked Questions Heading What types of pain can it relieve? Can I use…" at bounding box center [398, 113] width 558 height 242
click at [50, 44] on p "Settings" at bounding box center [45, 46] width 20 height 7
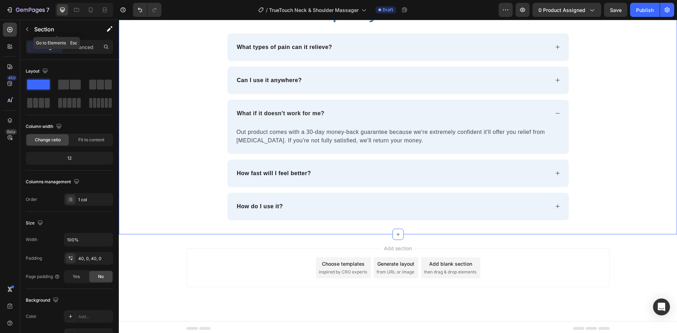
click at [50, 31] on p "Section" at bounding box center [63, 29] width 58 height 8
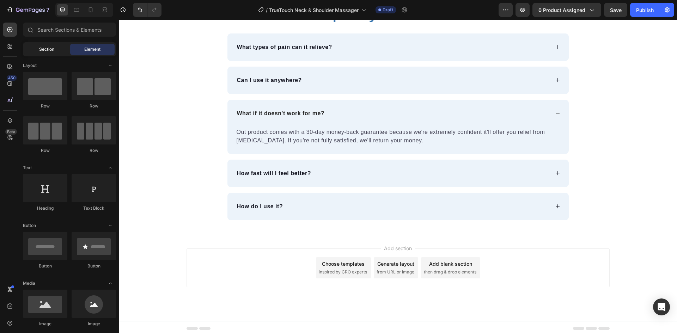
click at [45, 49] on span "Section" at bounding box center [46, 49] width 15 height 6
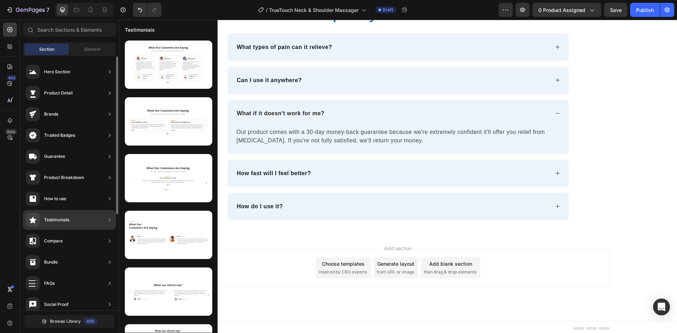
click at [68, 214] on div "Testimonials" at bounding box center [47, 220] width 43 height 14
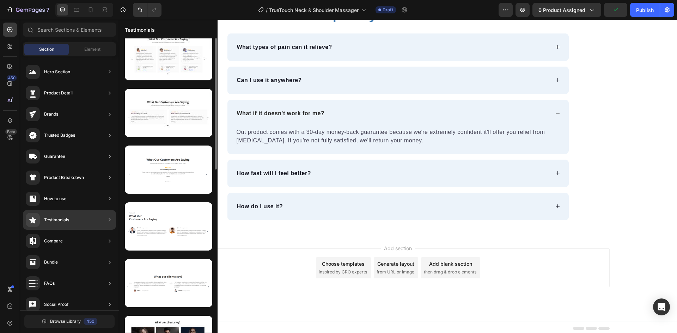
scroll to position [0, 0]
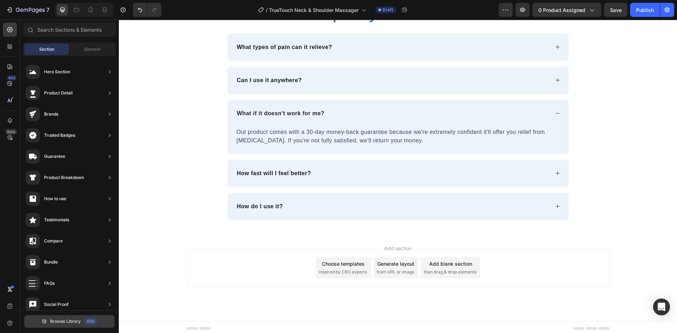
click at [71, 325] on button "Browse Library 450" at bounding box center [69, 321] width 90 height 13
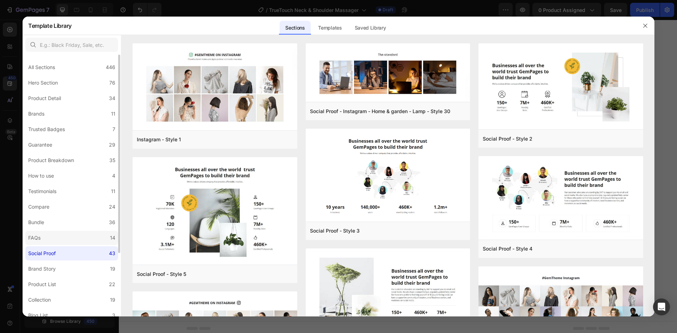
scroll to position [84, 0]
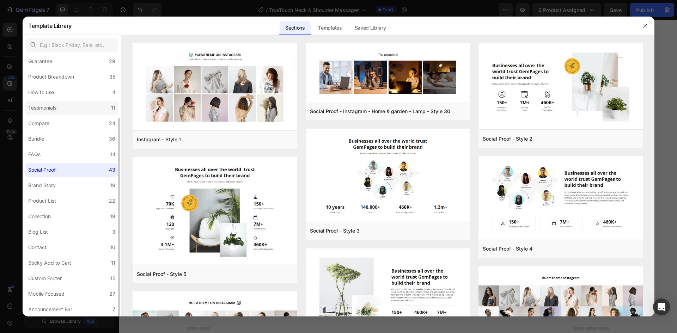
click at [57, 110] on div "Testimonials" at bounding box center [43, 108] width 31 height 8
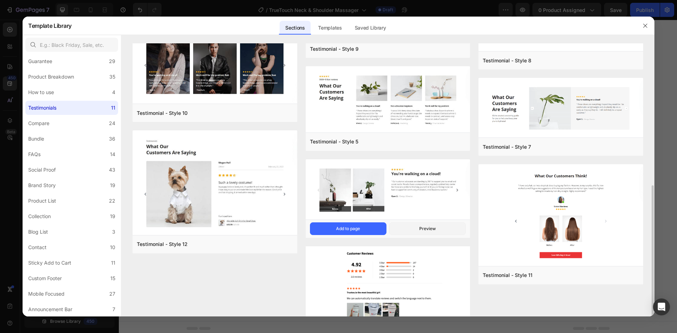
scroll to position [176, 0]
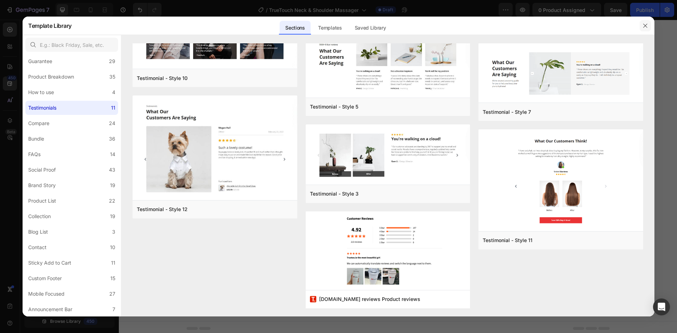
click at [643, 25] on icon "button" at bounding box center [646, 26] width 6 height 6
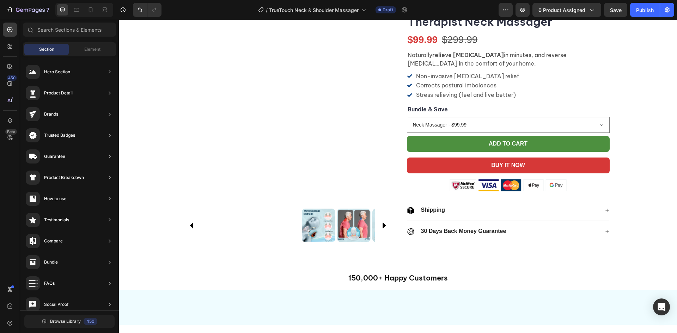
scroll to position [0, 0]
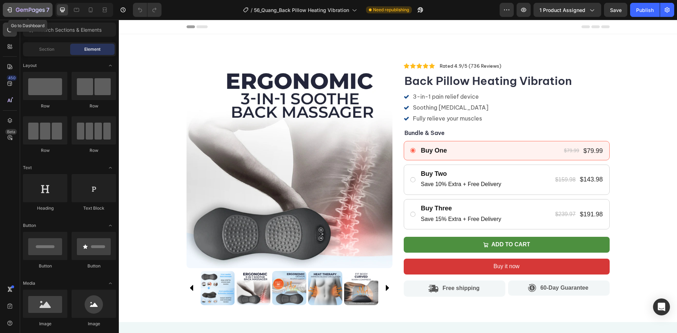
click at [43, 11] on icon "button" at bounding box center [30, 10] width 29 height 6
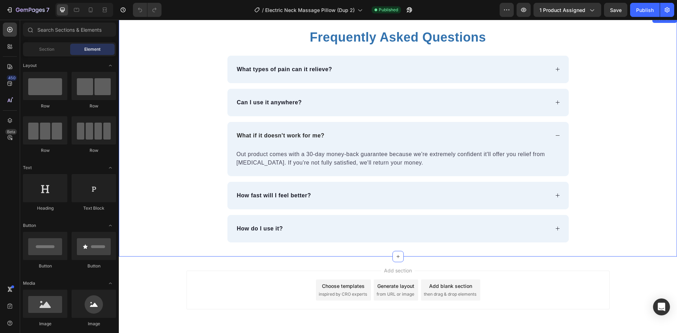
scroll to position [2032, 0]
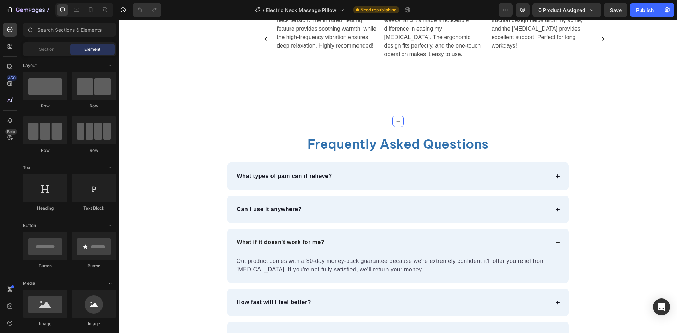
scroll to position [2015, 0]
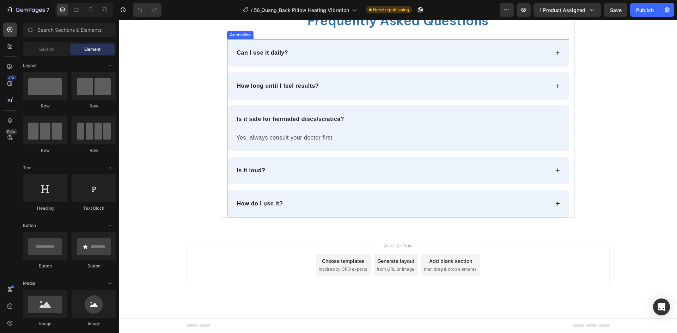
scroll to position [2714, 0]
